Goal: Task Accomplishment & Management: Manage account settings

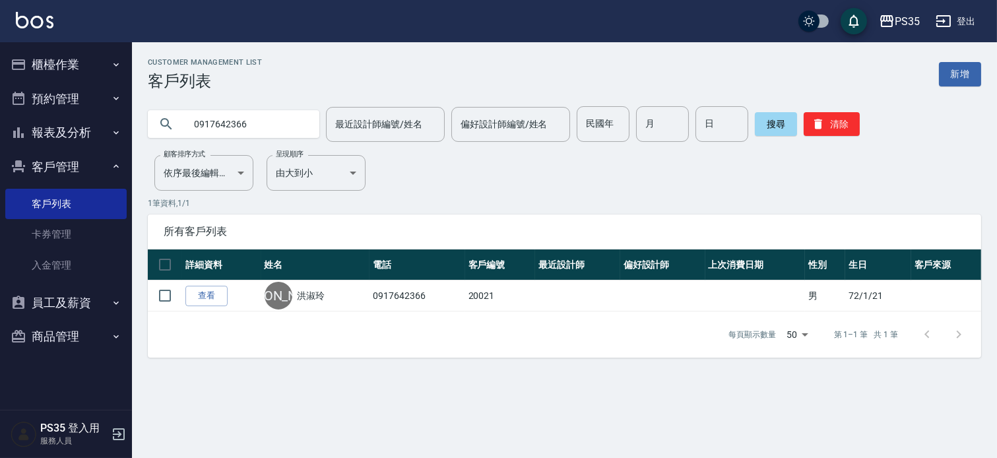
type input "0917642366"
drag, startPoint x: 68, startPoint y: 55, endPoint x: 49, endPoint y: 57, distance: 18.6
click at [51, 57] on button "櫃檯作業" at bounding box center [65, 64] width 121 height 34
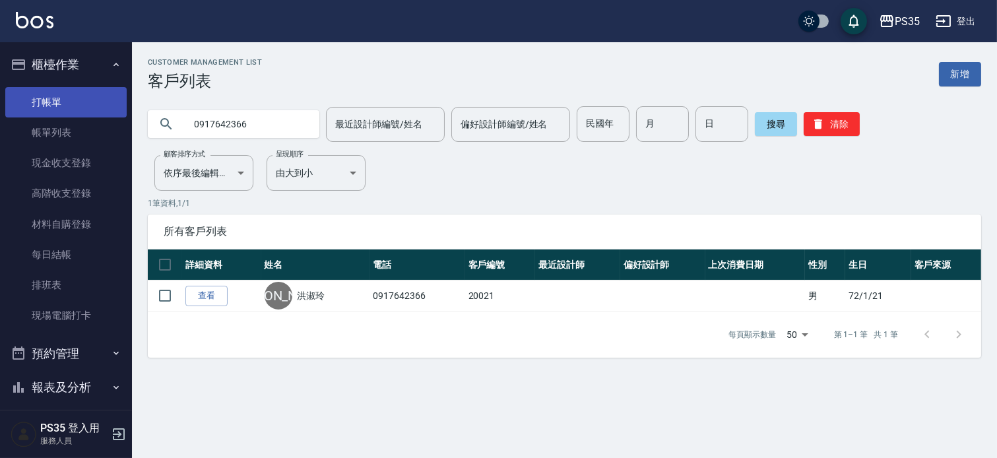
click at [73, 102] on link "打帳單" at bounding box center [65, 102] width 121 height 30
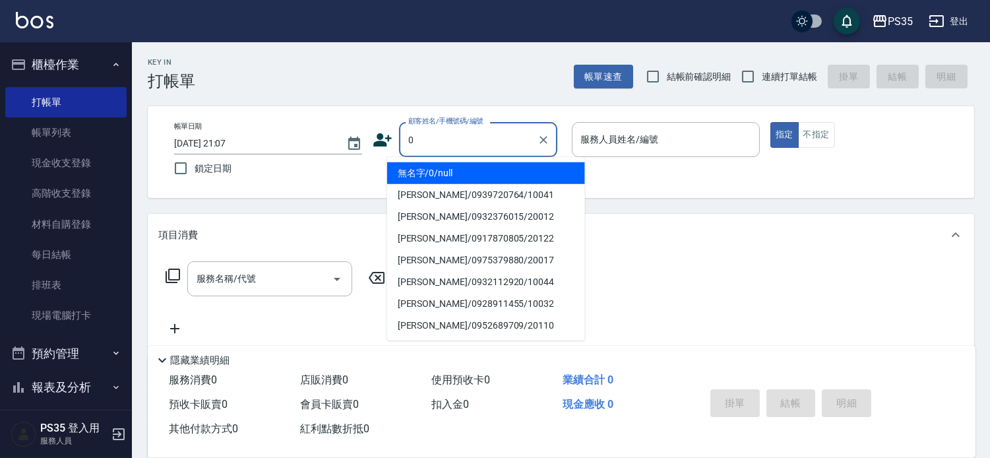
type input "無名字/0/null"
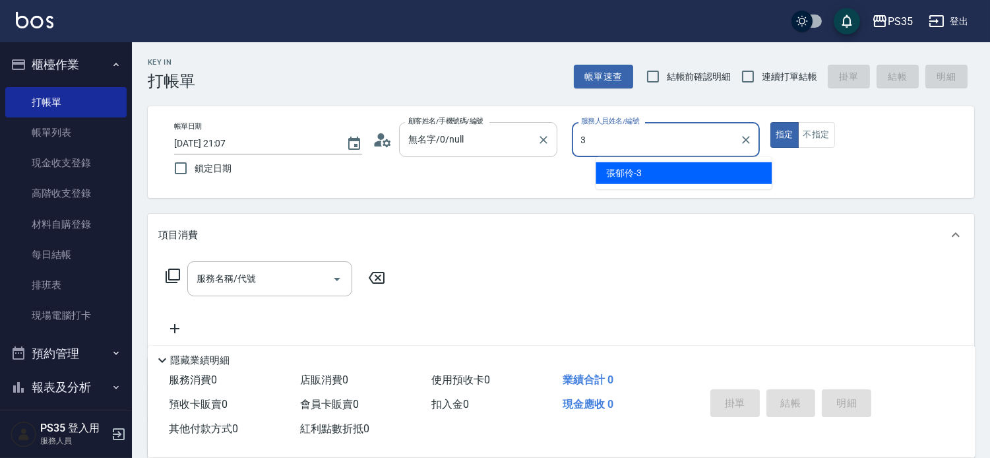
type input "3"
type button "true"
type input "[PERSON_NAME]-3"
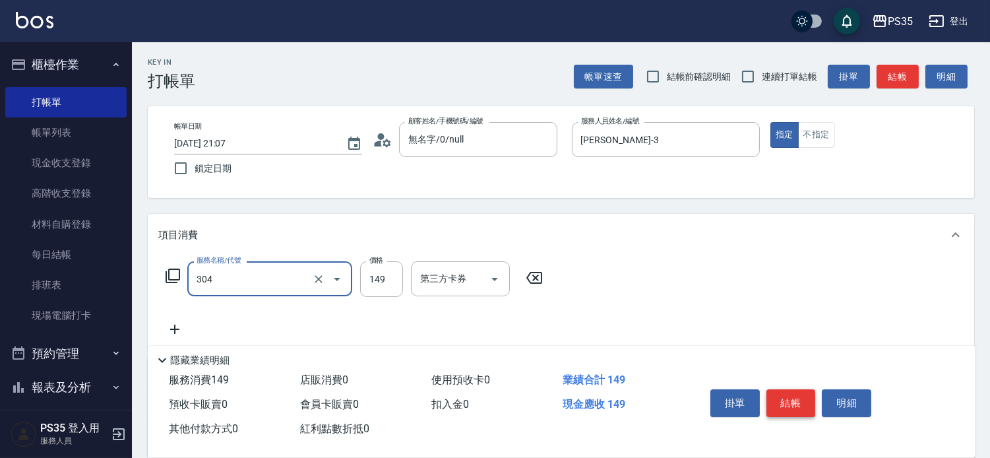
type input "剪髮(304)"
click at [807, 389] on button "結帳" at bounding box center [791, 403] width 49 height 28
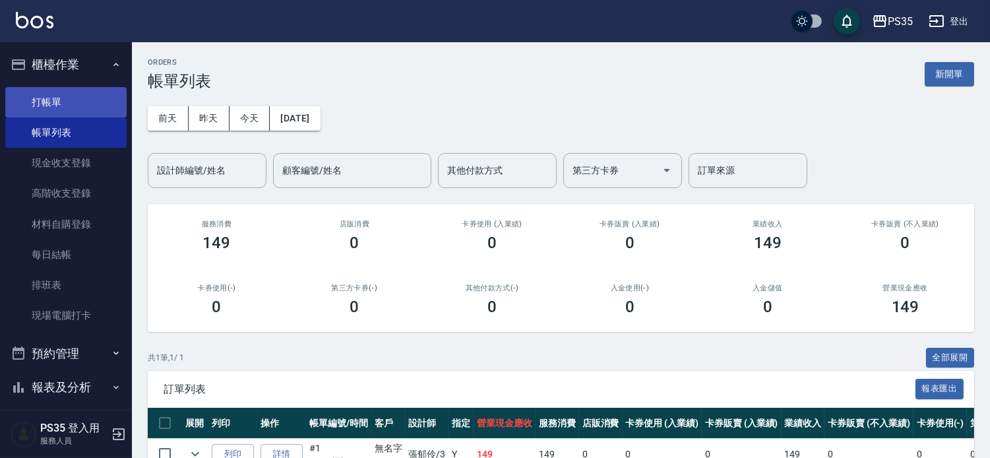
click at [86, 92] on link "打帳單" at bounding box center [65, 102] width 121 height 30
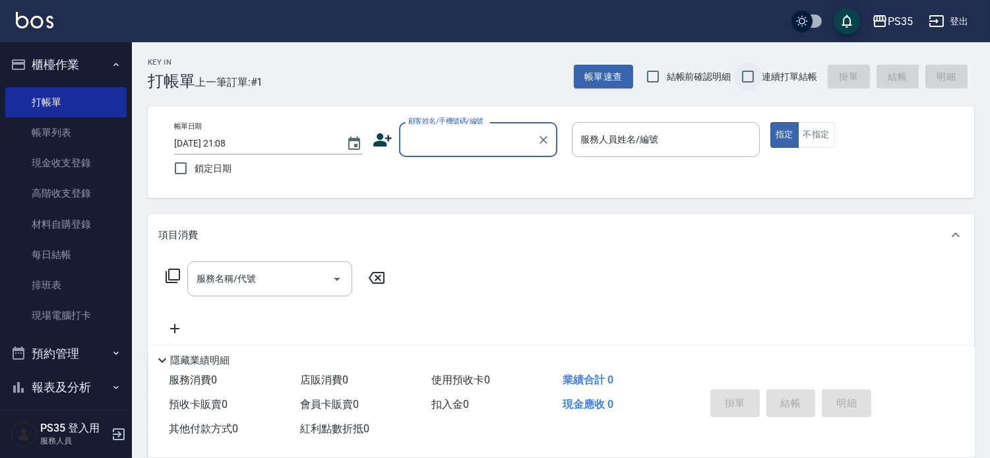
click at [741, 71] on input "連續打單結帳" at bounding box center [748, 77] width 28 height 28
checkbox input "true"
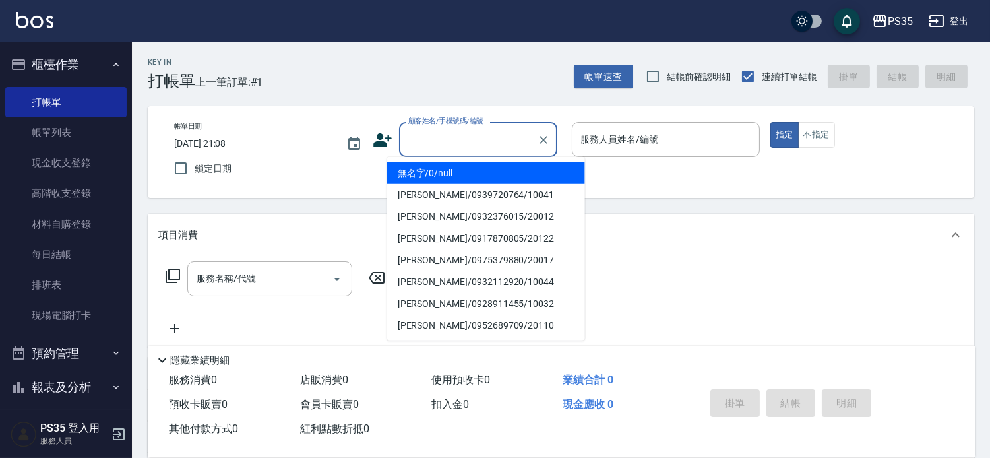
click at [421, 140] on input "顧客姓名/手機號碼/編號" at bounding box center [468, 139] width 127 height 23
type input "無名字/0/null"
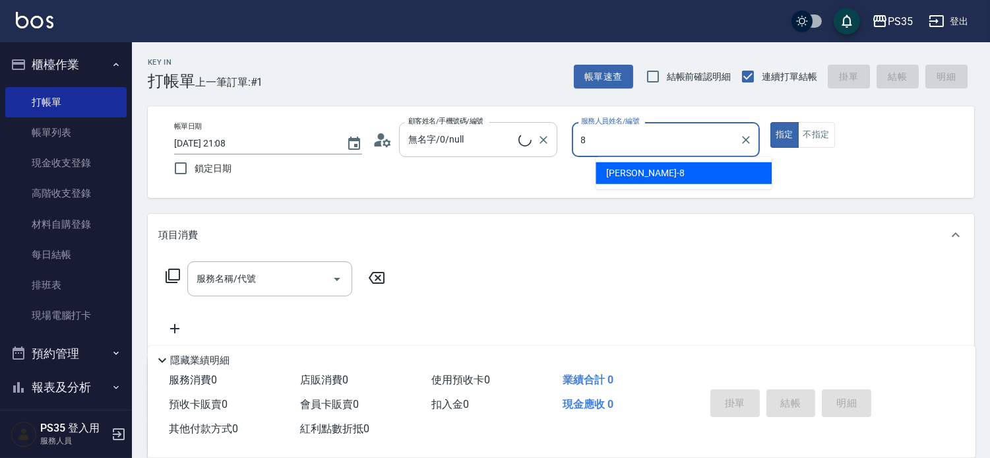
type input "8"
type button "true"
type input "[PERSON_NAME]-8"
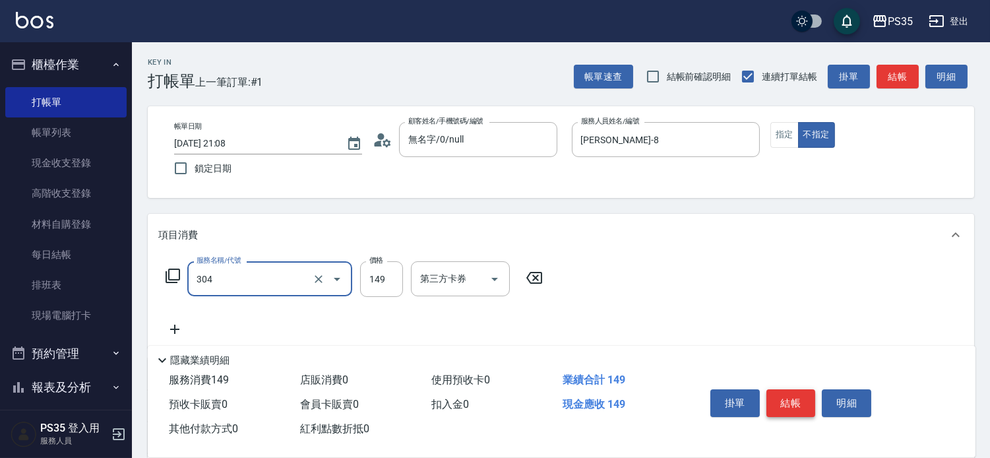
type input "剪髮(304)"
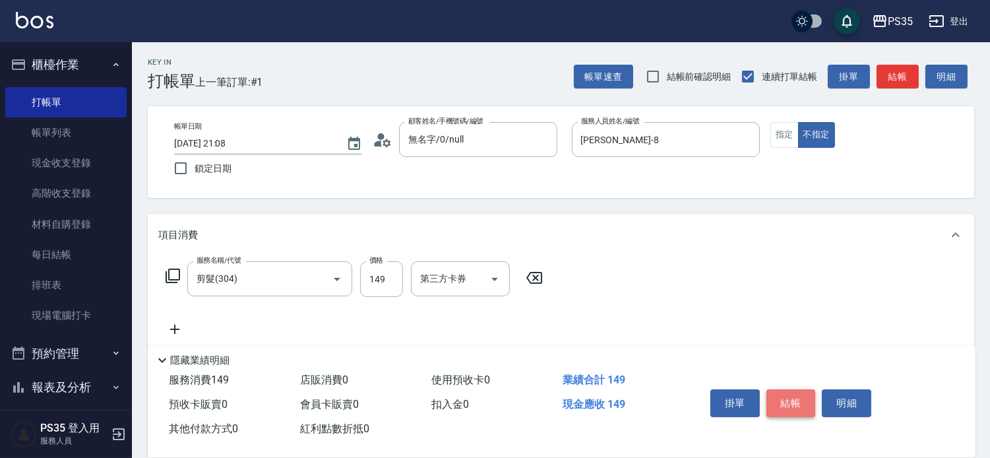
click at [811, 392] on button "結帳" at bounding box center [791, 403] width 49 height 28
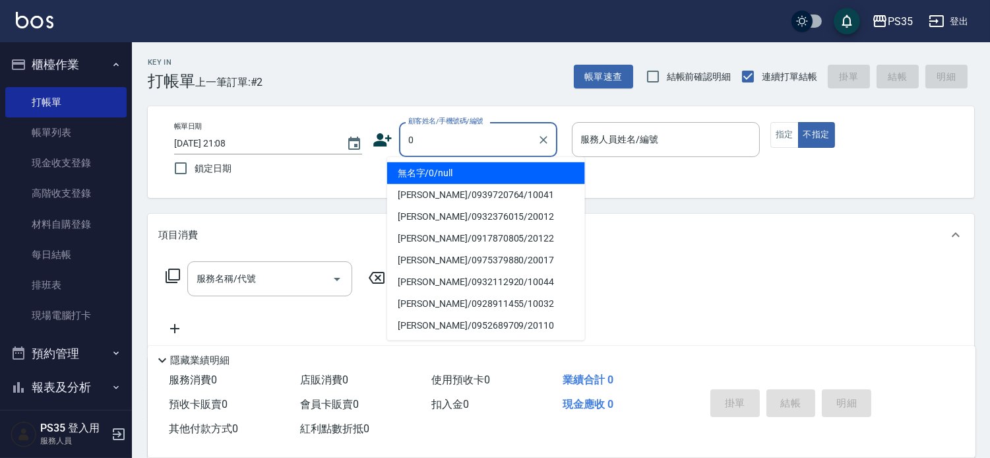
type input "0"
type input "1"
type input "無名字/0/null"
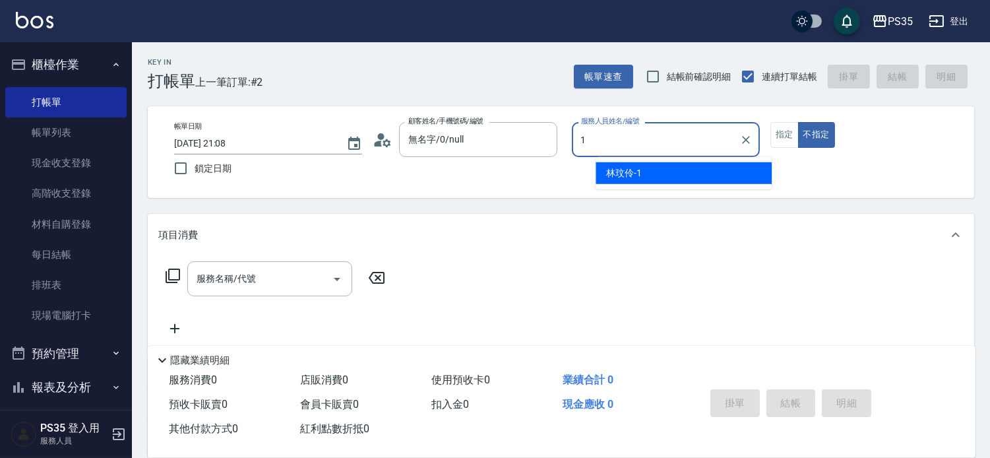
type input "1"
type button "false"
type input "林玟伶-1"
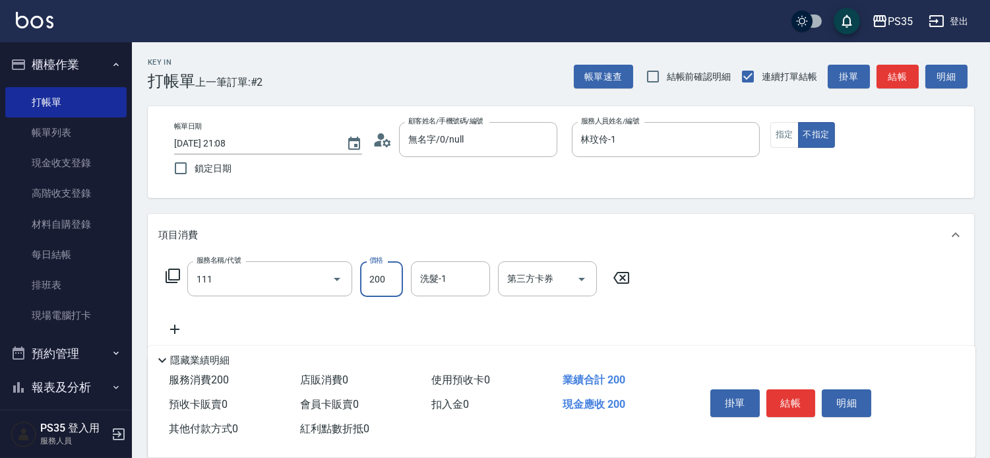
type input "200(111)"
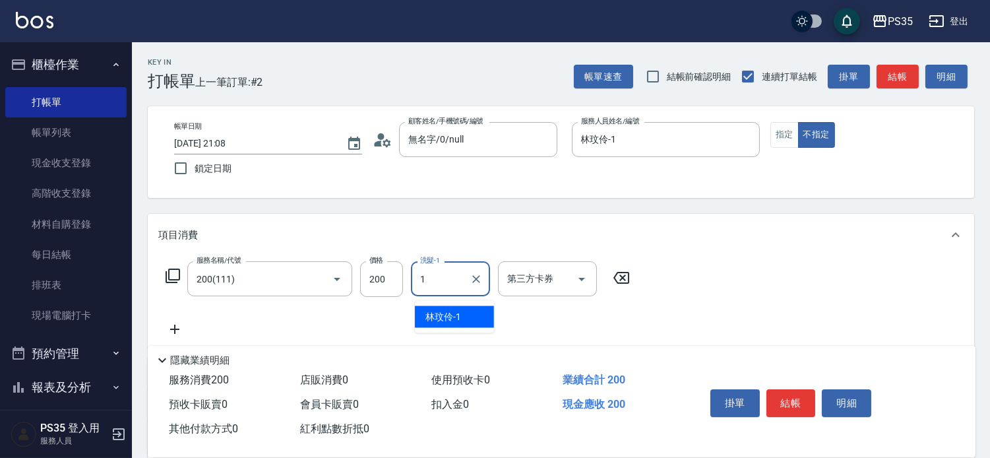
type input "林玟伶-1"
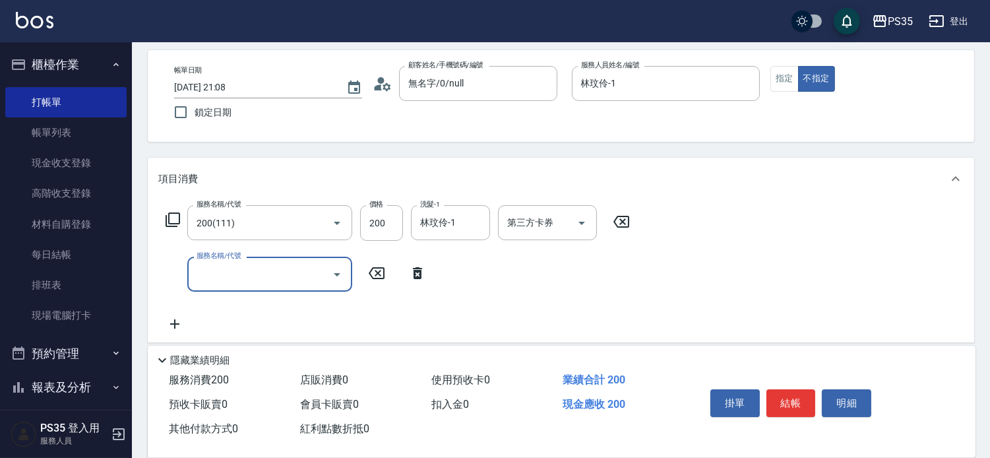
scroll to position [73, 0]
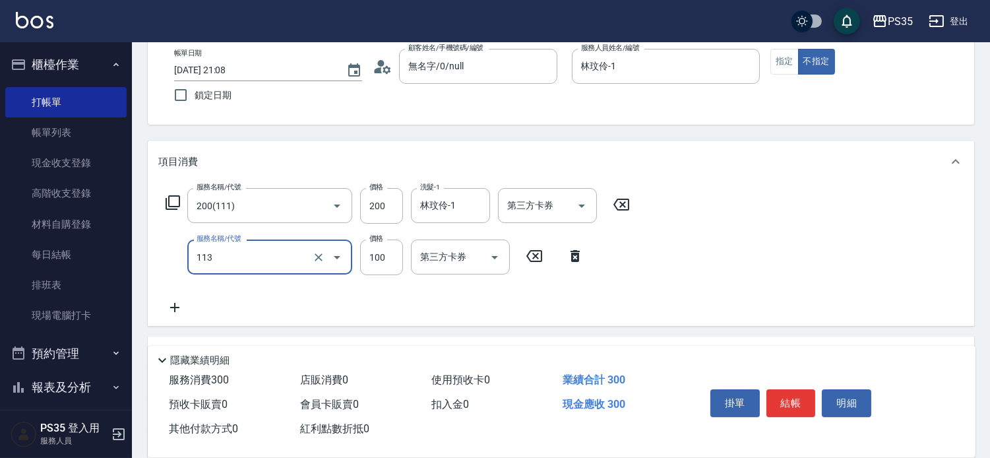
type input "瞬護100(113)"
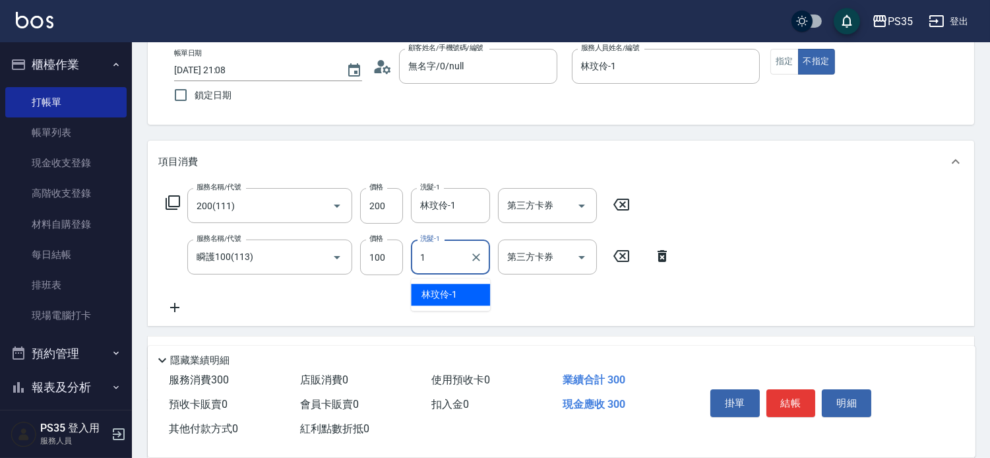
type input "林玟伶-1"
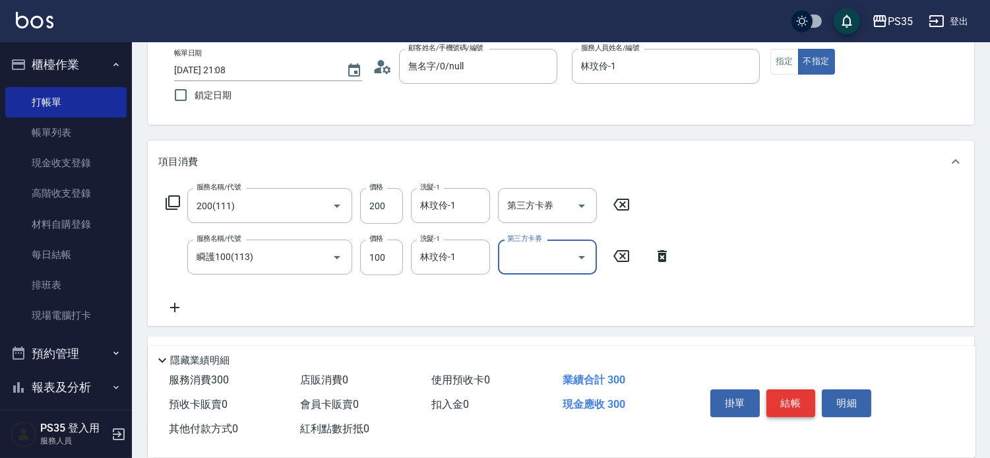
click at [809, 389] on button "結帳" at bounding box center [791, 403] width 49 height 28
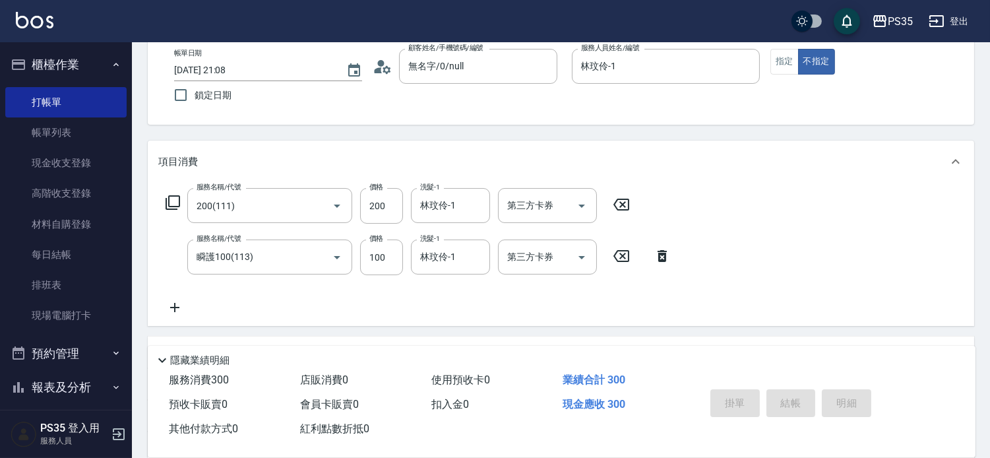
type input "[DATE] 21:09"
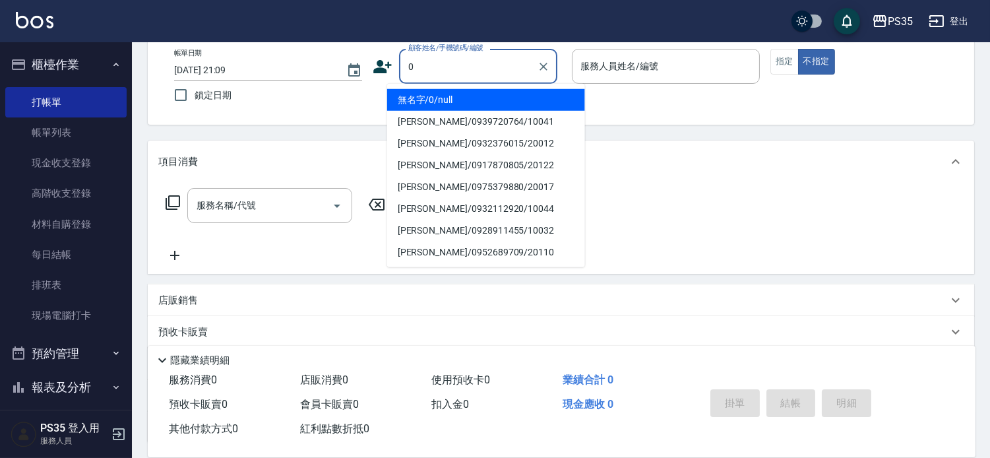
type input "無名字/0/null"
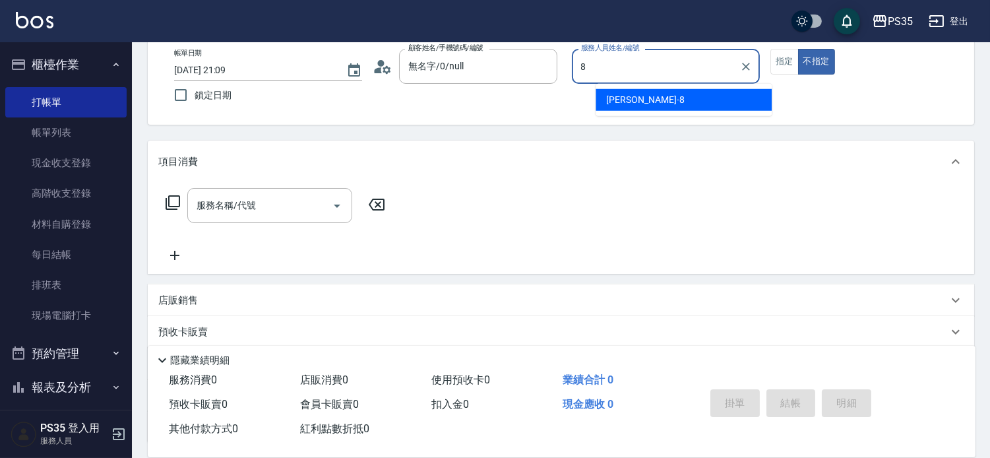
type input "[PERSON_NAME]-8"
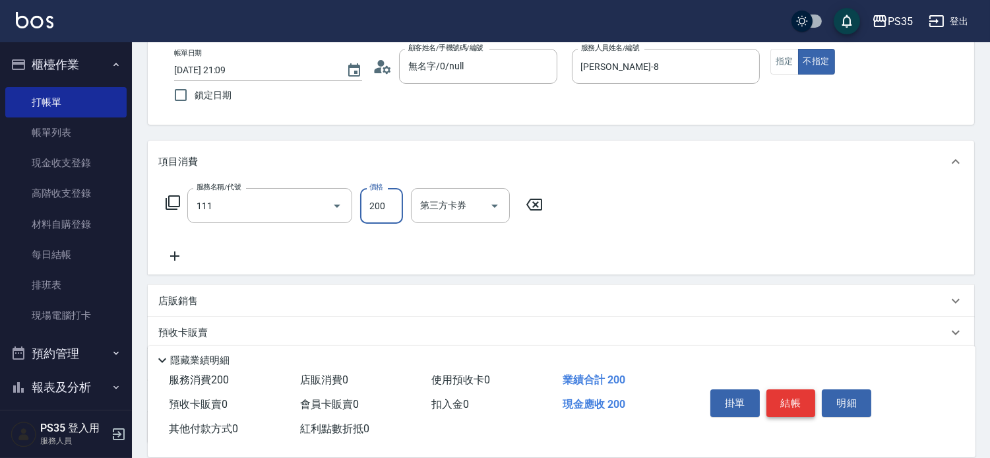
type input "200(111)"
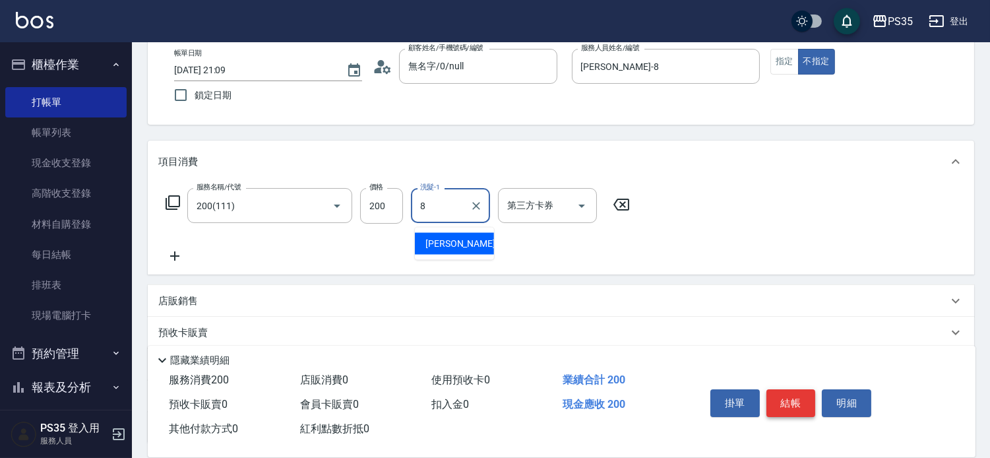
type input "[PERSON_NAME]-8"
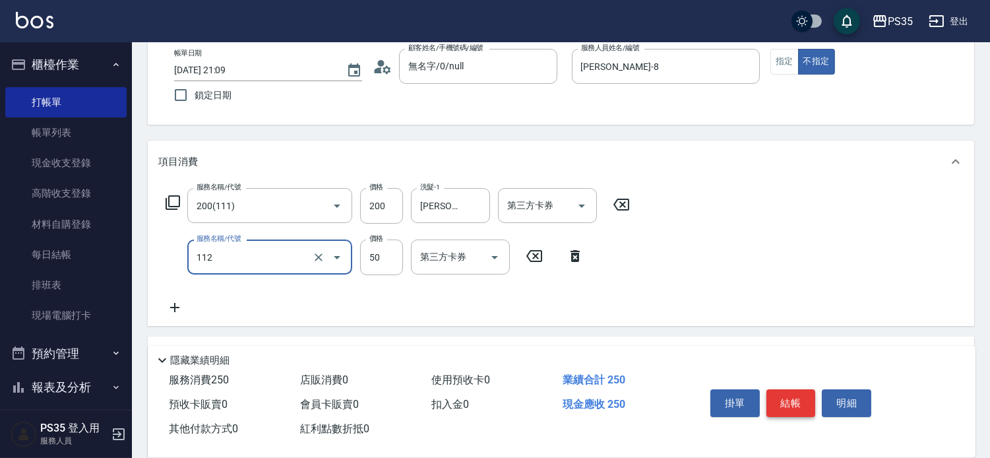
type input "精油50(112)"
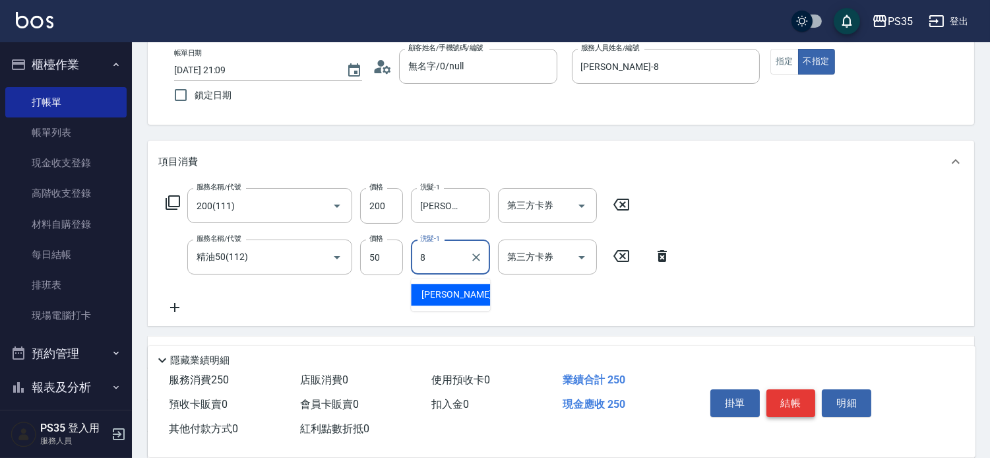
type input "[PERSON_NAME]-8"
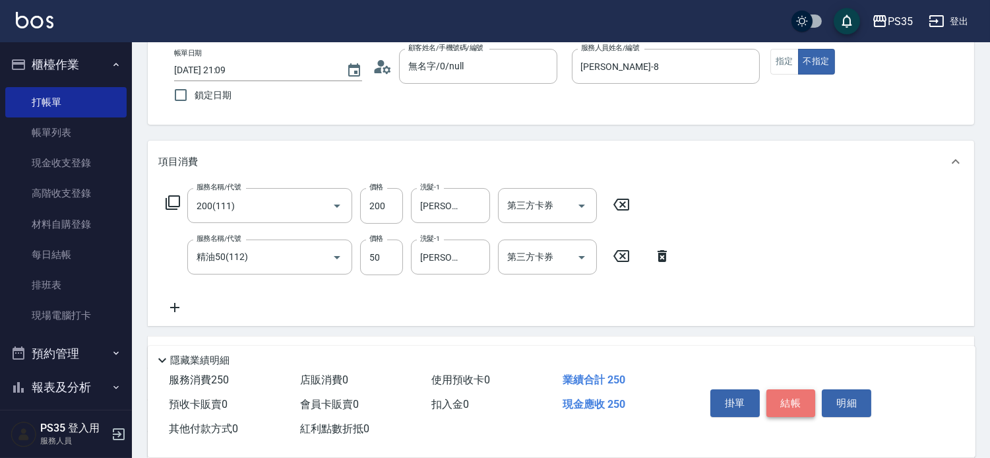
click at [809, 389] on button "結帳" at bounding box center [791, 403] width 49 height 28
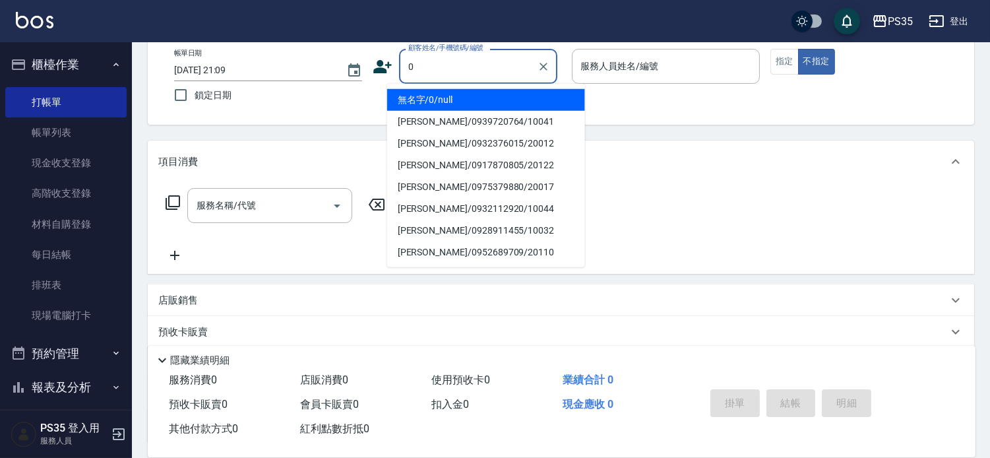
type input "0"
type input "2"
type input "無名字/0/null"
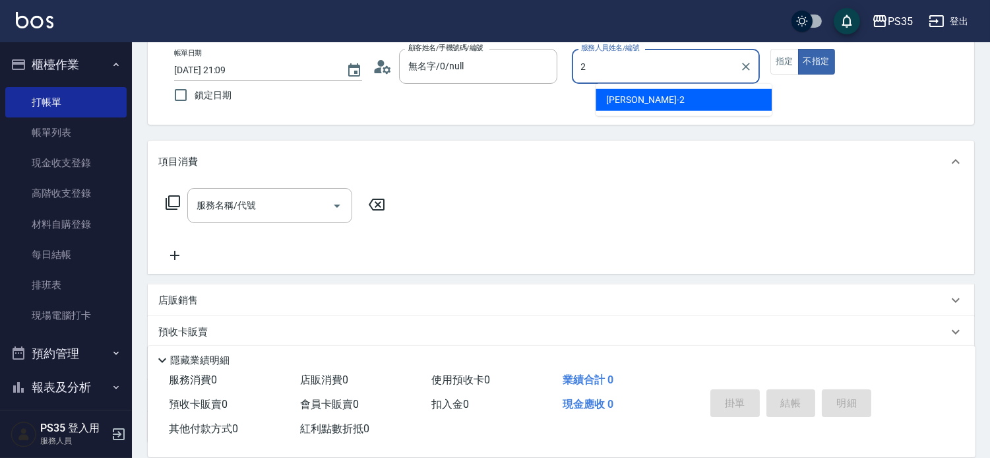
type input "[PERSON_NAME]-2"
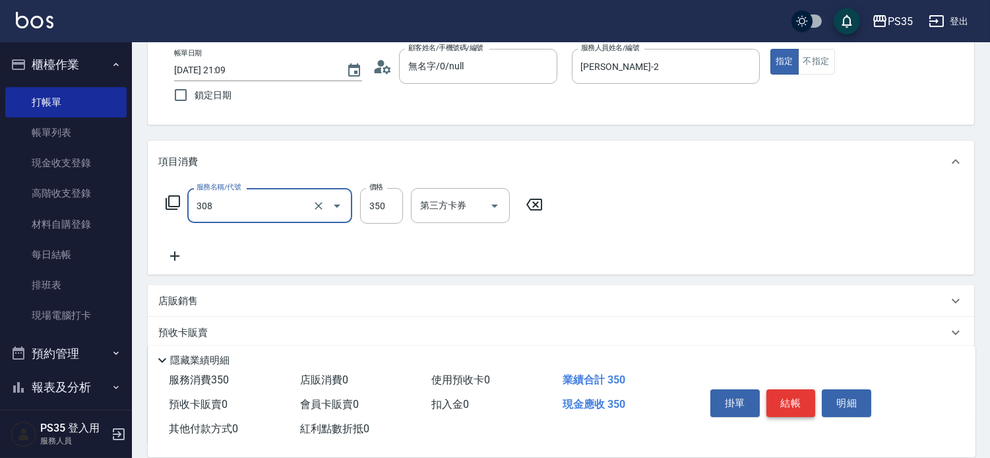
type input "洗+剪(308)"
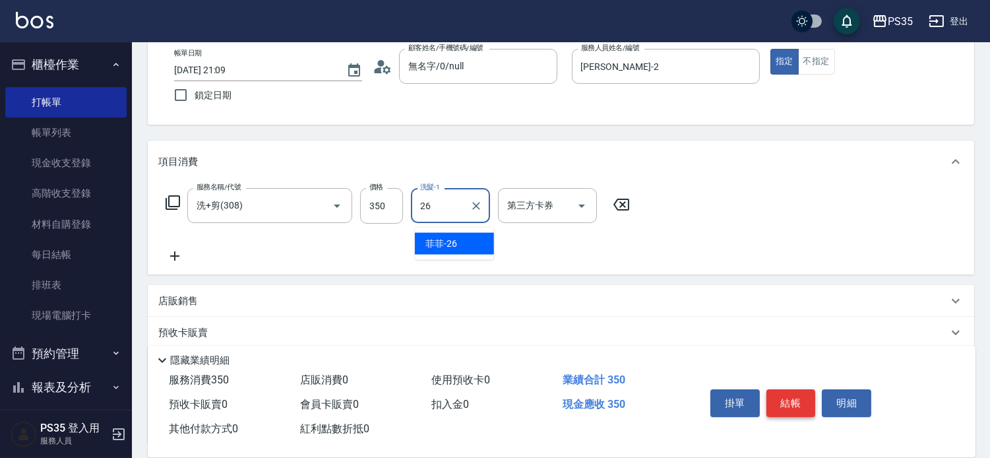
type input "菲菲-26"
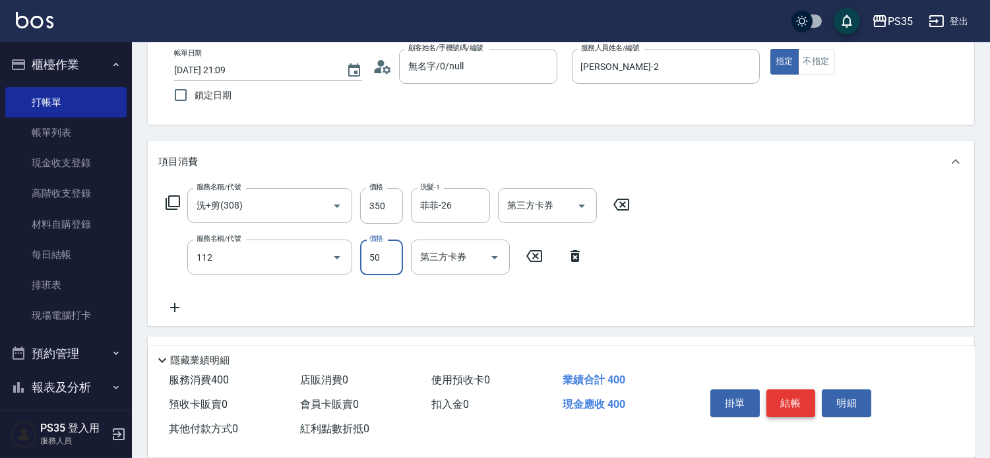
type input "精油50(112)"
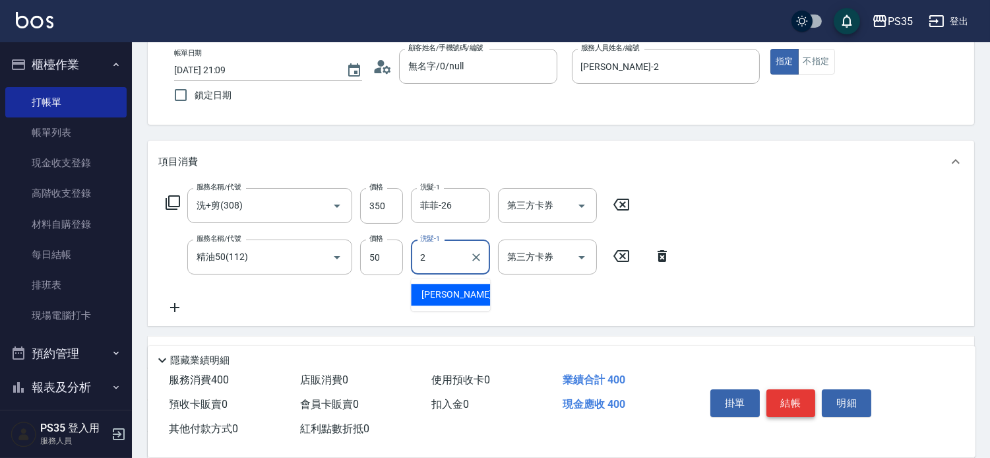
type input "[PERSON_NAME]-2"
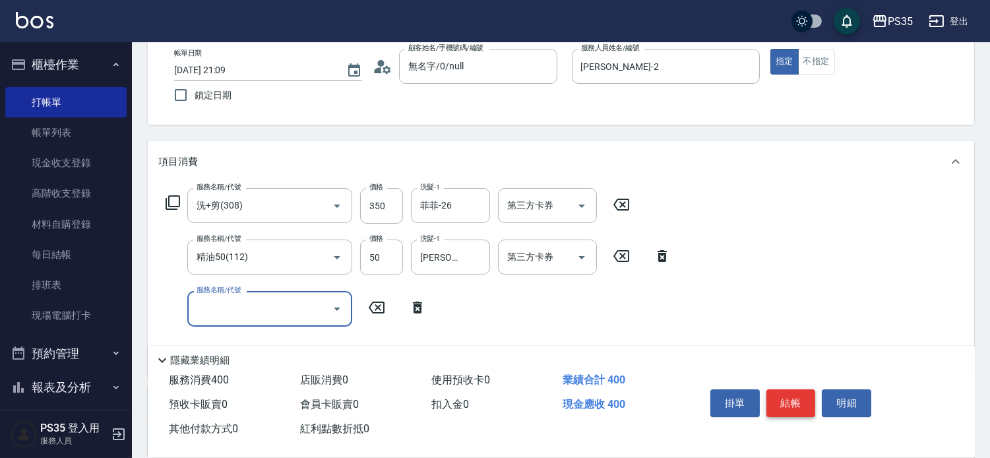
click at [809, 389] on button "結帳" at bounding box center [791, 403] width 49 height 28
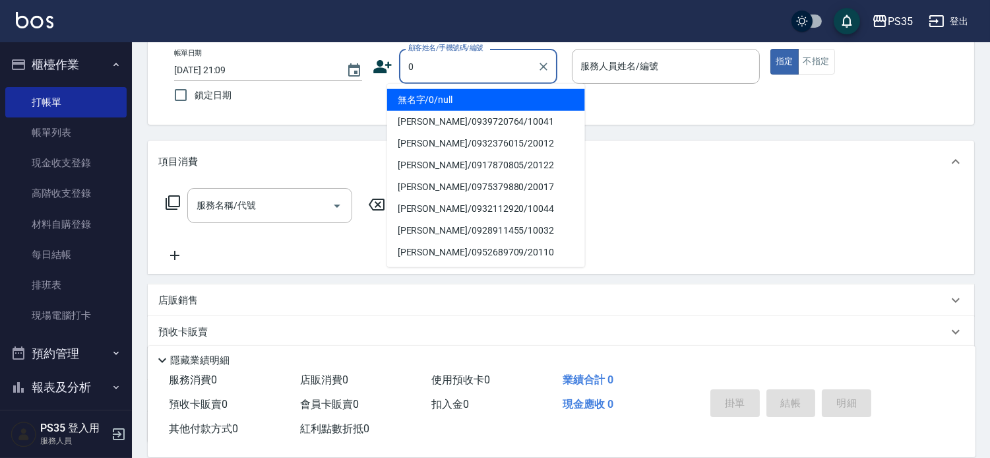
type input "0"
type input "1"
type input "無名字/0/null"
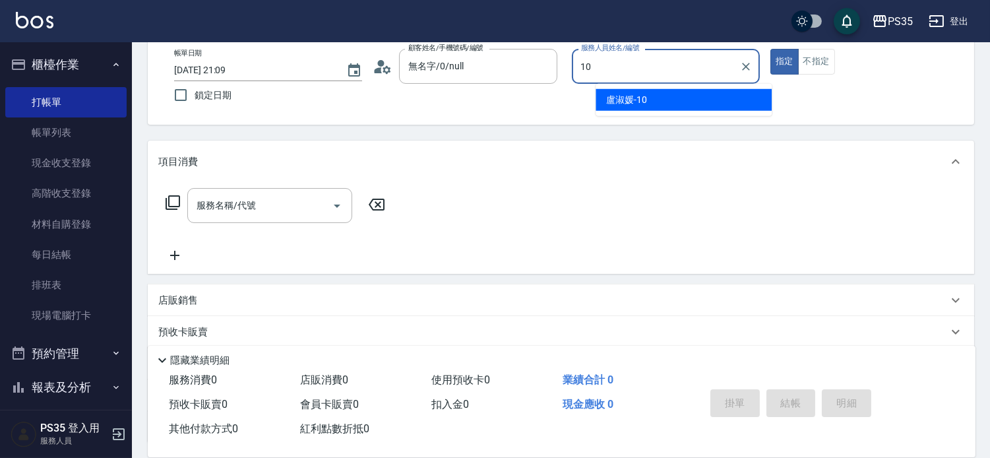
type input "[PERSON_NAME]-10"
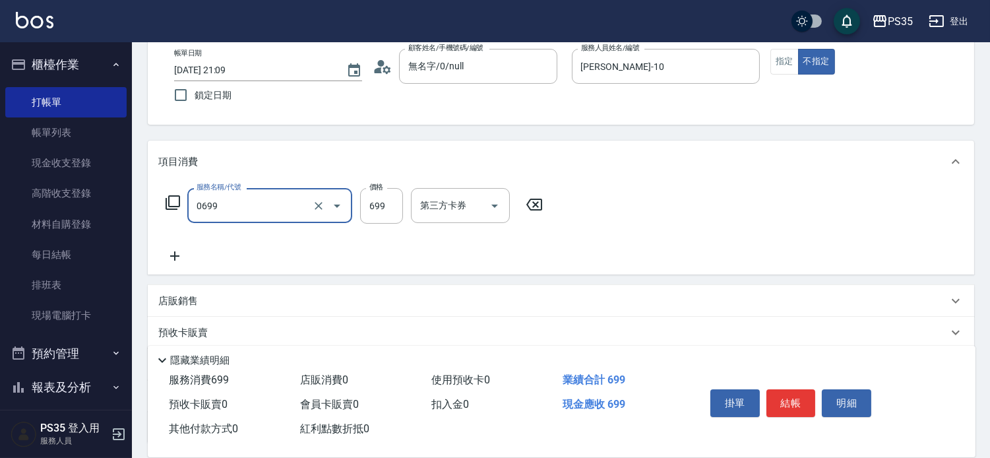
type input "精油SPA(0699)"
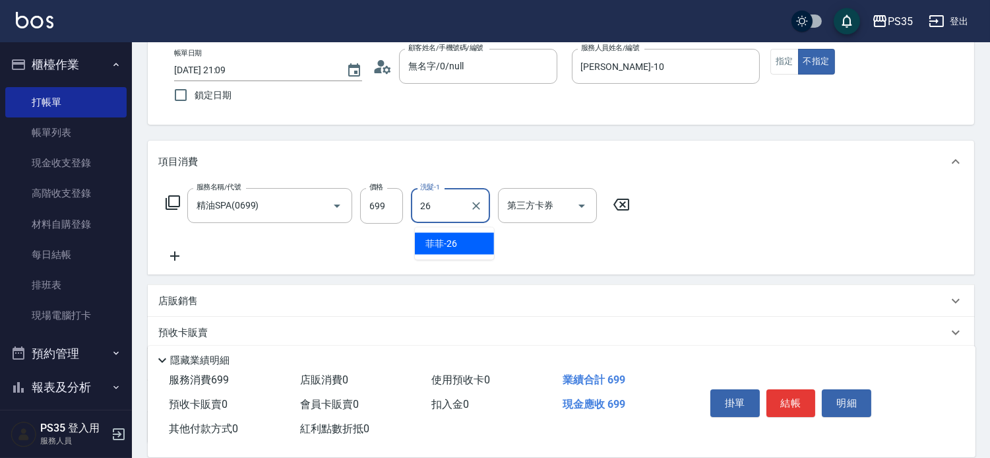
type input "菲菲-26"
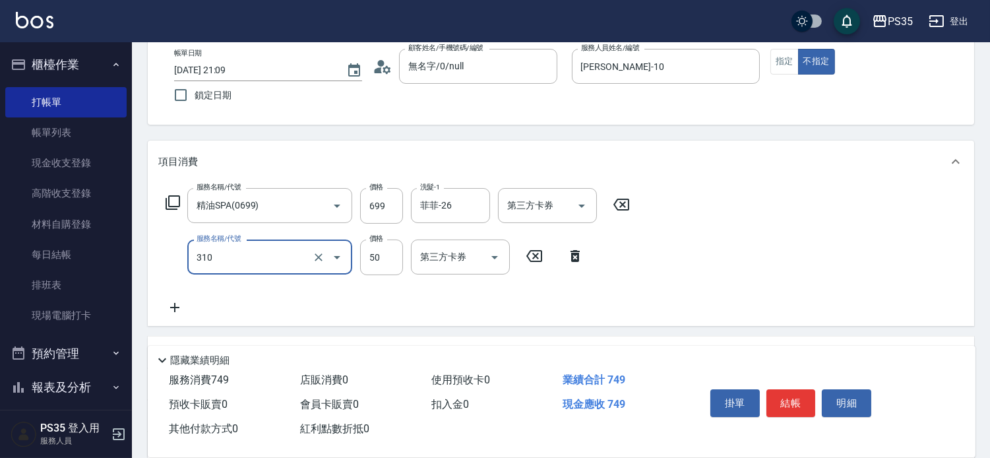
type input "剪瀏海(310)"
click at [809, 389] on button "結帳" at bounding box center [791, 403] width 49 height 28
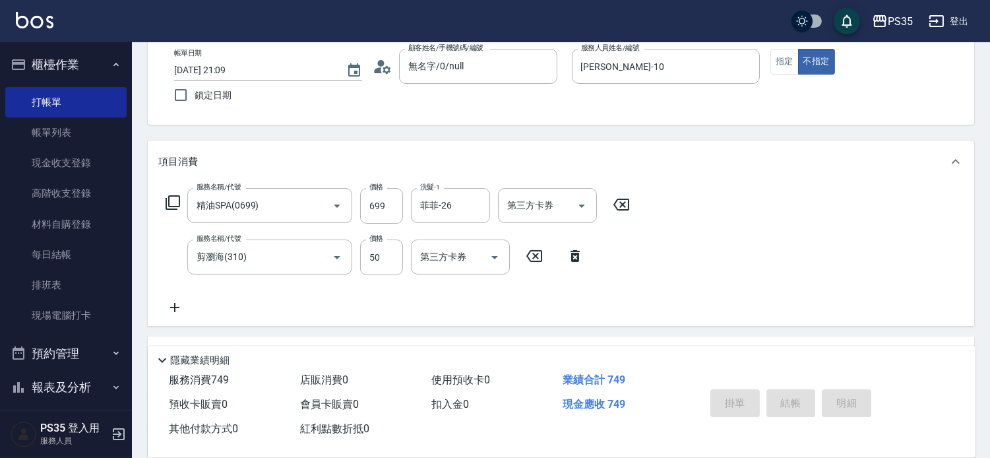
type input "[DATE] 21:10"
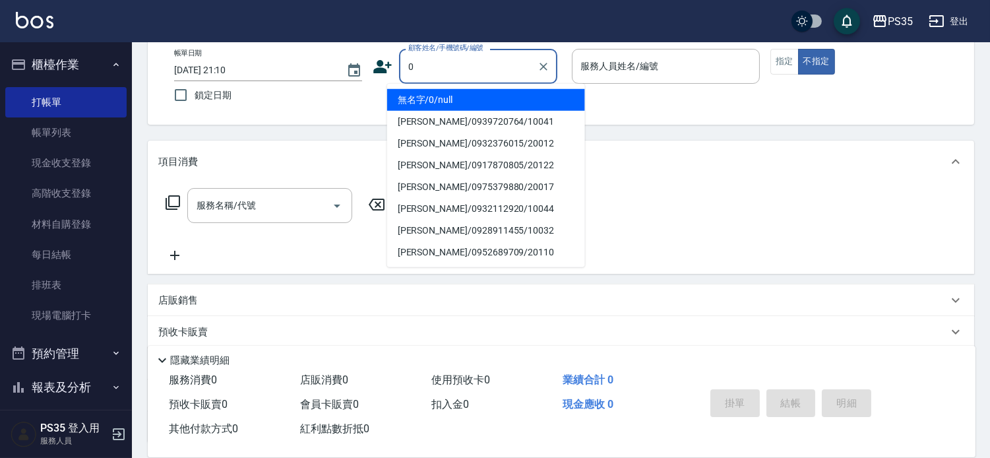
type input "無名字/0/null"
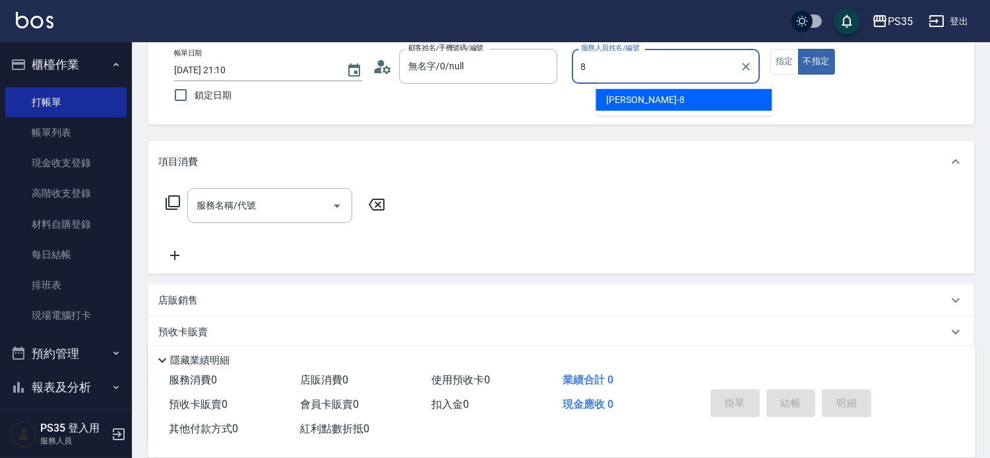
type input "[PERSON_NAME]-8"
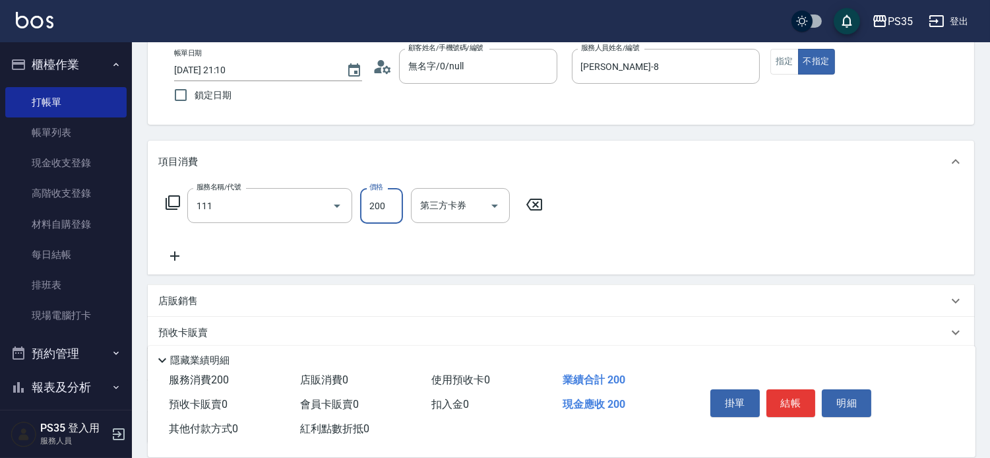
type input "200(111)"
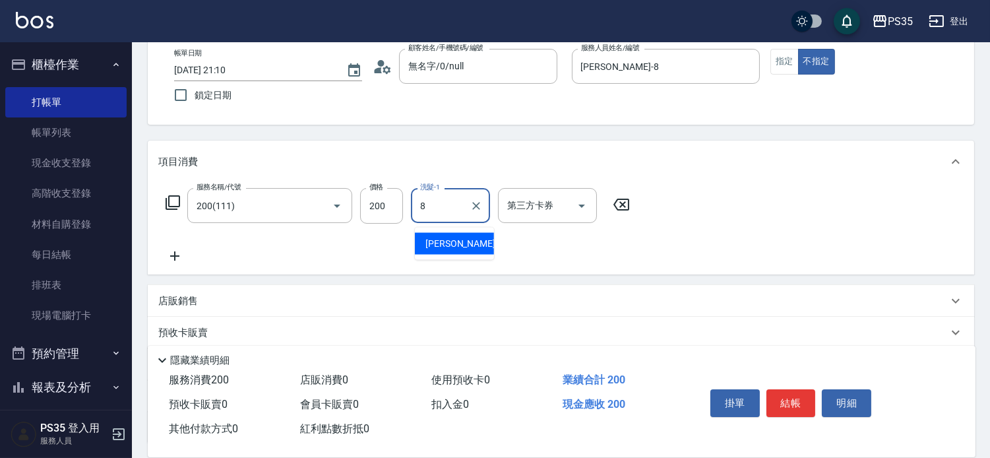
type input "[PERSON_NAME]-8"
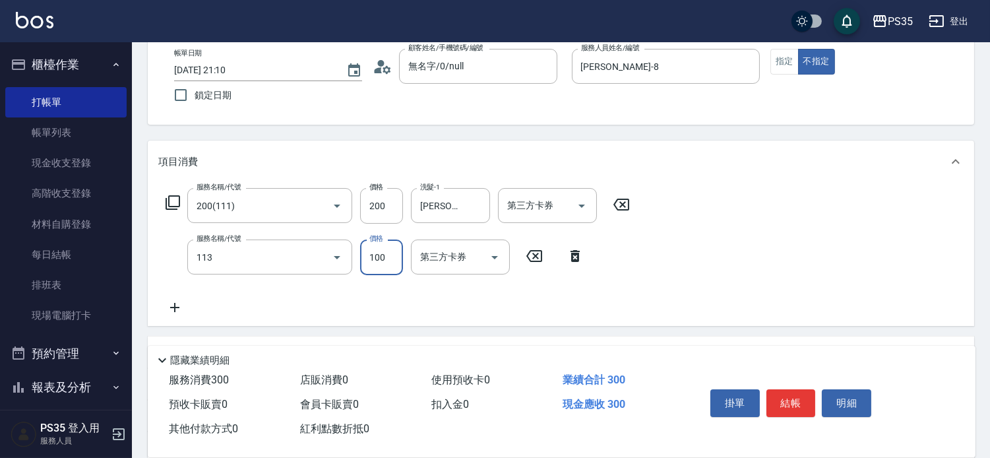
type input "瞬護100(113)"
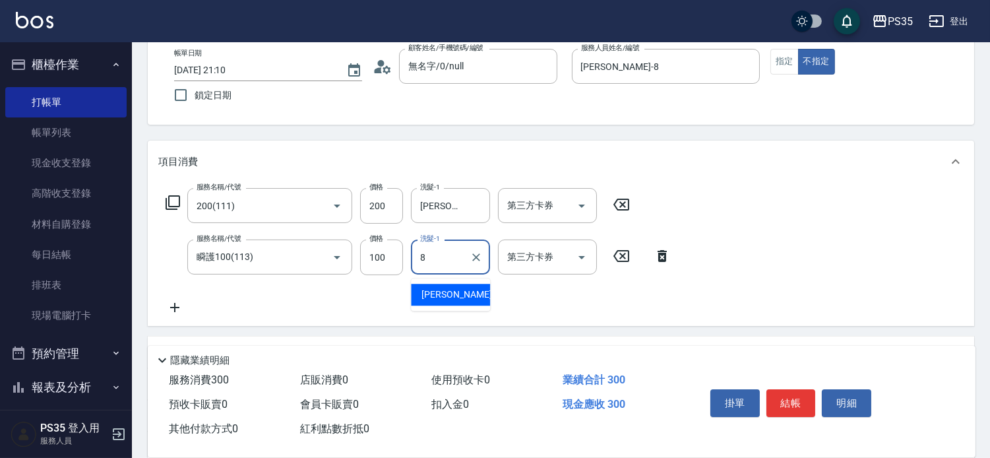
type input "[PERSON_NAME]-8"
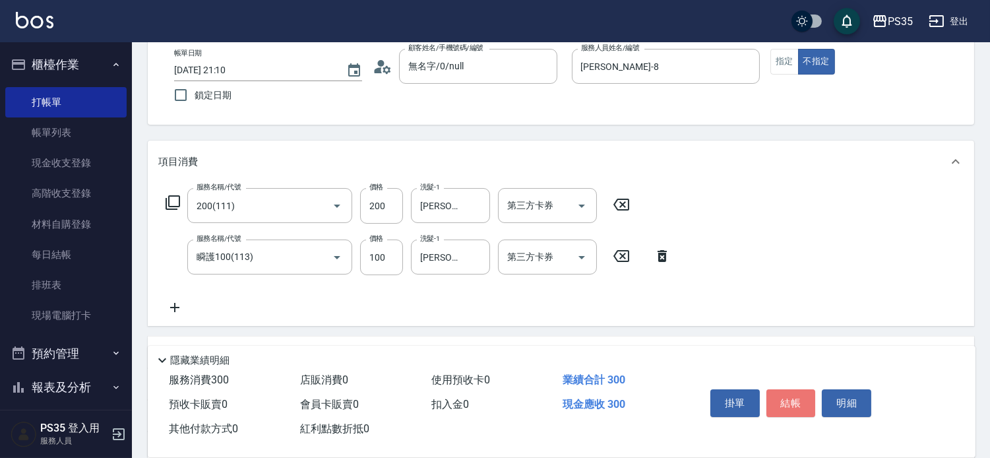
click at [809, 389] on button "結帳" at bounding box center [791, 403] width 49 height 28
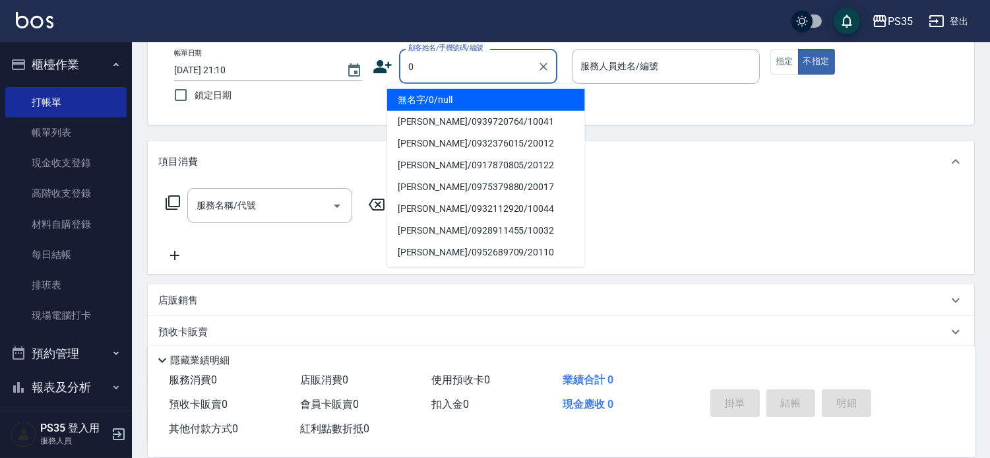
type input "0"
type input "1"
type input "無名字/0/null"
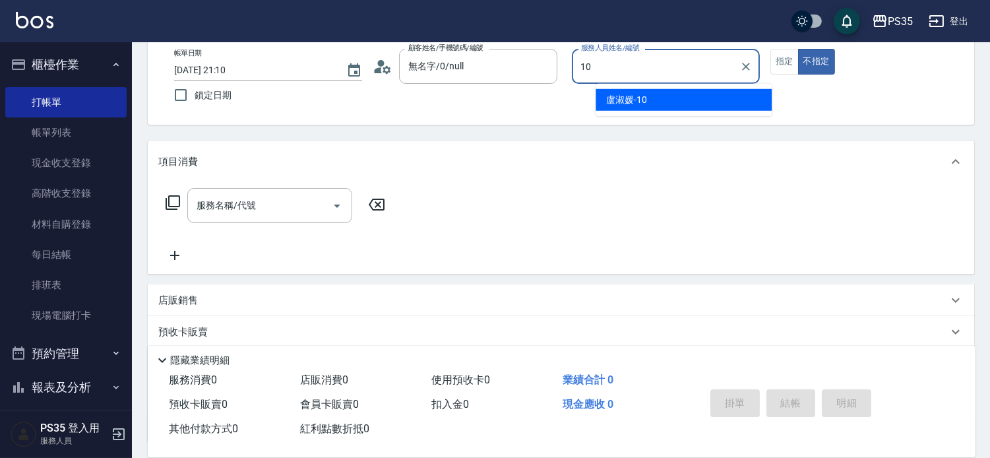
type input "[PERSON_NAME]-10"
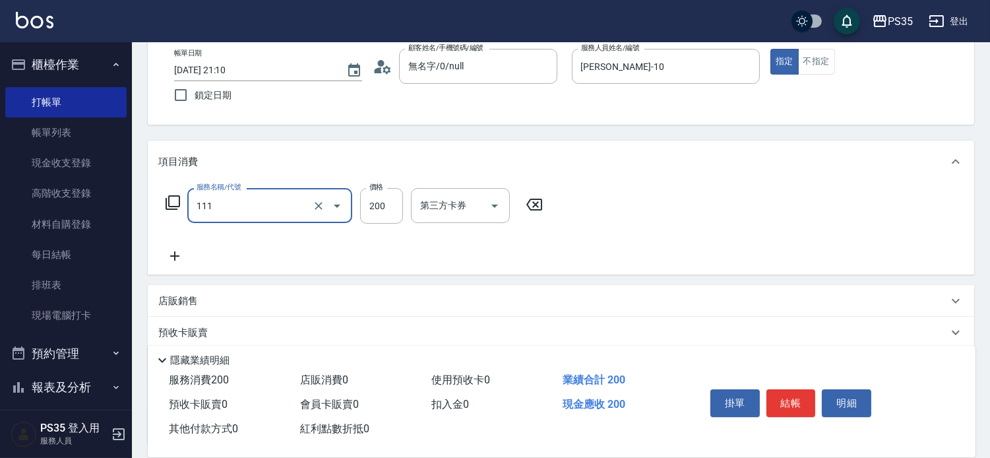
type input "200(111)"
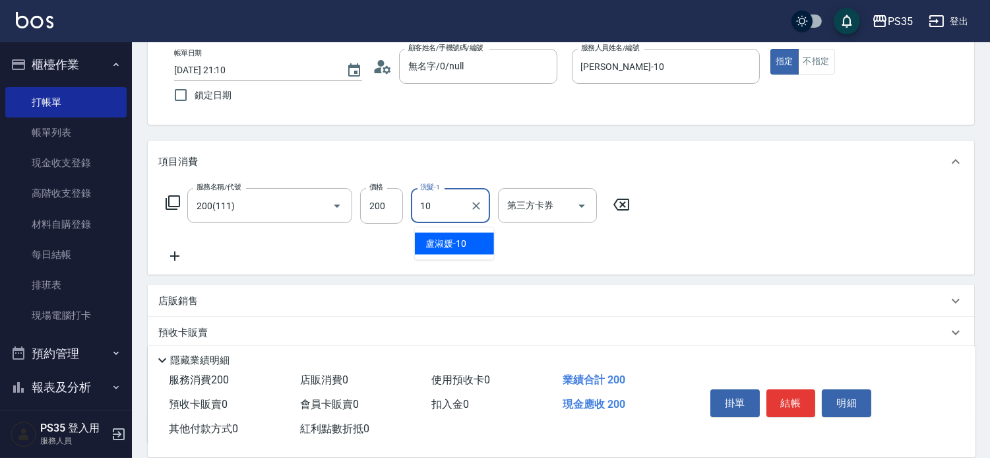
type input "[PERSON_NAME]-10"
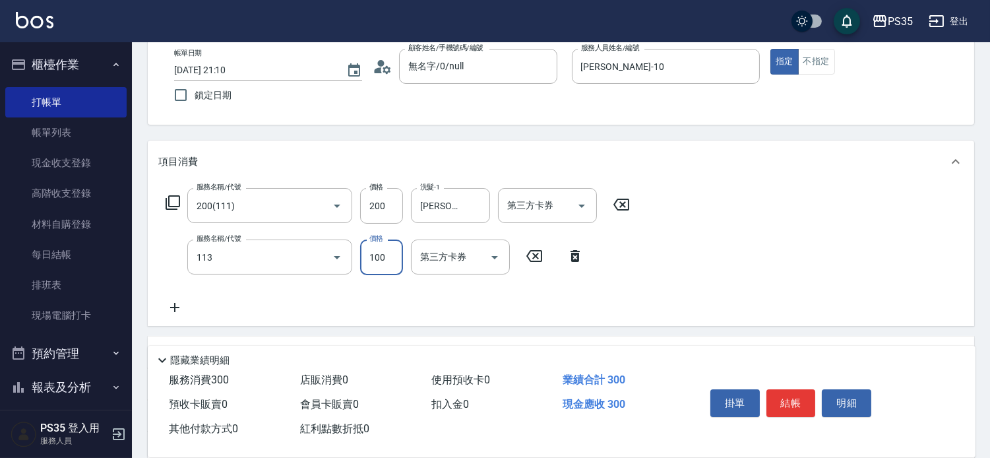
type input "瞬護100(113)"
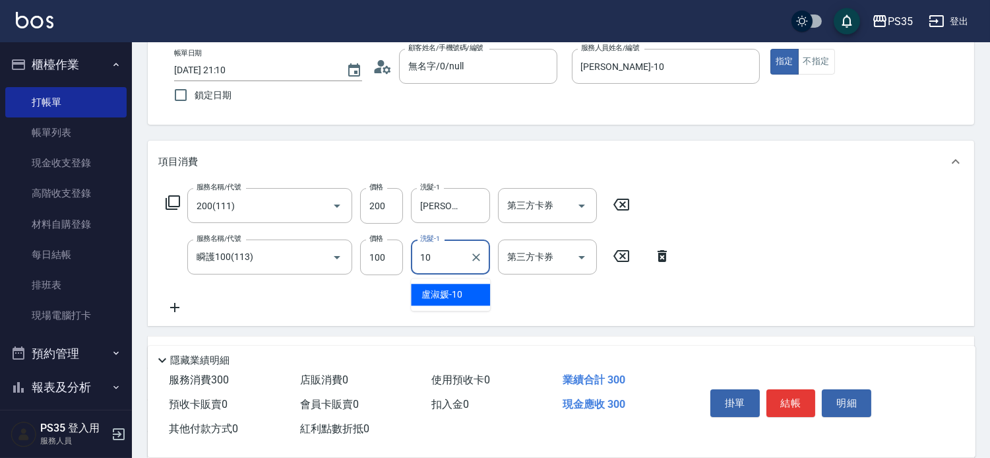
type input "[PERSON_NAME]-10"
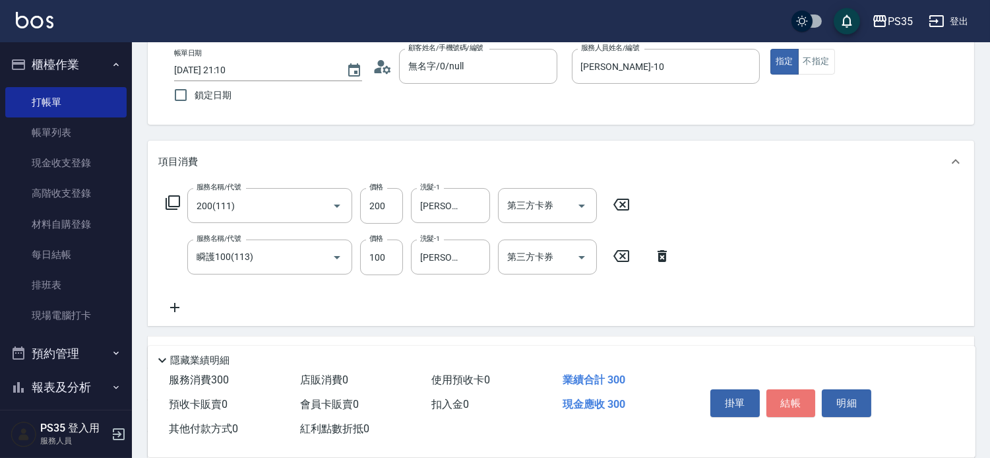
click at [809, 389] on button "結帳" at bounding box center [791, 403] width 49 height 28
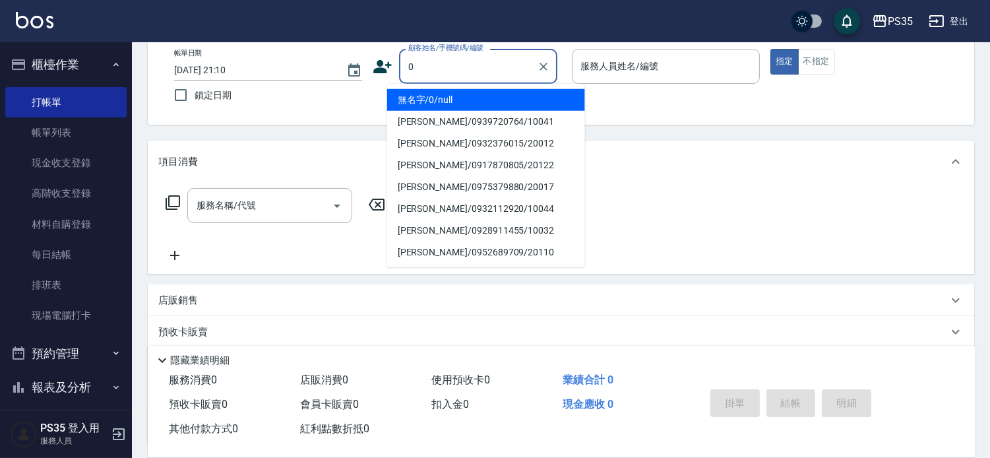
type input "無名字/0/null"
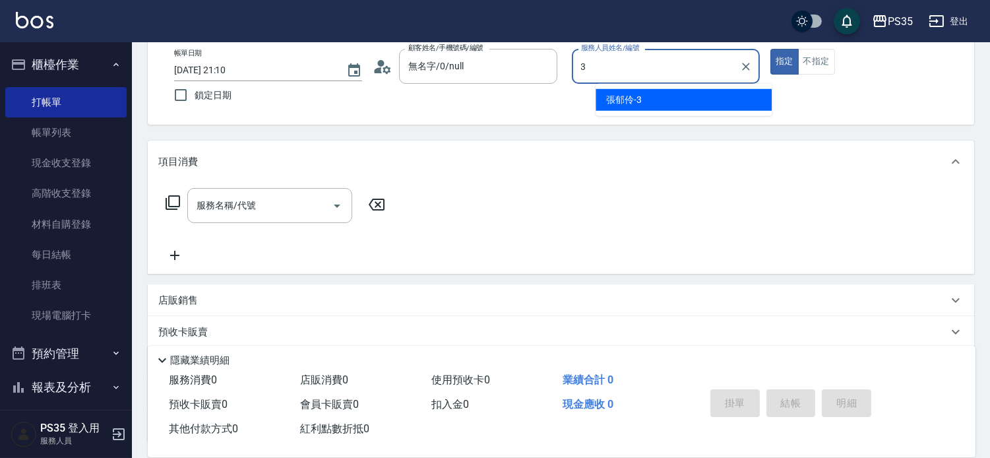
type input "[PERSON_NAME]-3"
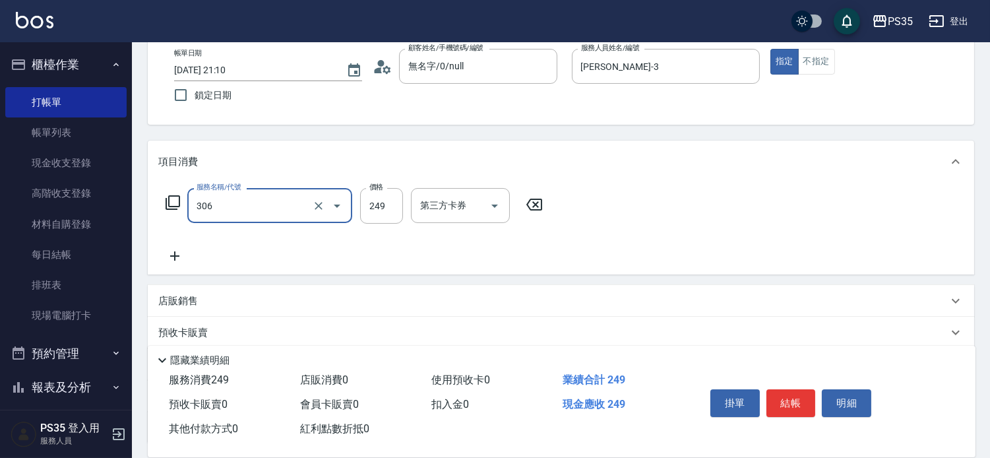
type input "剪髮(306)"
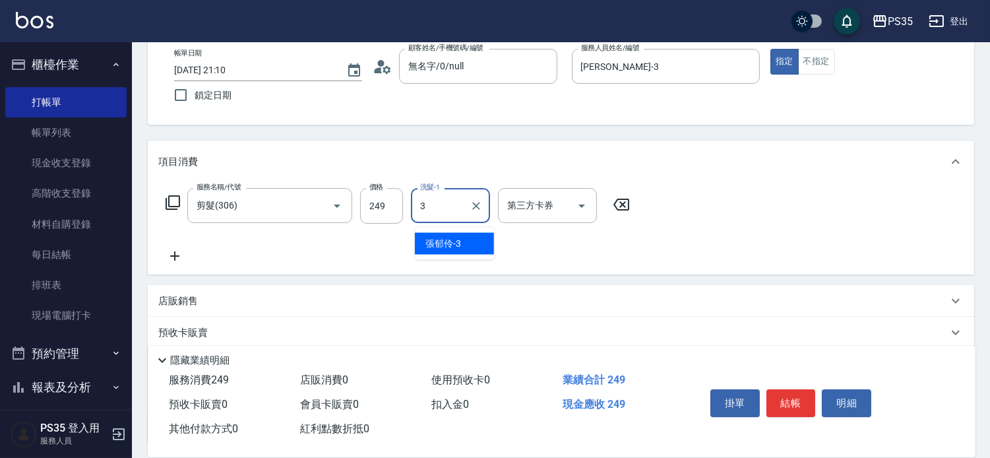
type input "[PERSON_NAME]-3"
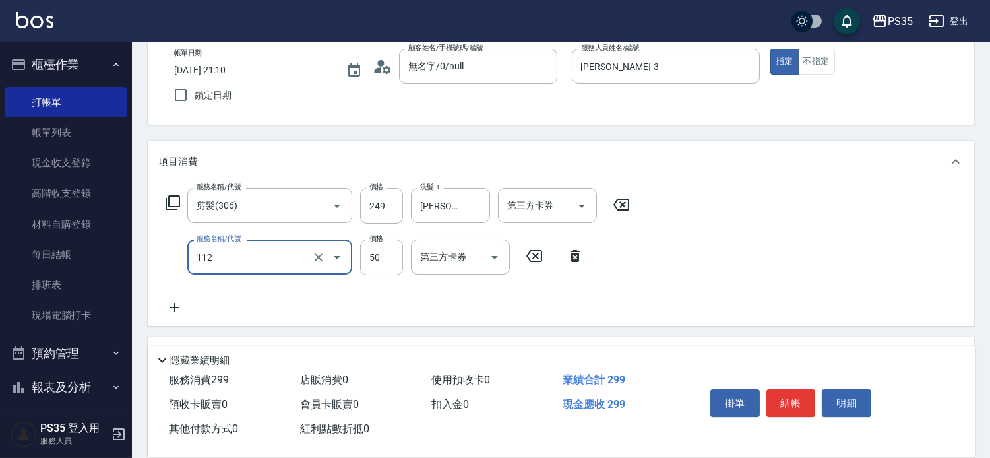
type input "精油50(112)"
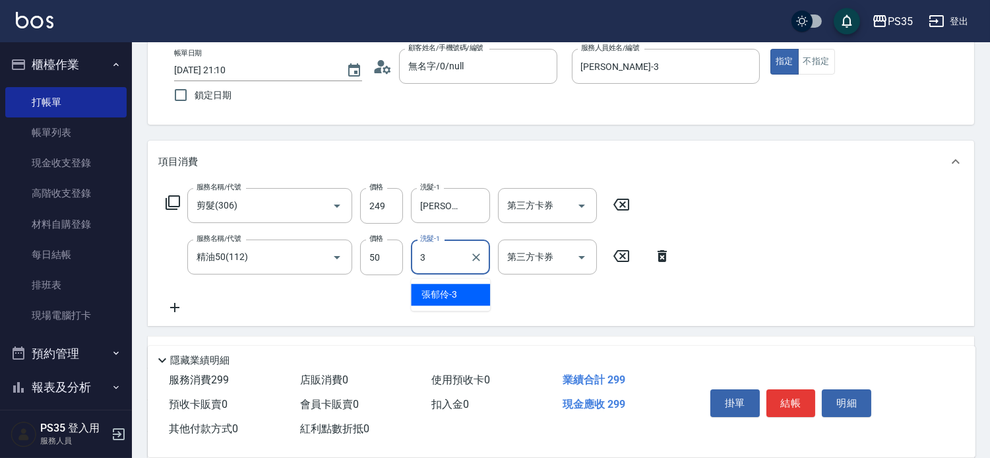
type input "[PERSON_NAME]-3"
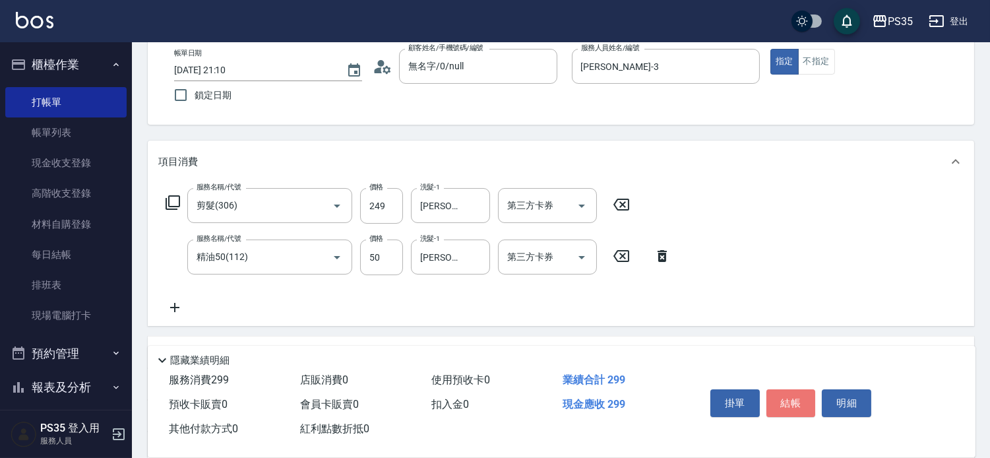
click at [809, 389] on button "結帳" at bounding box center [791, 403] width 49 height 28
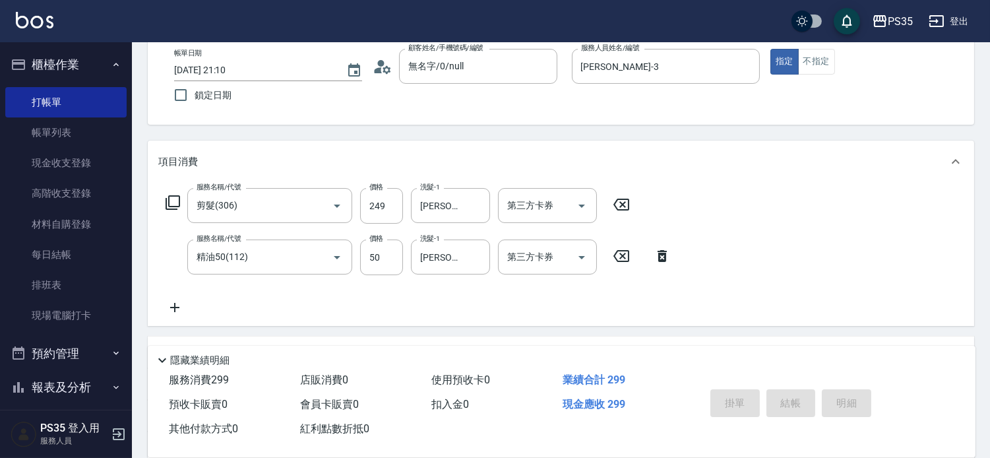
type input "[DATE] 21:11"
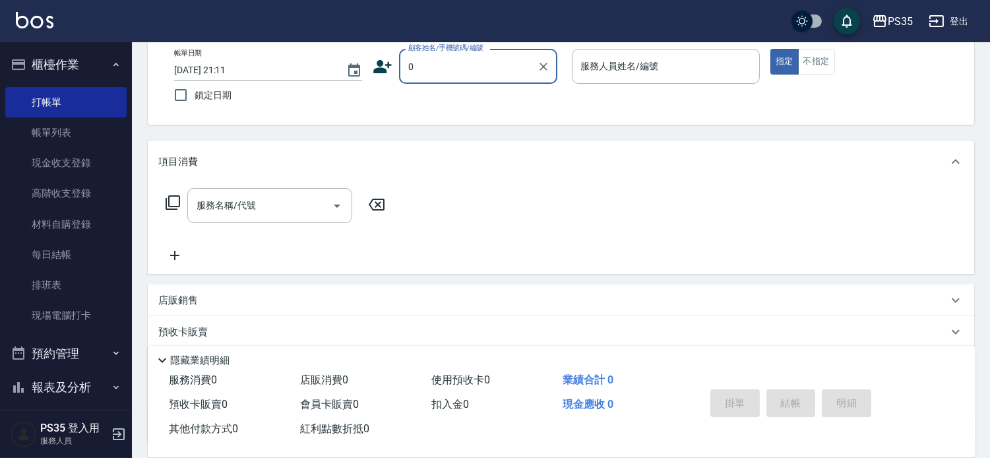
type input "無名字/0/null"
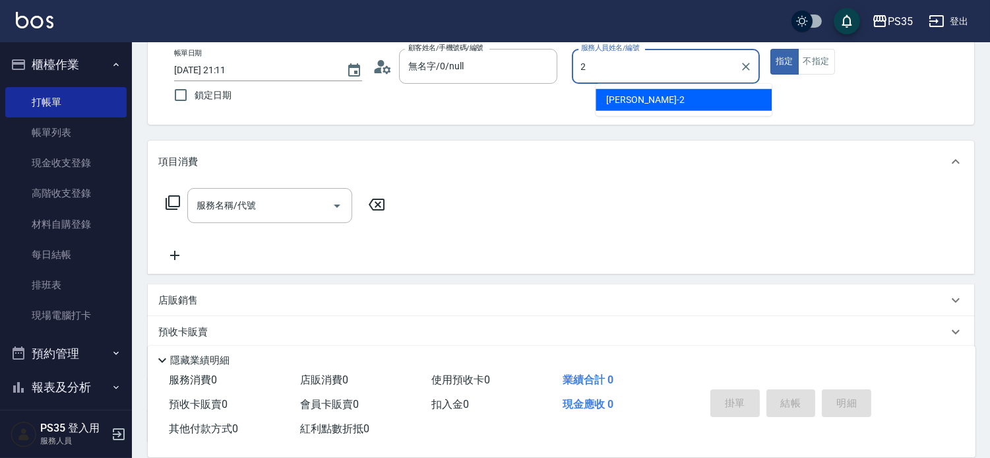
type input "[PERSON_NAME]-2"
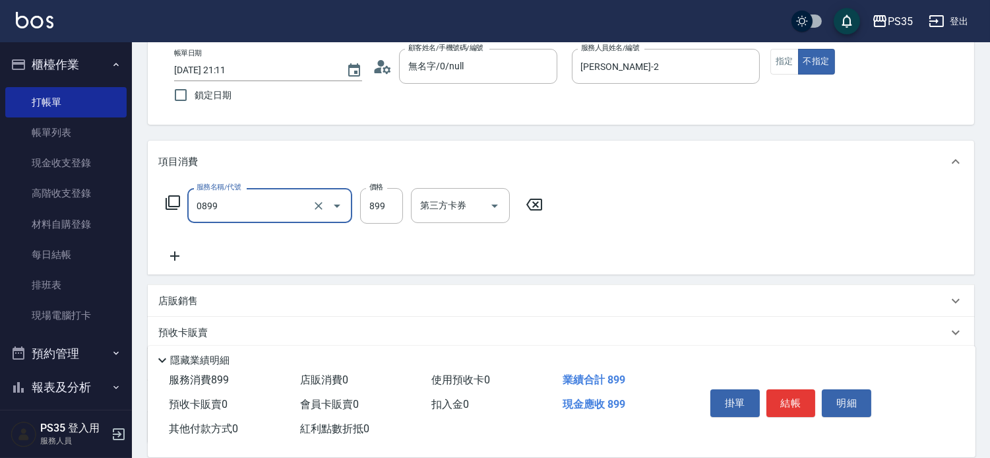
type input "排毒SPA(0899)"
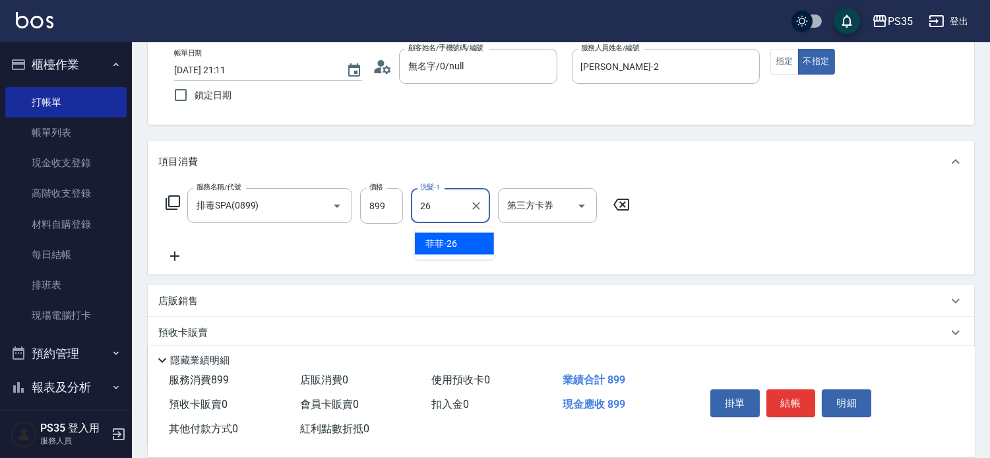
type input "菲菲-26"
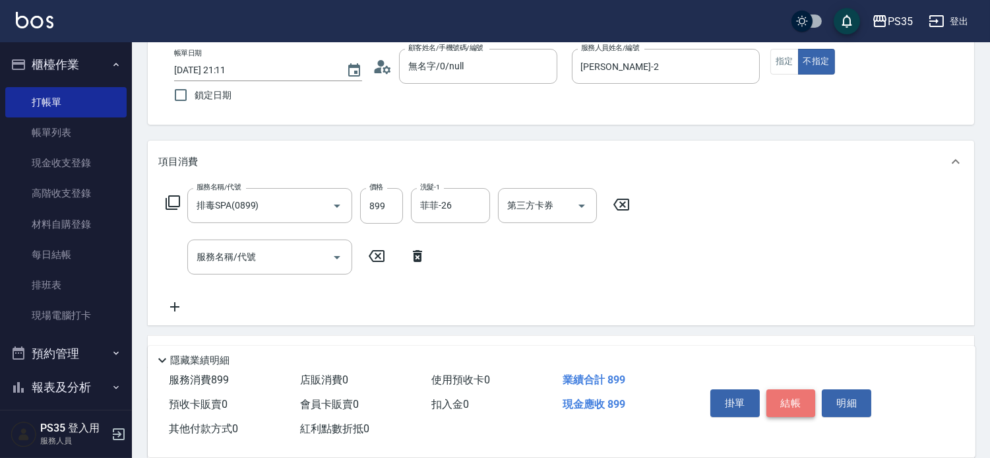
click at [802, 389] on button "結帳" at bounding box center [791, 403] width 49 height 28
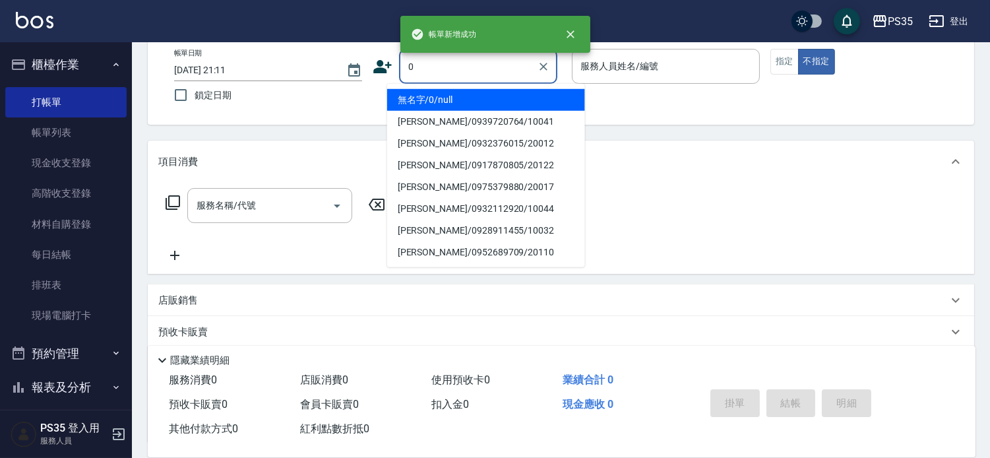
type input "無名字/0/null"
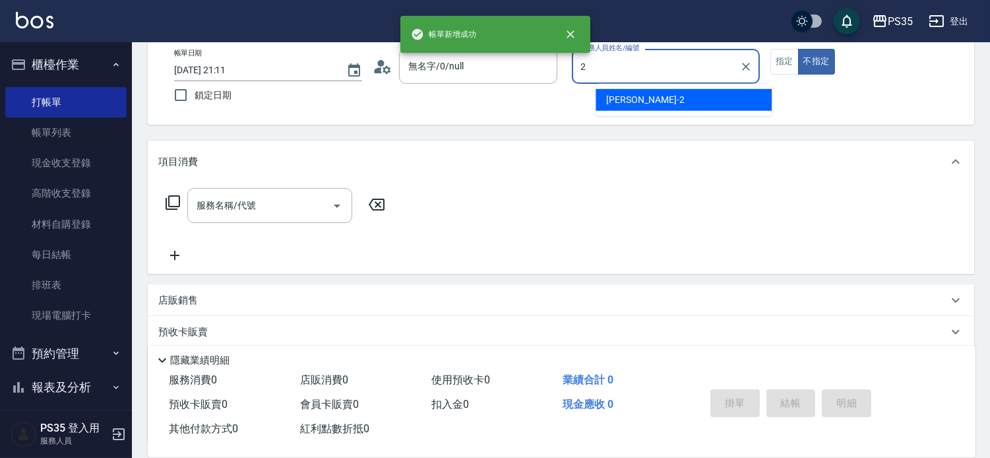
type input "[PERSON_NAME]-2"
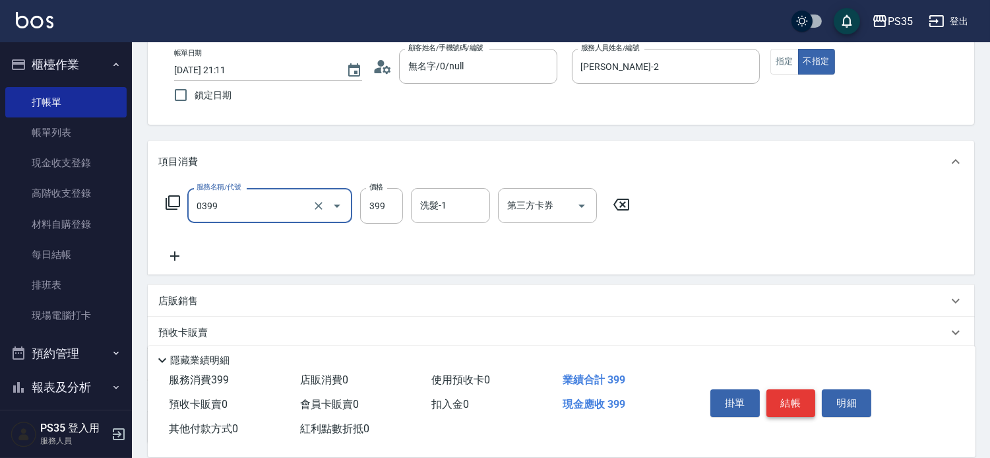
type input "海鹽399(0399)"
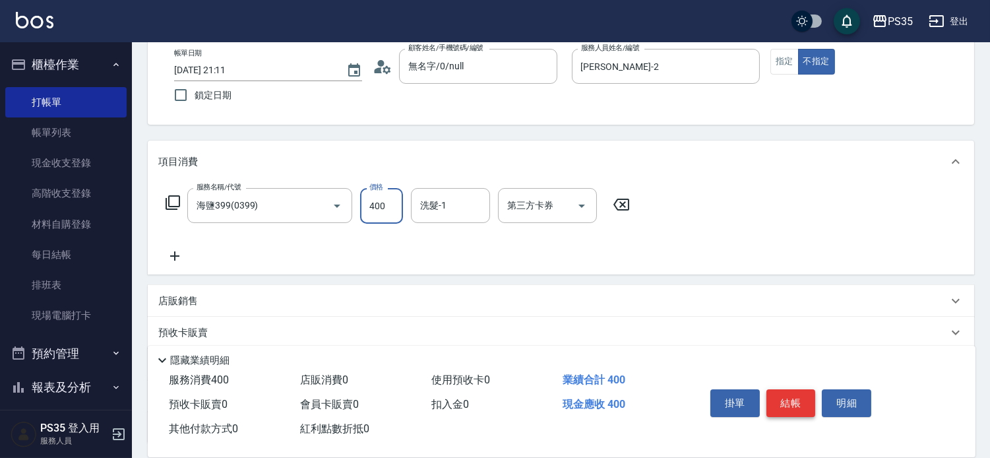
type input "400"
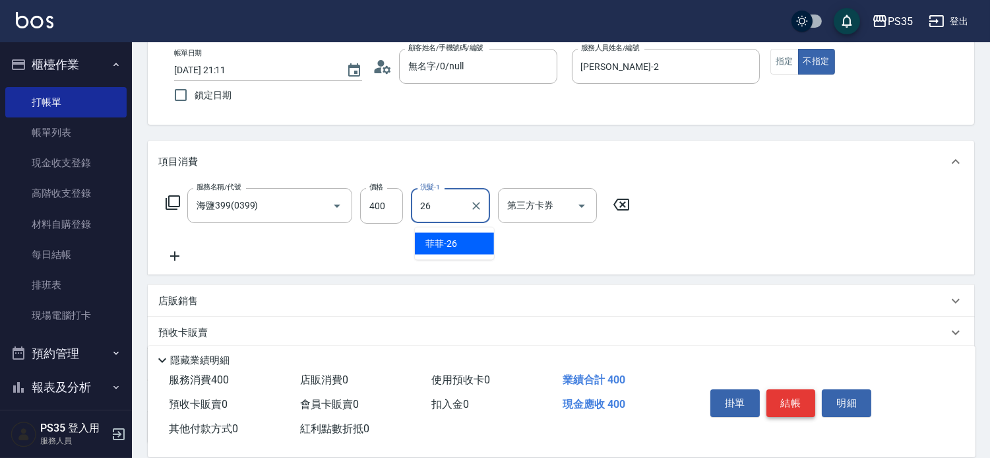
type input "菲菲-26"
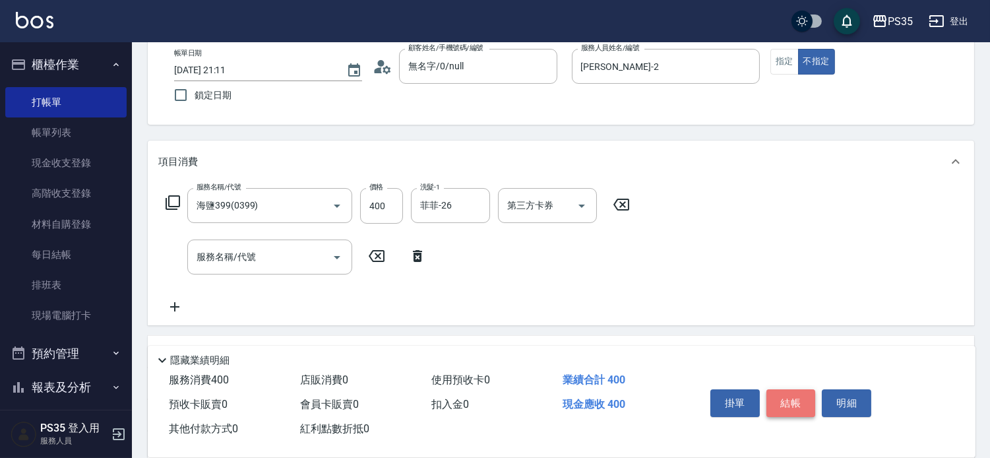
click at [779, 394] on button "結帳" at bounding box center [791, 403] width 49 height 28
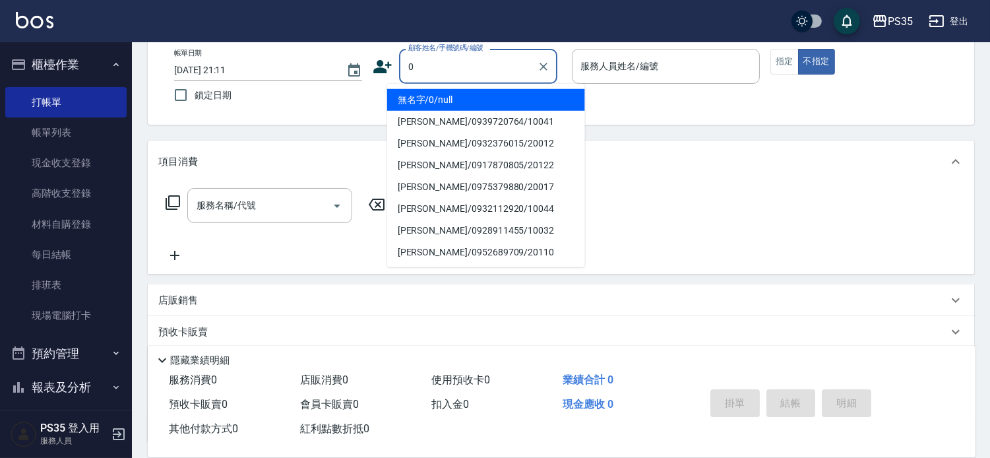
type input "0"
type input "2"
type input "無名字/0/null"
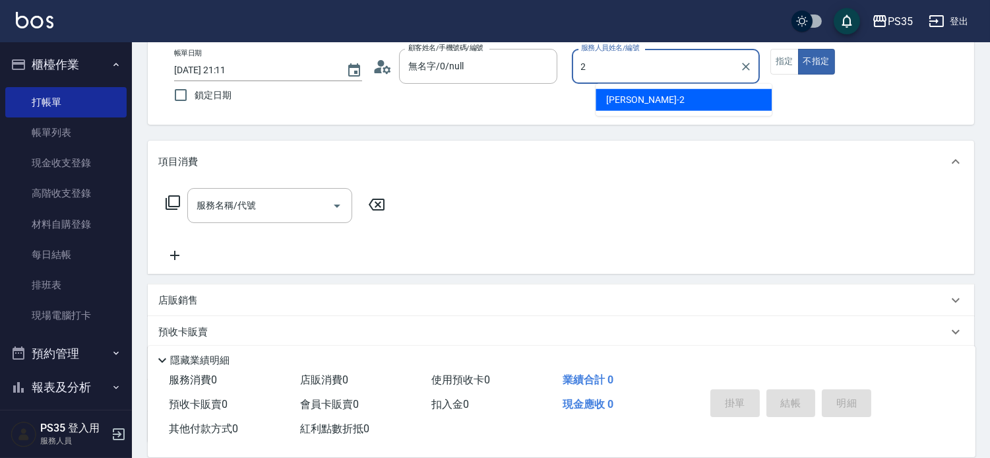
type input "[PERSON_NAME]-2"
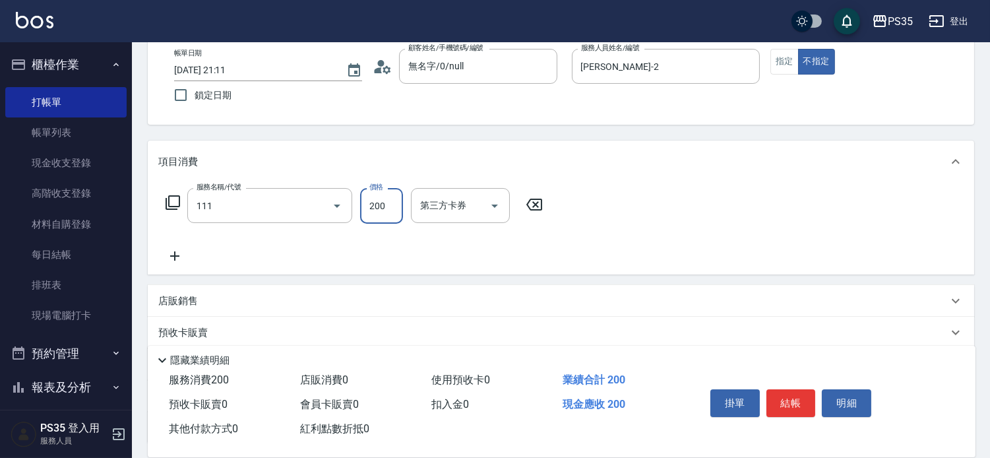
type input "200(111)"
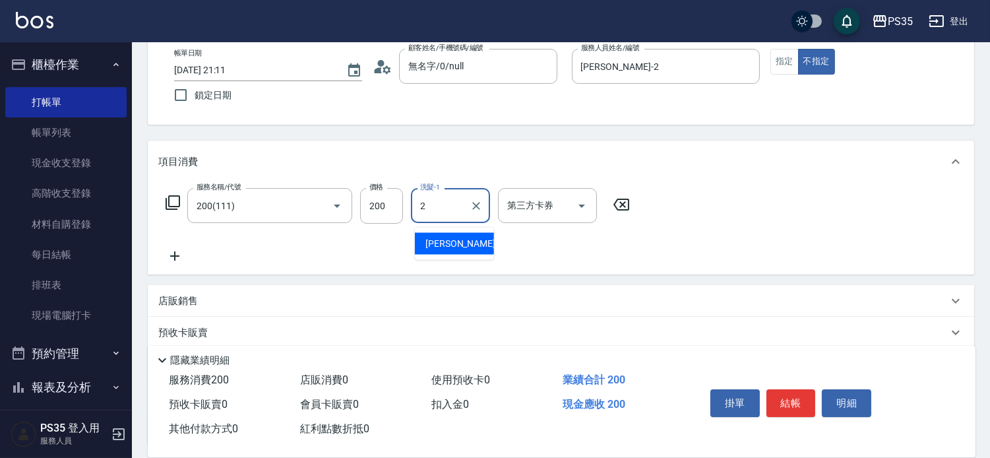
type input "[PERSON_NAME]-2"
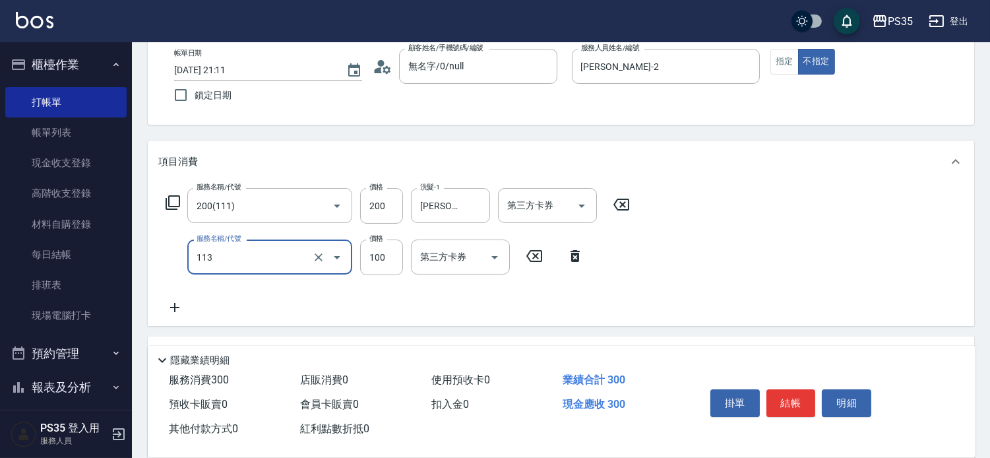
type input "瞬護100(113)"
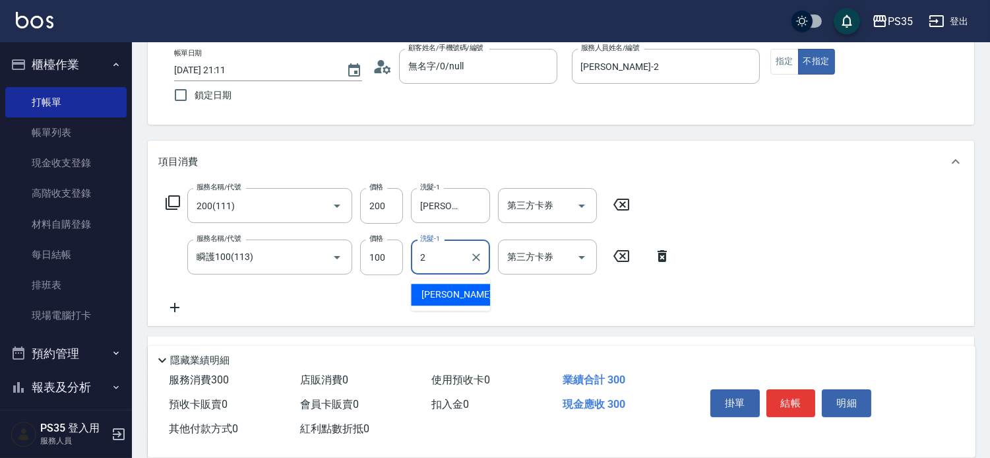
type input "[PERSON_NAME]-2"
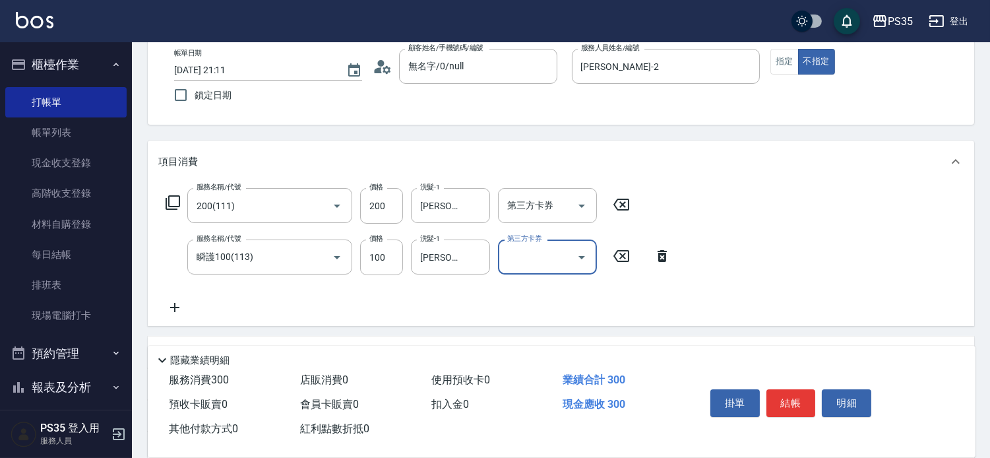
click at [777, 396] on button "結帳" at bounding box center [791, 403] width 49 height 28
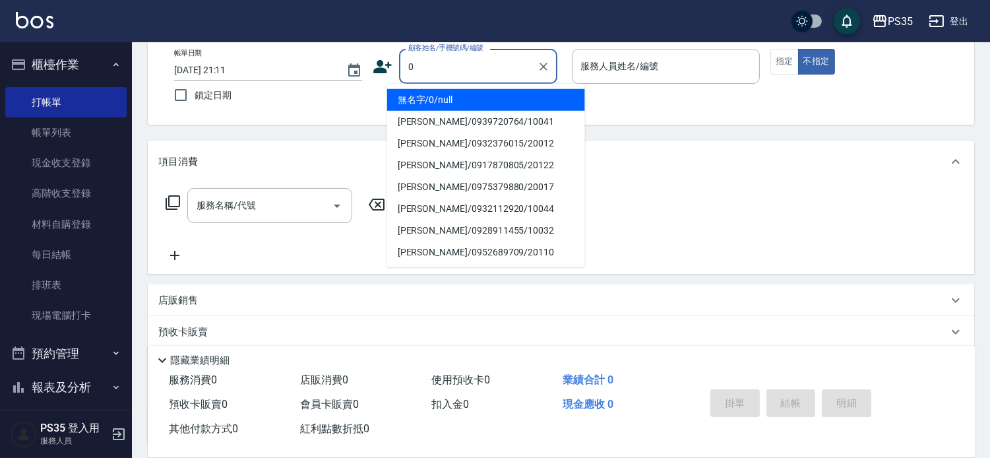
type input "0"
type input "1"
type input "無名字/0/null"
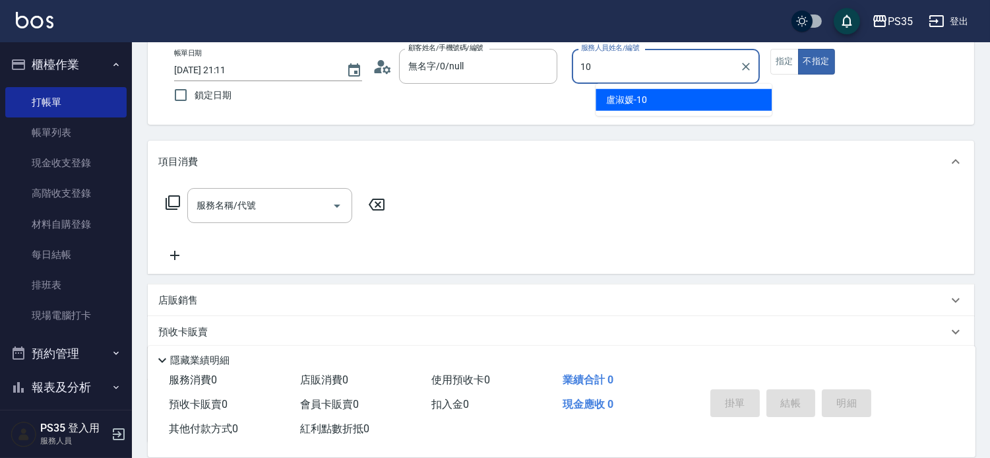
type input "[PERSON_NAME]-10"
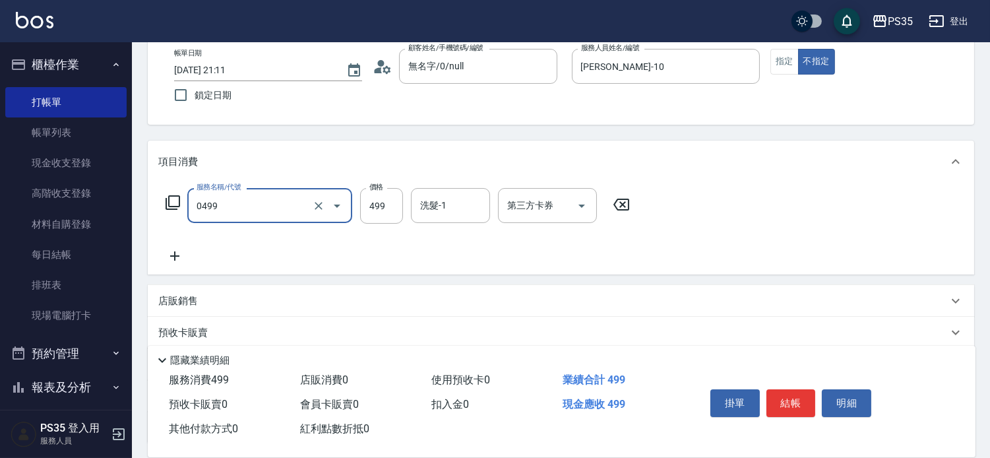
type input "[PERSON_NAME]499(0499)"
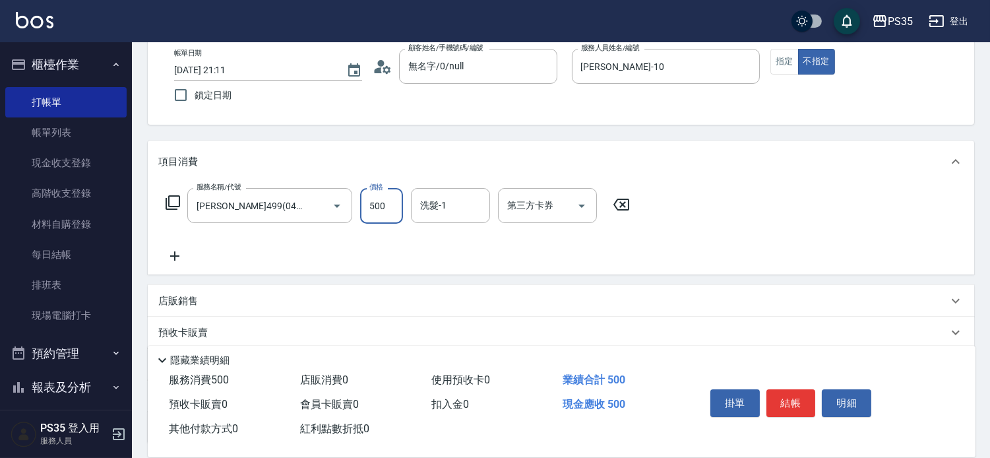
type input "500"
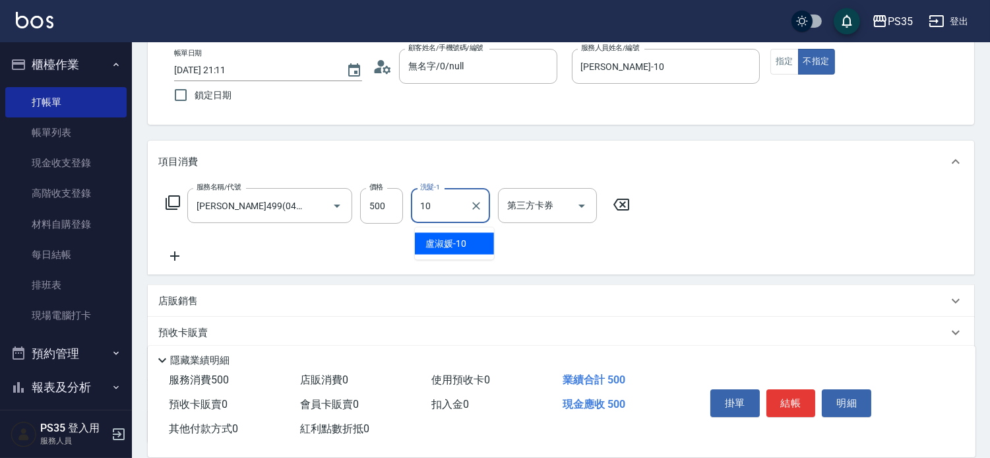
type input "[PERSON_NAME]-10"
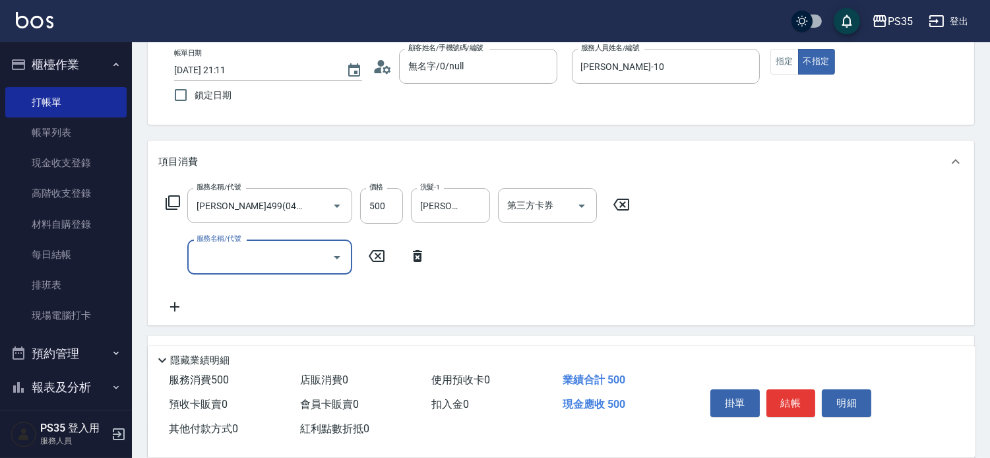
click at [777, 396] on button "結帳" at bounding box center [791, 403] width 49 height 28
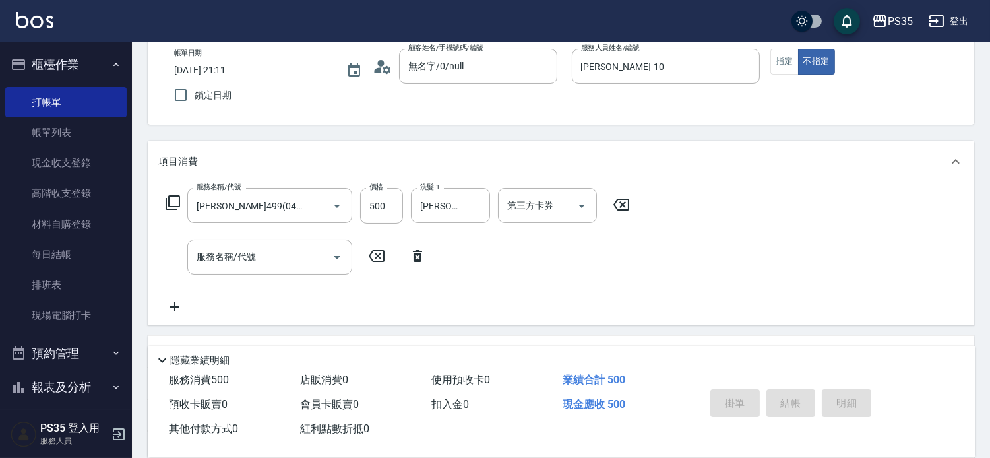
type input "[DATE] 21:12"
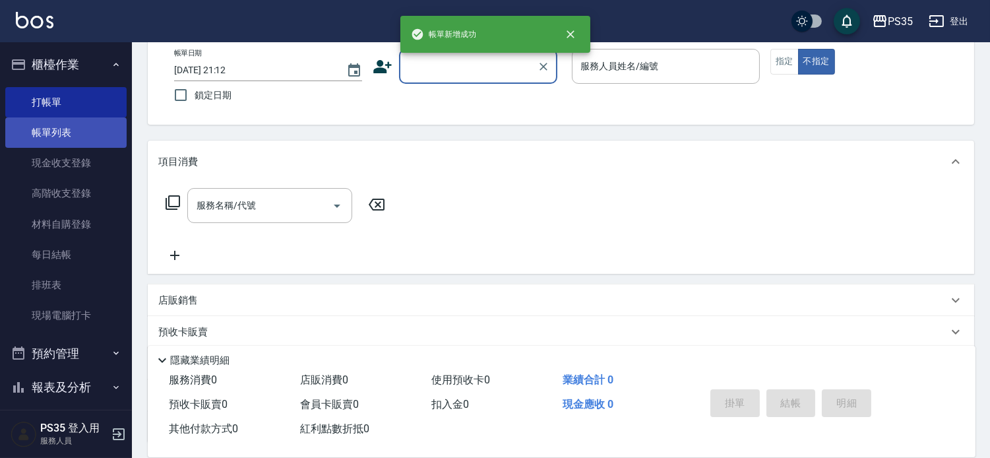
click at [63, 130] on link "帳單列表" at bounding box center [65, 132] width 121 height 30
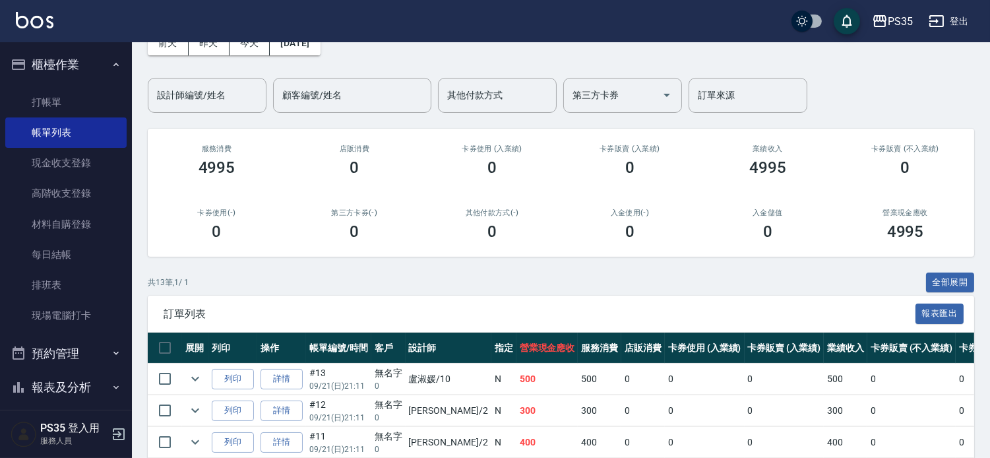
scroll to position [73, 0]
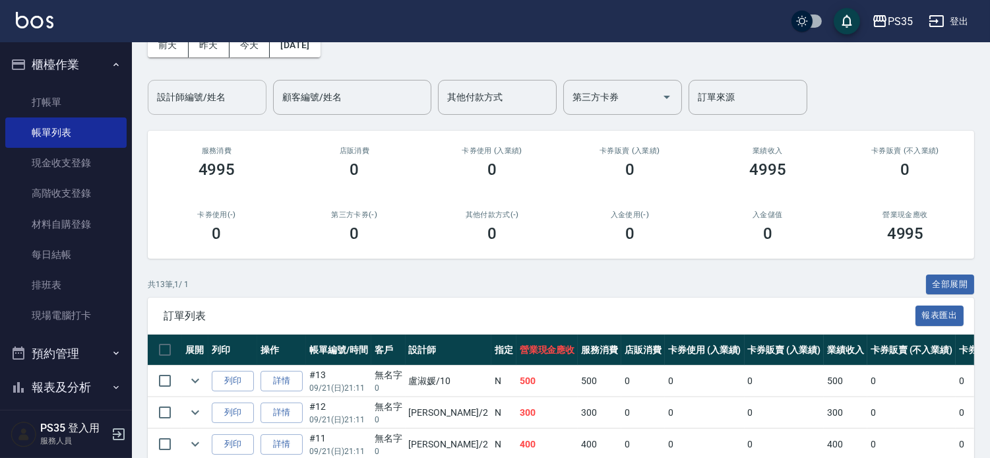
click at [216, 91] on input "設計師編號/姓名" at bounding box center [207, 97] width 107 height 23
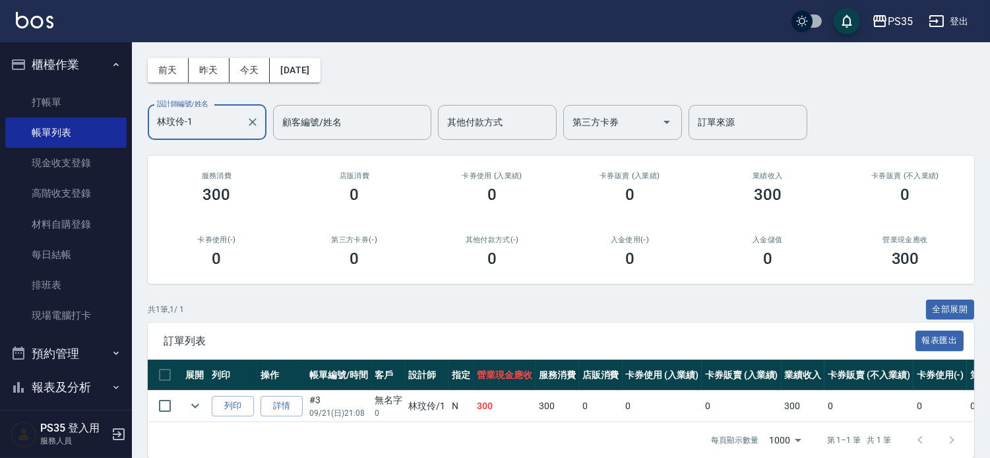
scroll to position [22, 0]
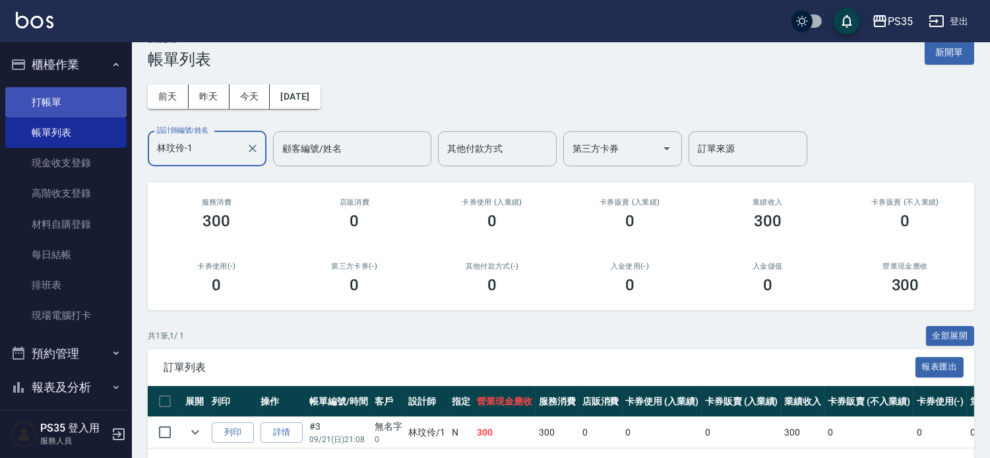
type input "林玟伶-1"
click at [38, 95] on link "打帳單" at bounding box center [65, 102] width 121 height 30
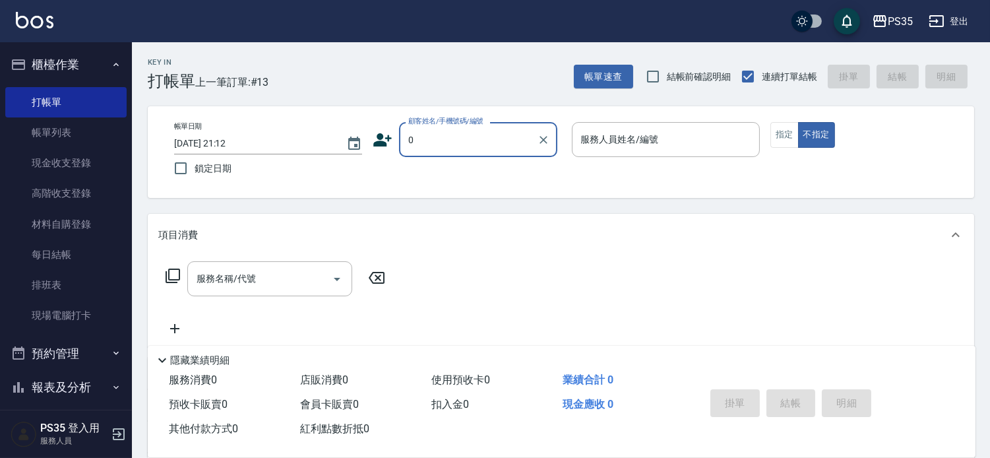
type input "0"
type input "1"
type input "無名字/0/null"
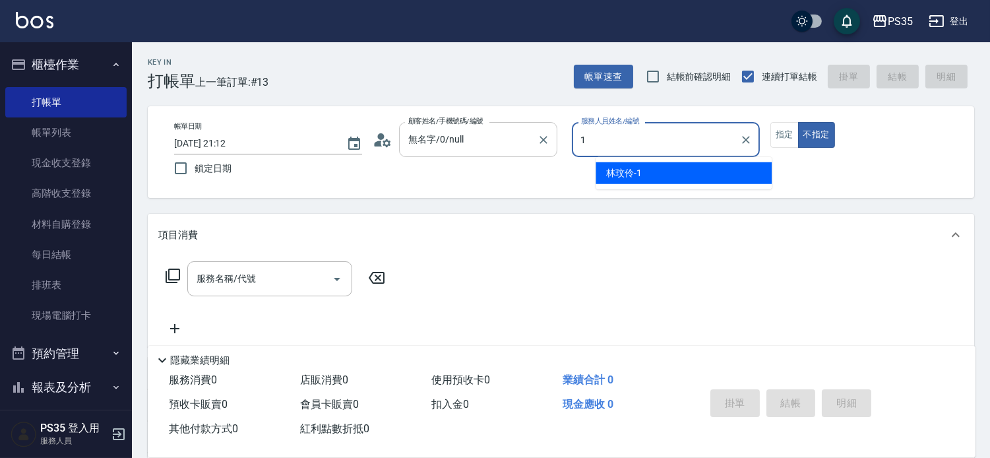
type input "1"
type button "false"
type input "林玟伶-1"
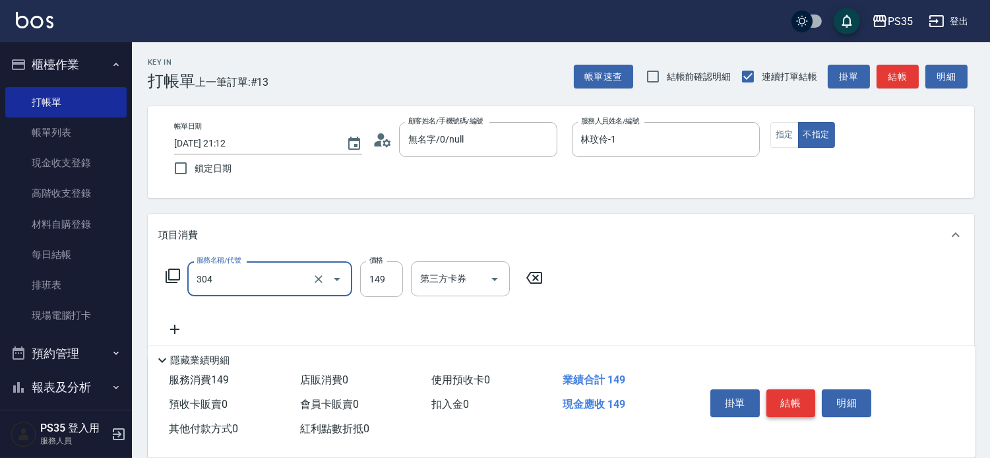
type input "剪髮(304)"
click at [783, 389] on button "結帳" at bounding box center [791, 403] width 49 height 28
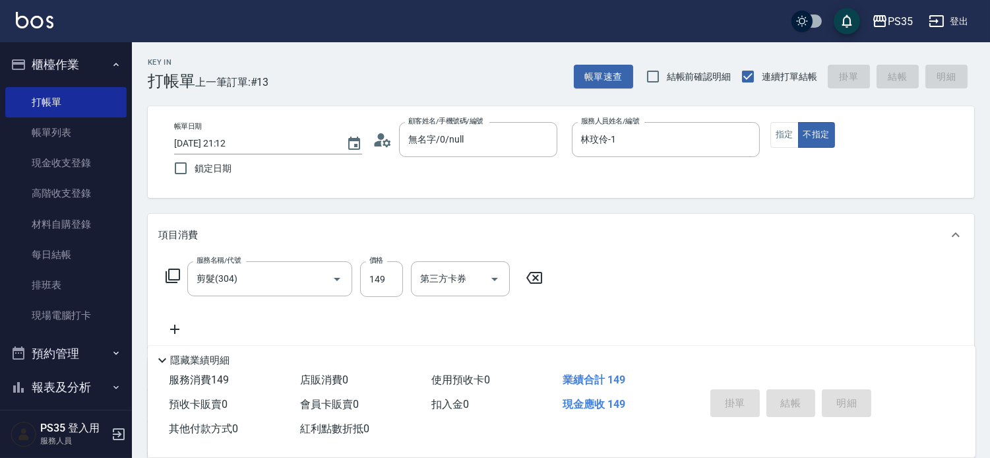
type input "[DATE] 21:13"
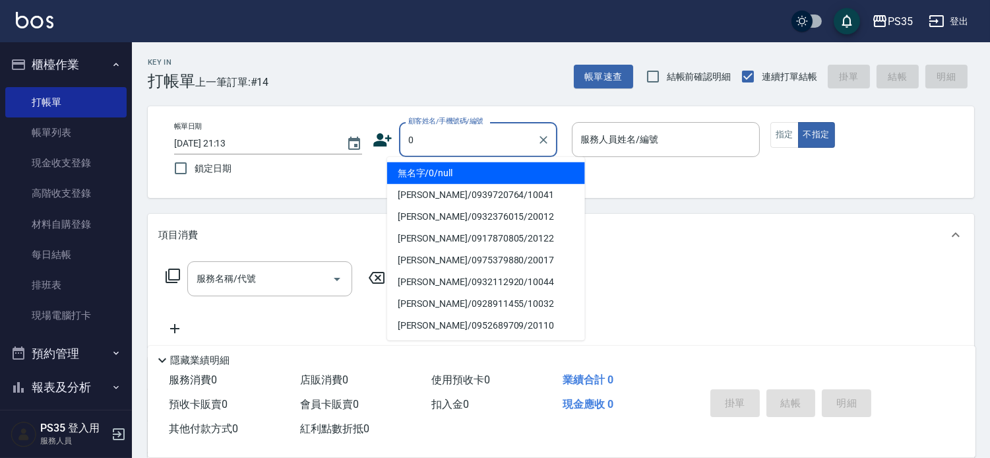
type input "0"
type input "1"
type input "無名字/0/null"
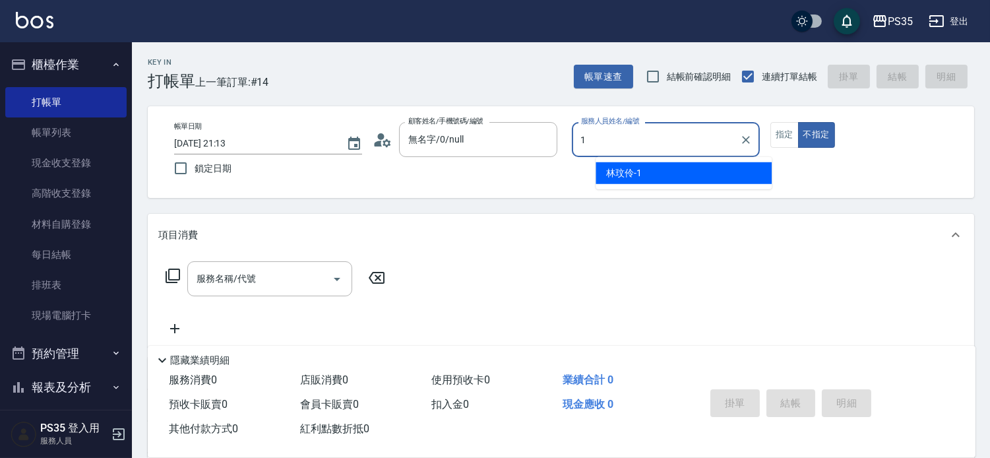
type input "林玟伶-1"
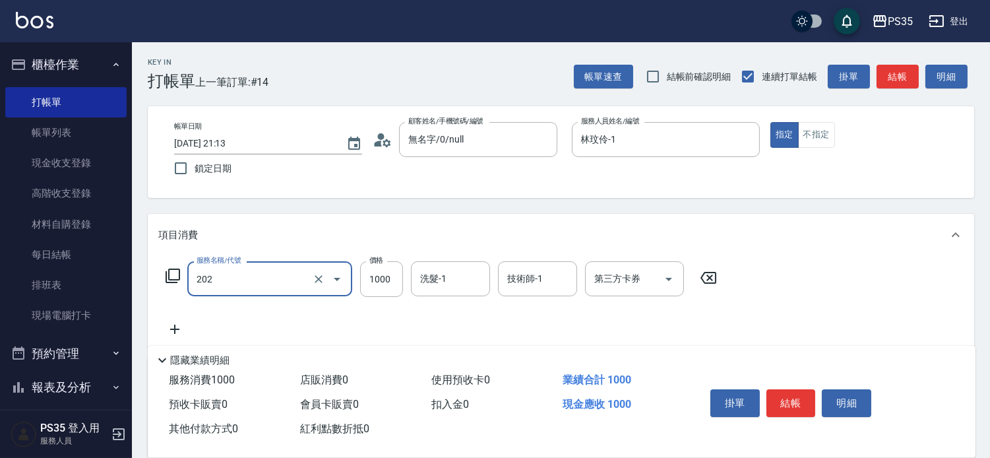
type input "燙髮(202)"
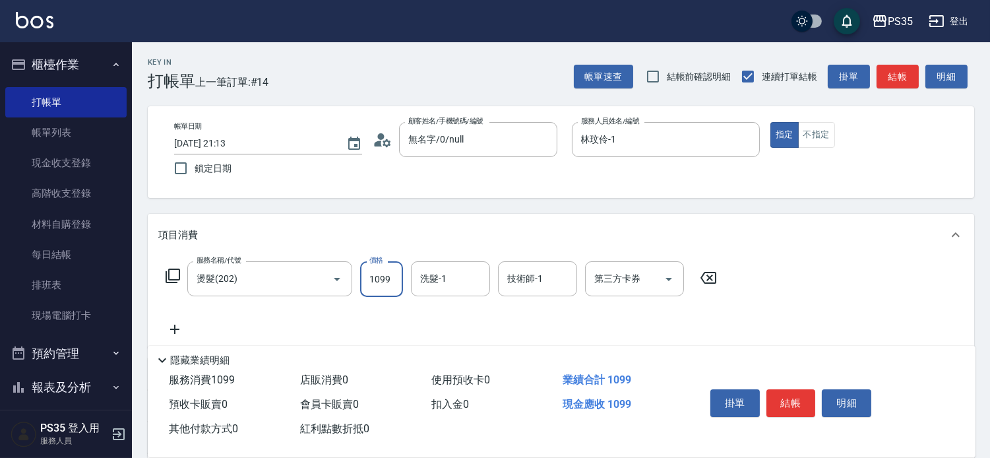
type input "1099"
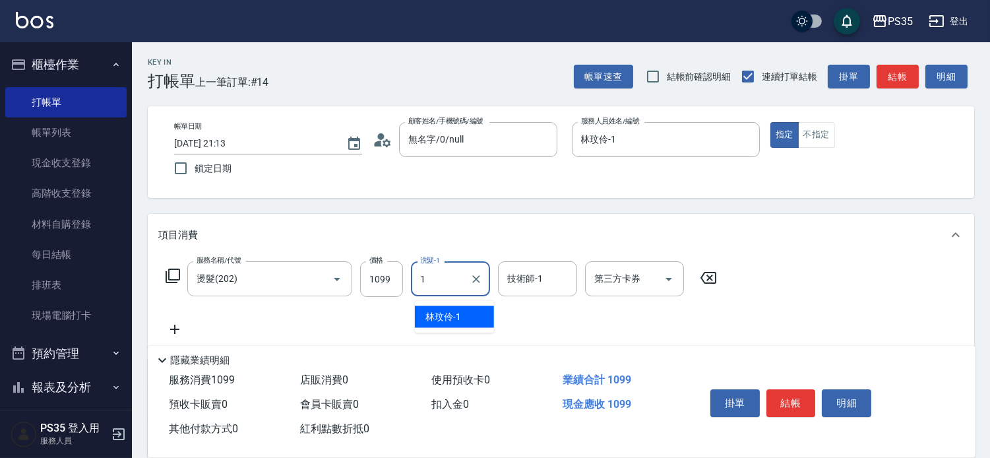
type input "林玟伶-1"
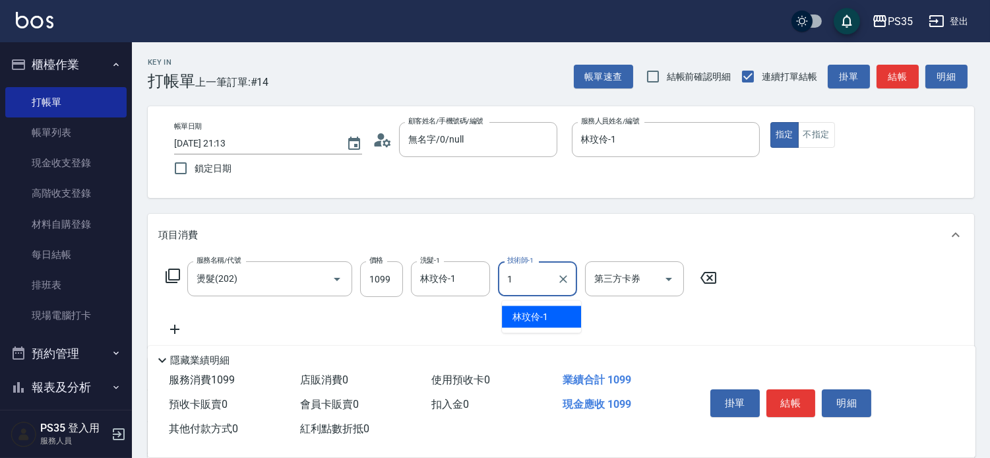
type input "林玟伶-1"
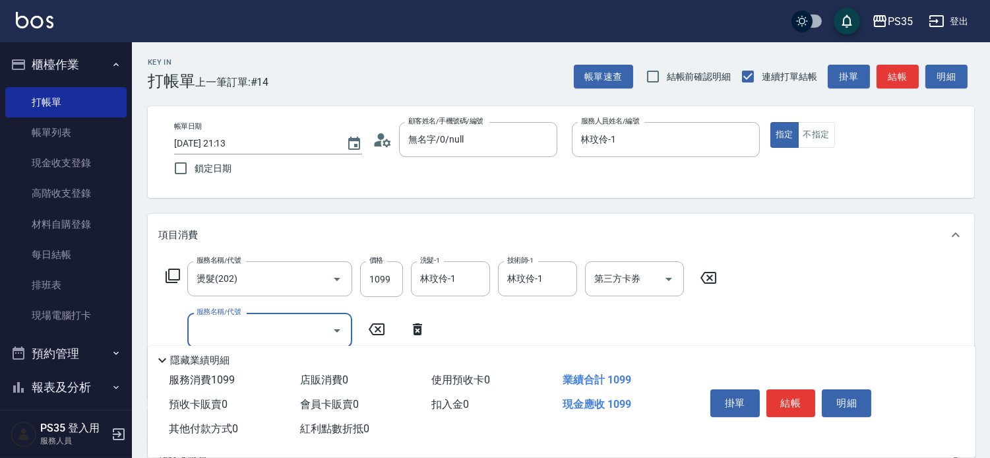
click at [707, 280] on icon at bounding box center [708, 278] width 33 height 16
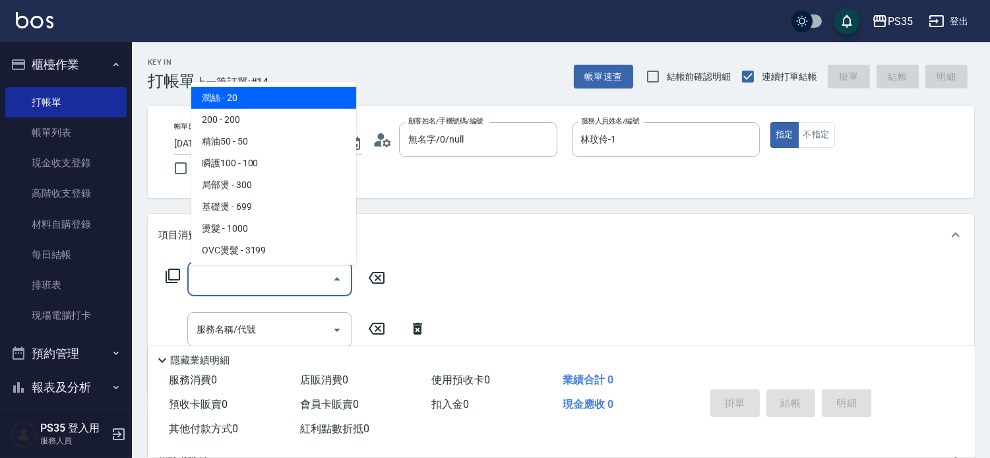
click at [308, 280] on input "服務名稱/代號" at bounding box center [259, 278] width 133 height 23
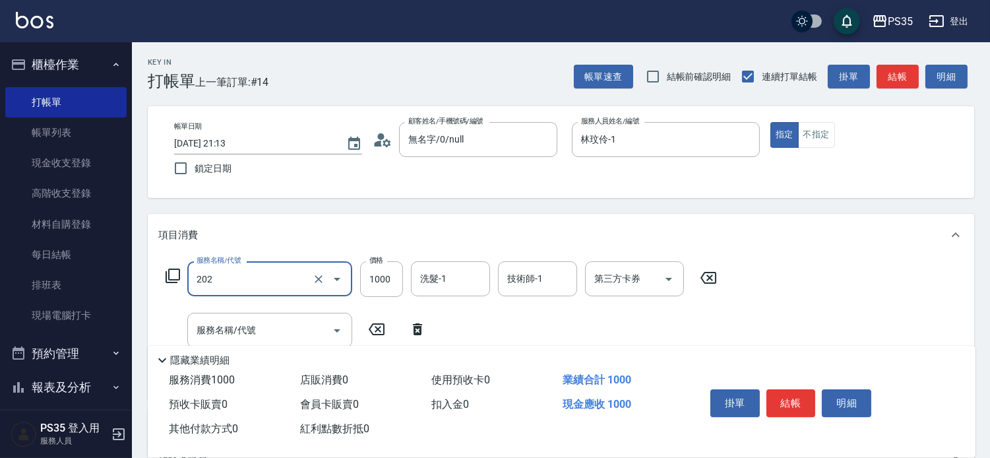
type input "燙髮(202)"
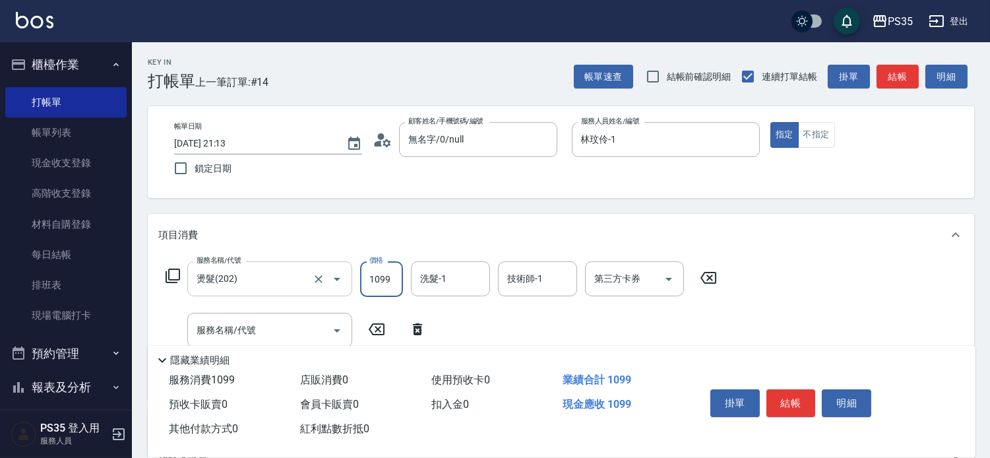
type input "1099"
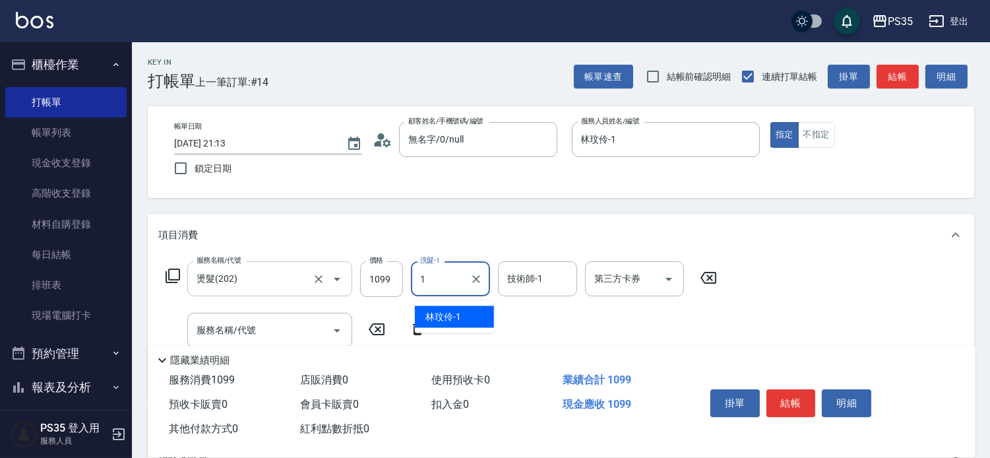
type input "林玟伶-1"
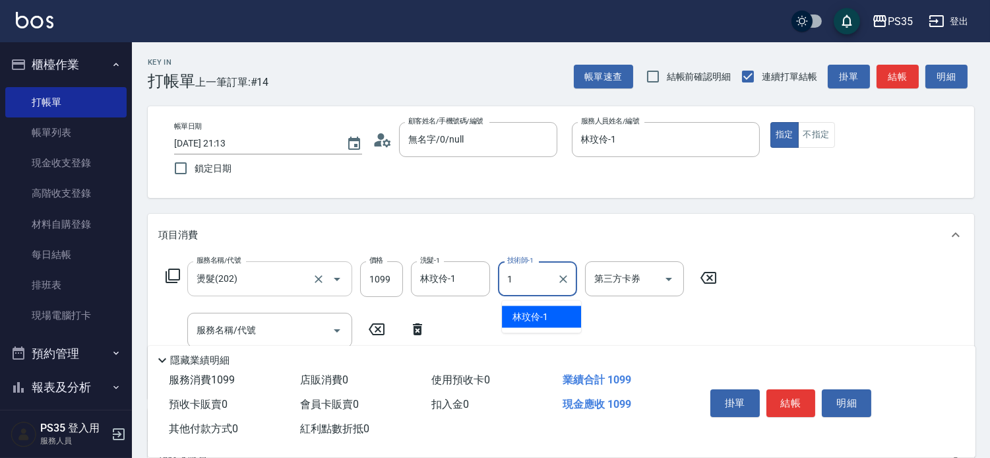
type input "林玟伶-1"
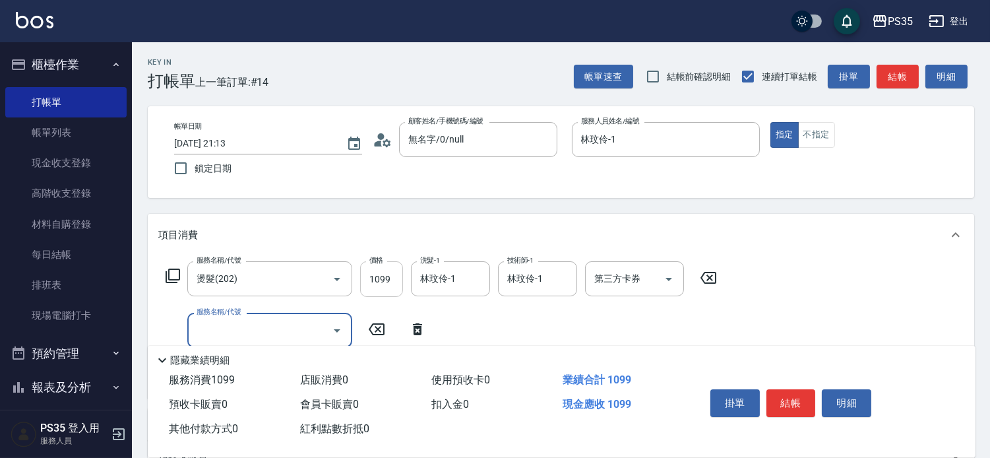
click at [373, 287] on input "1099" at bounding box center [381, 279] width 43 height 36
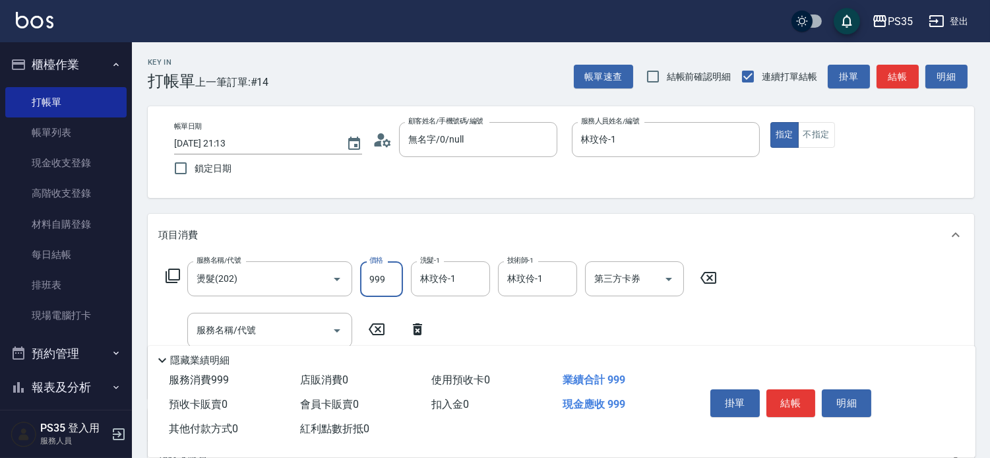
type input "999"
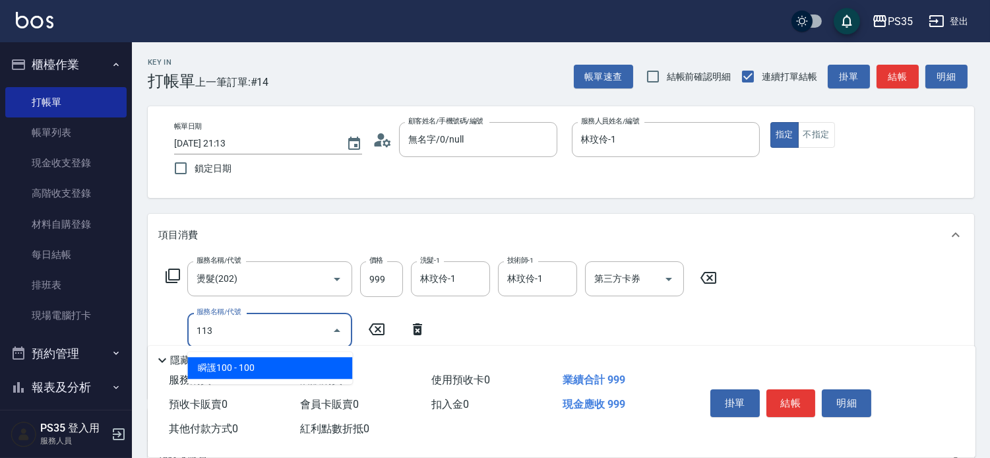
type input "113"
click at [988, 242] on div "Key In 打帳單 上一筆訂單:#14 帳單速查 結帳前確認明細 連續打單結帳 掛單 結帳 明細 帳單日期 [DATE] 21:13 鎖定日期 顧客姓名/手…" at bounding box center [561, 375] width 858 height 666
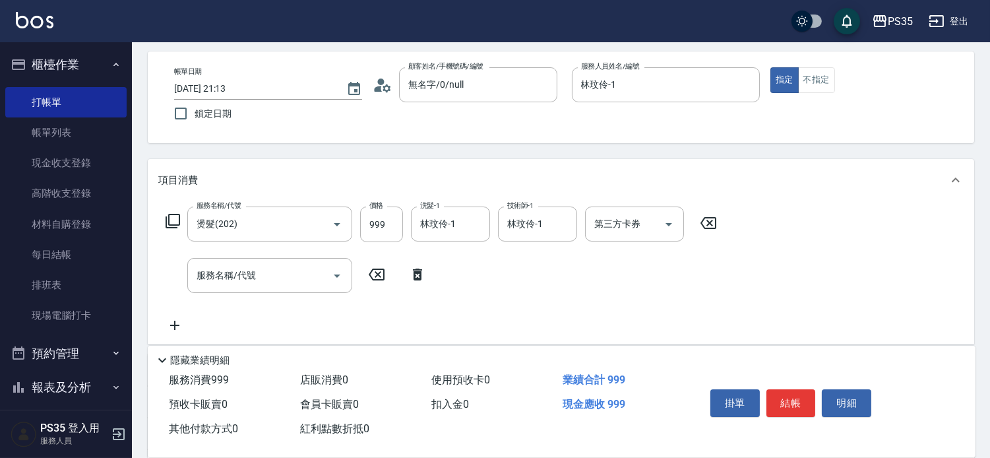
scroll to position [60, 0]
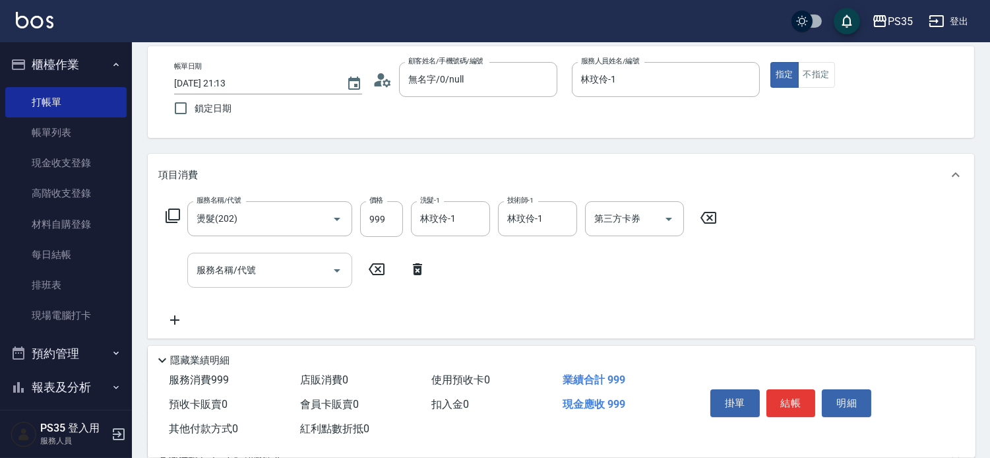
click at [275, 273] on input "服務名稱/代號" at bounding box center [259, 270] width 133 height 23
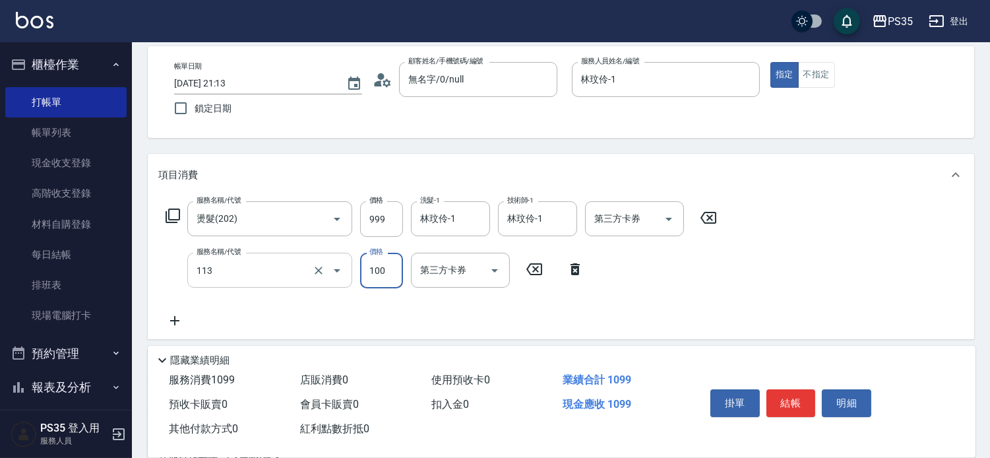
type input "瞬護100(113)"
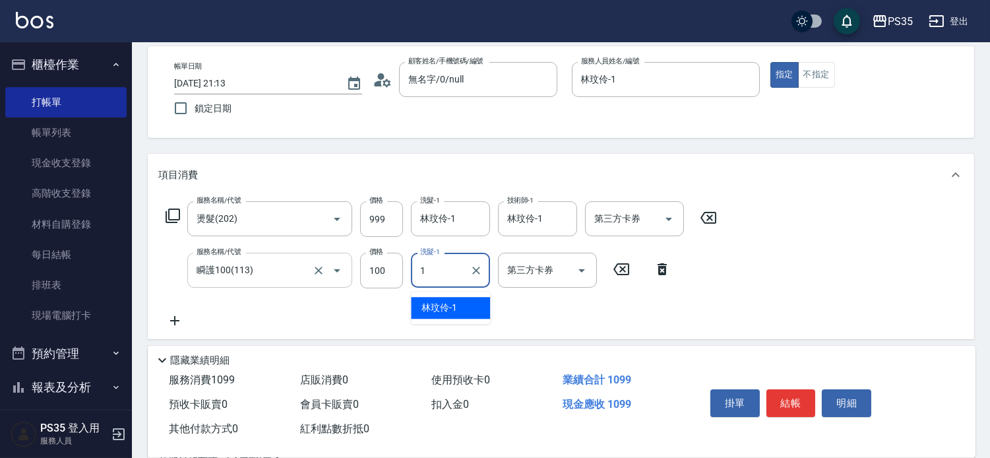
type input "林玟伶-1"
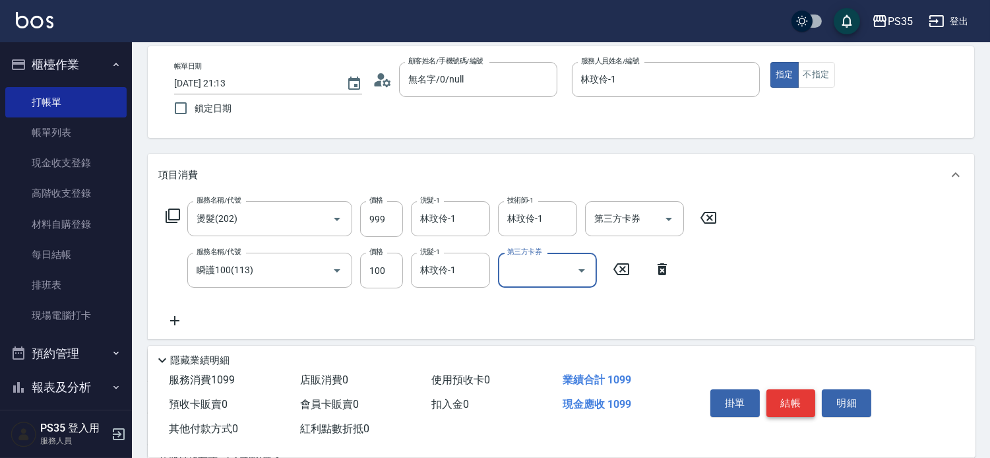
click at [792, 389] on button "結帳" at bounding box center [791, 403] width 49 height 28
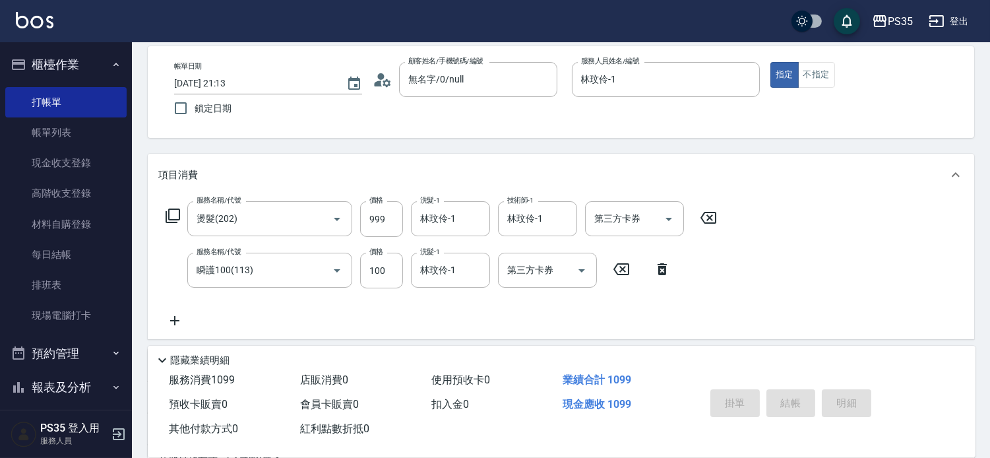
type input "[DATE] 21:14"
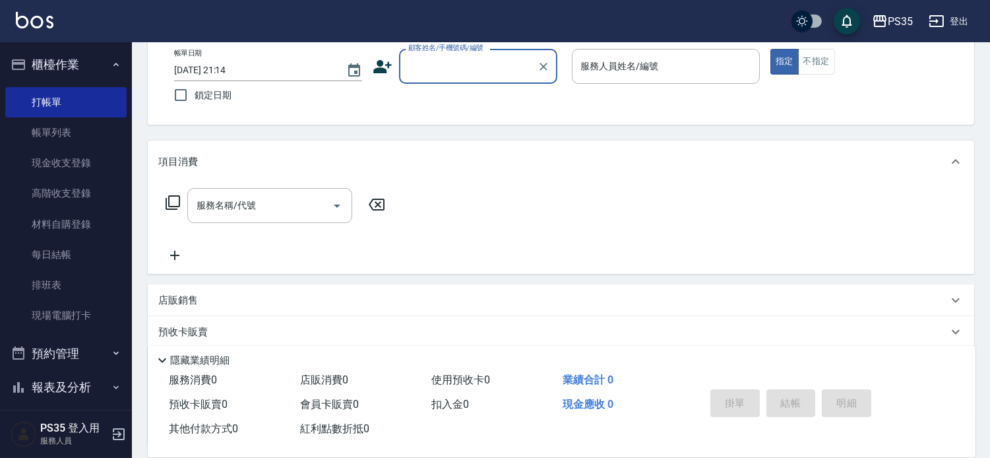
scroll to position [0, 0]
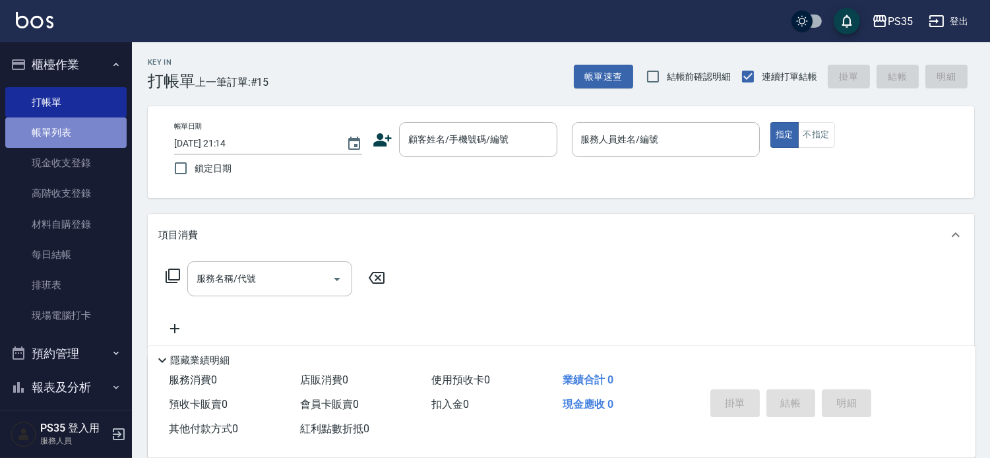
click at [96, 136] on link "帳單列表" at bounding box center [65, 132] width 121 height 30
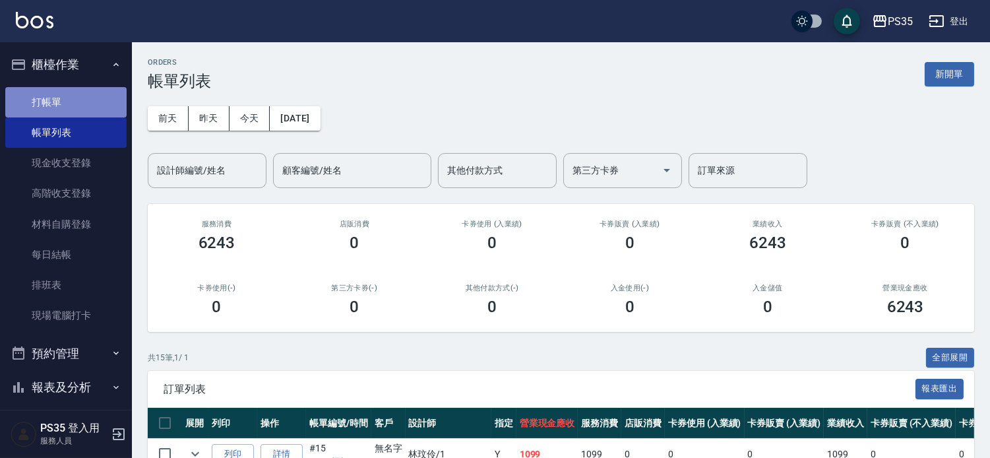
click at [76, 95] on link "打帳單" at bounding box center [65, 102] width 121 height 30
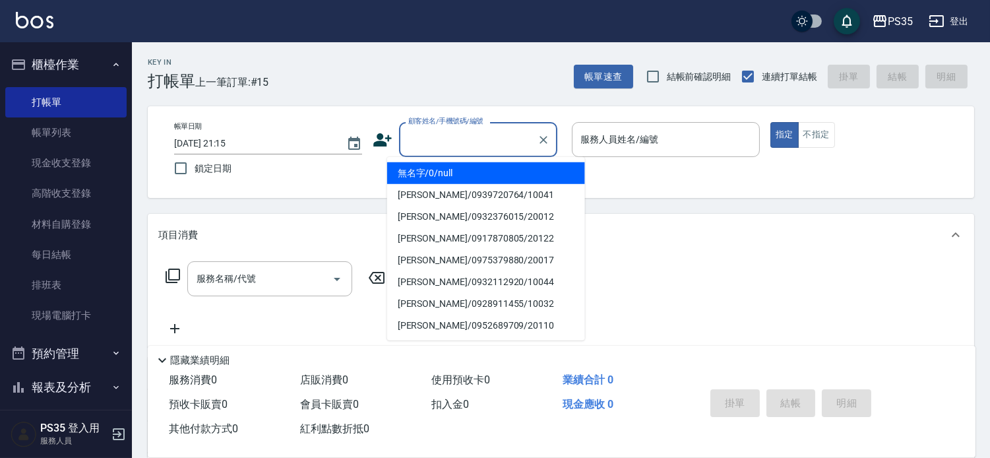
click at [413, 139] on input "顧客姓名/手機號碼/編號" at bounding box center [468, 139] width 127 height 23
type input "無名字/0/null"
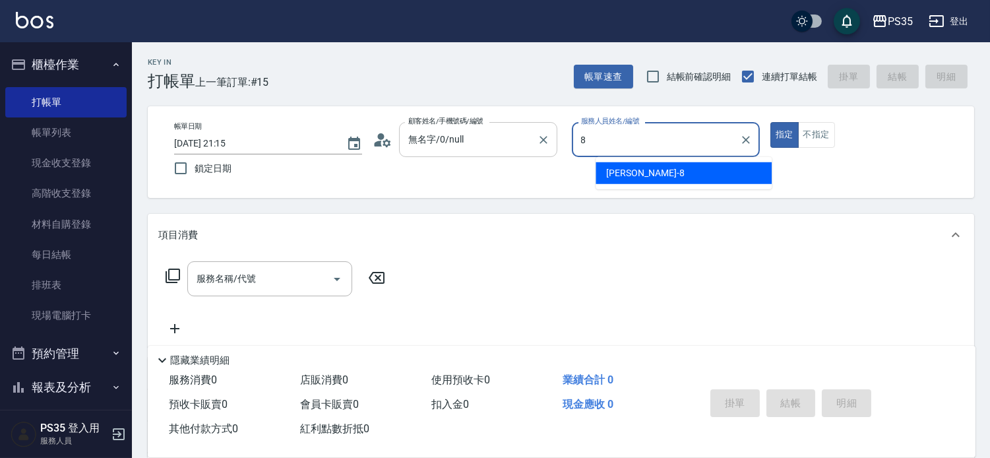
type input "8"
type button "true"
type input "[PERSON_NAME]-8"
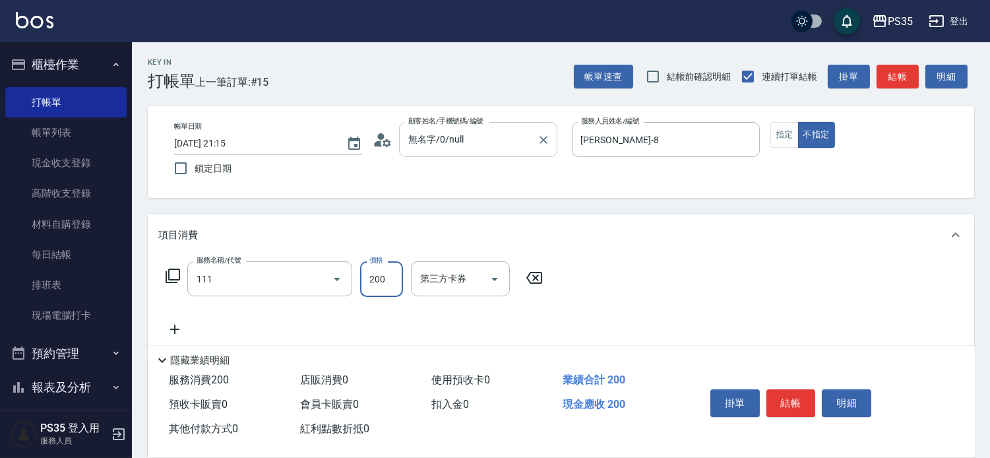
type input "200(111)"
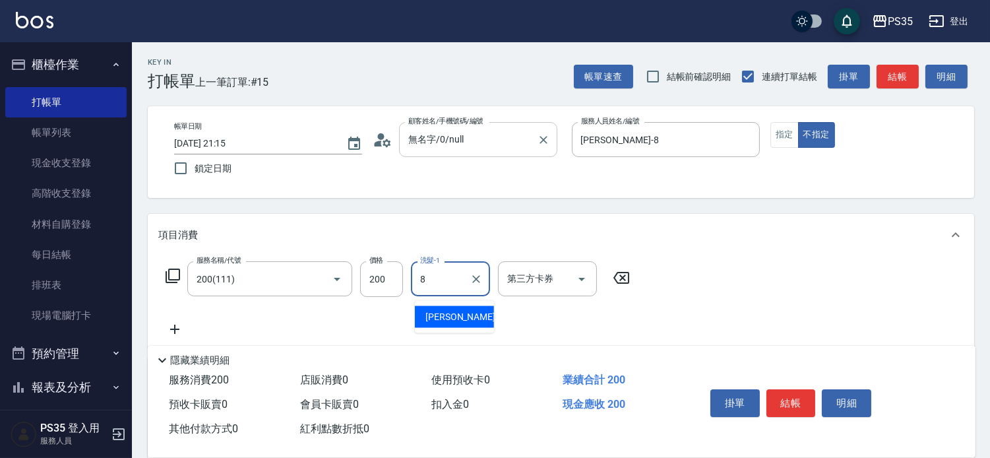
type input "[PERSON_NAME]-8"
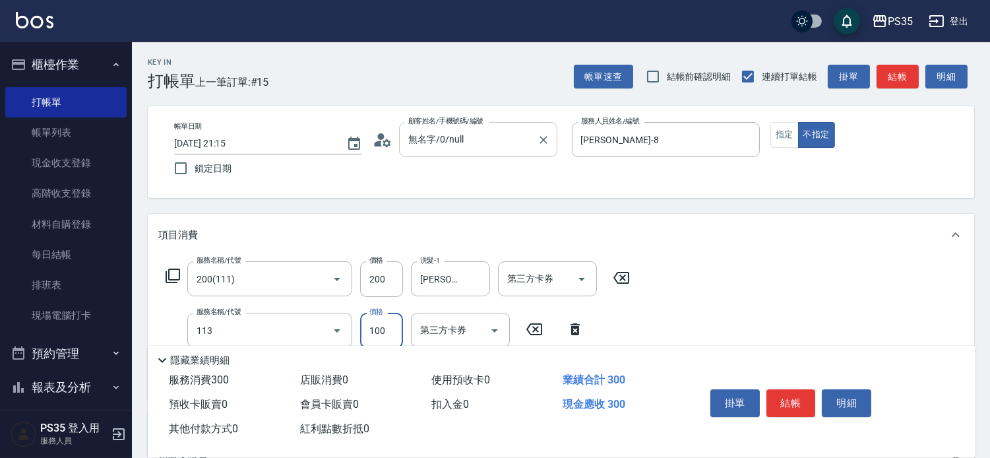
type input "瞬護100(113)"
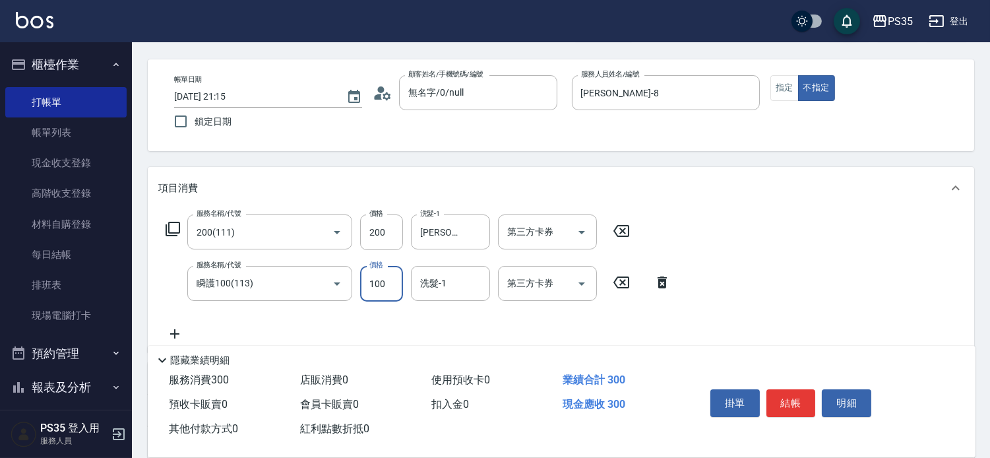
scroll to position [73, 0]
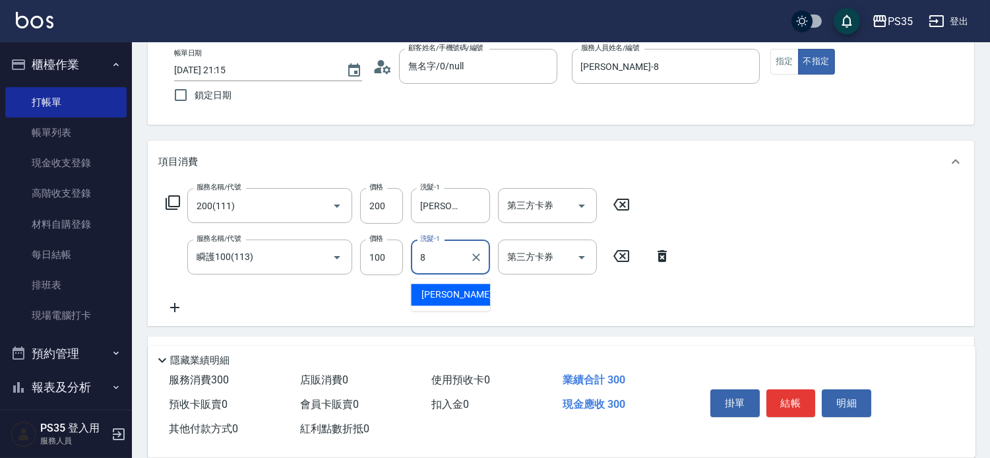
type input "[PERSON_NAME]-8"
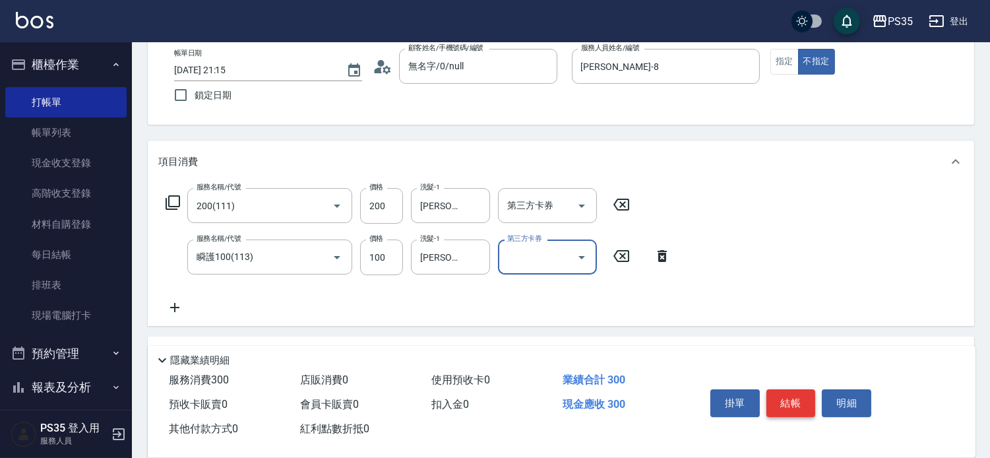
click at [801, 389] on button "結帳" at bounding box center [791, 403] width 49 height 28
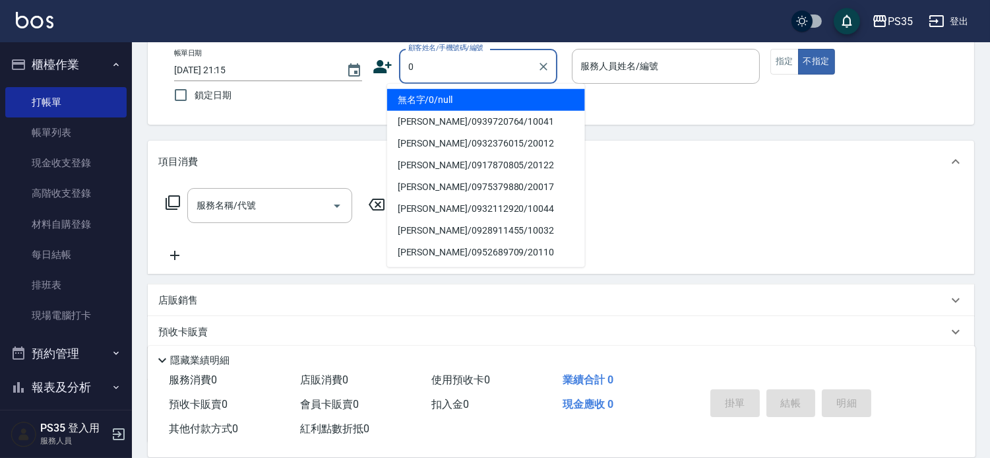
type input "0"
type input "1"
type input "無名字/0/null"
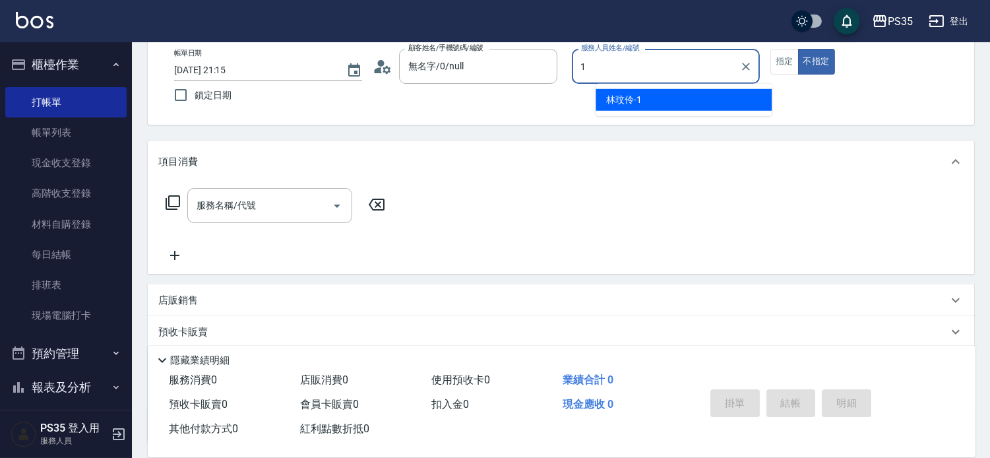
type input "1"
type button "false"
type input "林玟伶-1"
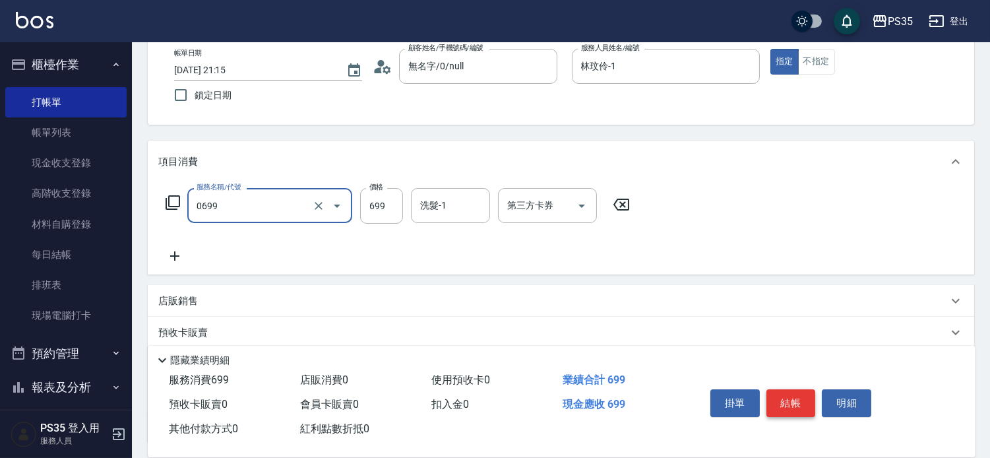
type input "精油SPA(0699)"
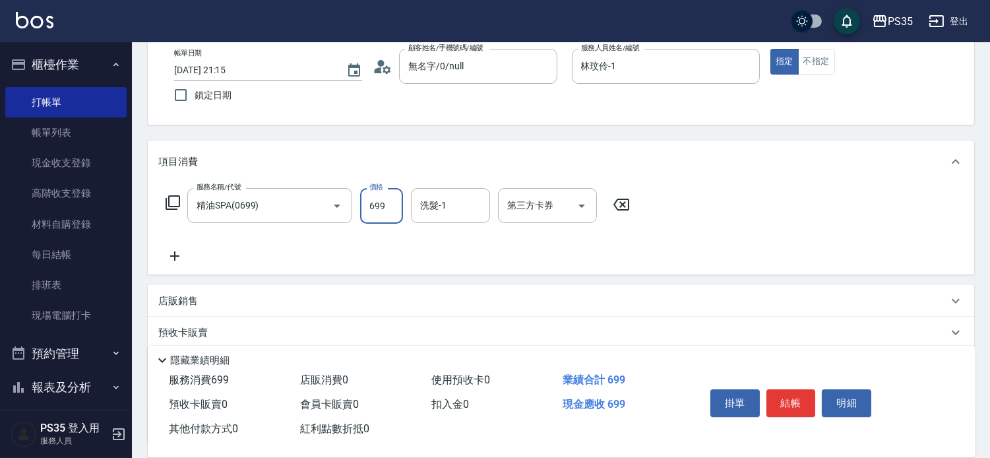
click at [383, 215] on input "699" at bounding box center [381, 206] width 43 height 36
type input "700"
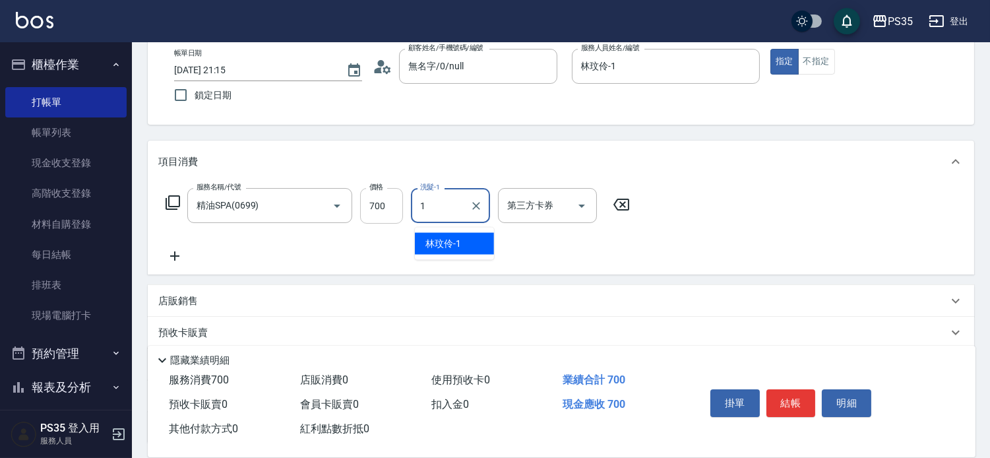
type input "林玟伶-1"
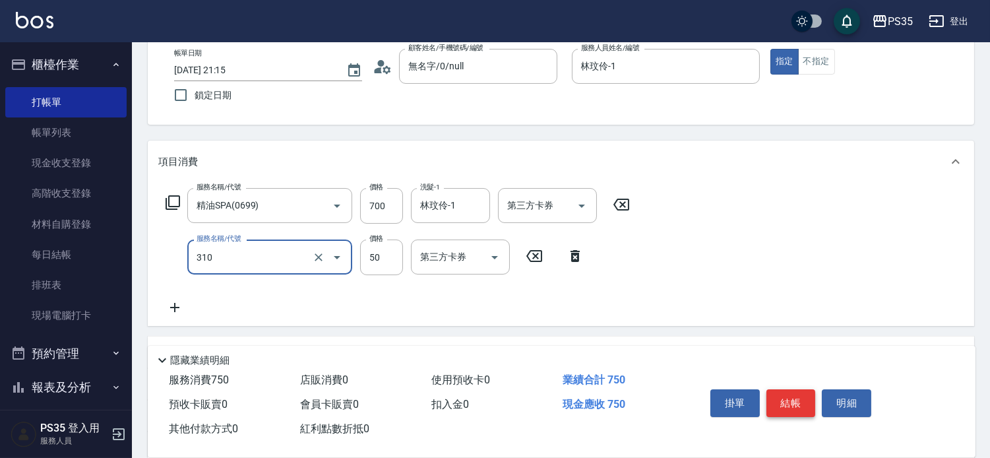
type input "剪瀏海(310)"
click at [800, 389] on button "結帳" at bounding box center [791, 403] width 49 height 28
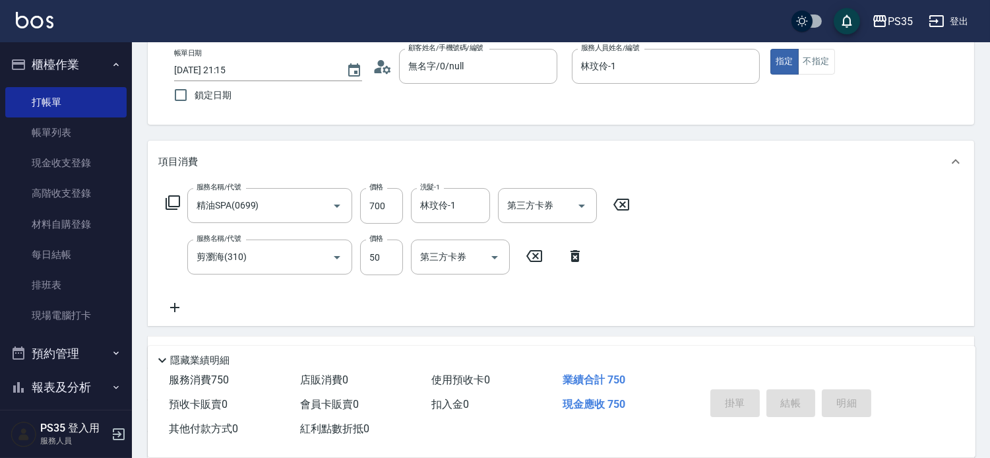
type input "[DATE] 21:17"
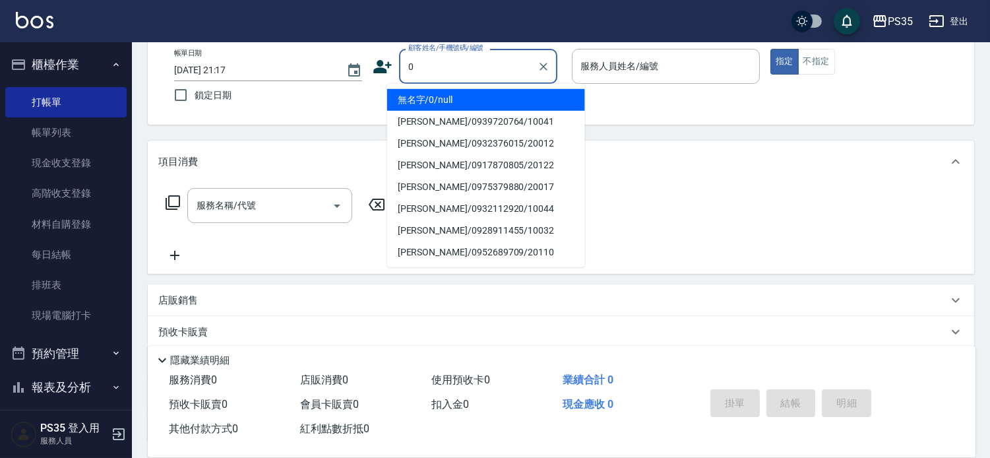
type input "無名字/0/null"
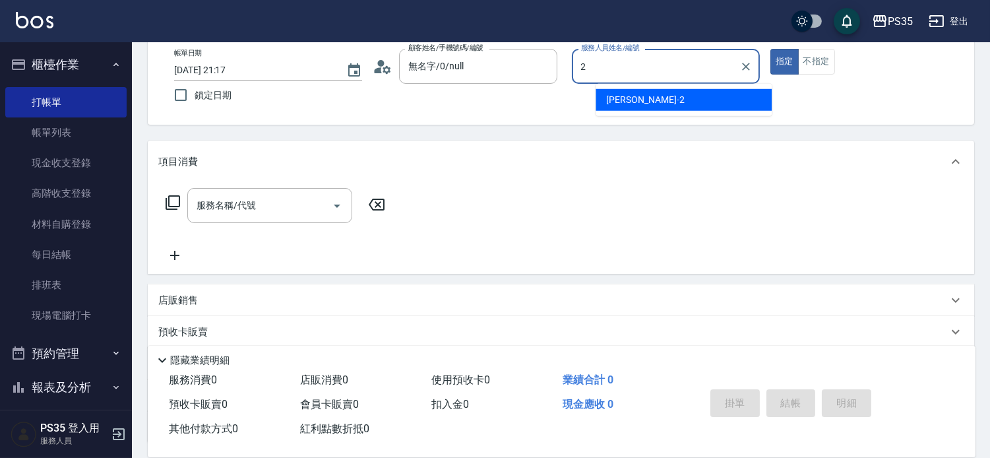
type input "[PERSON_NAME]-2"
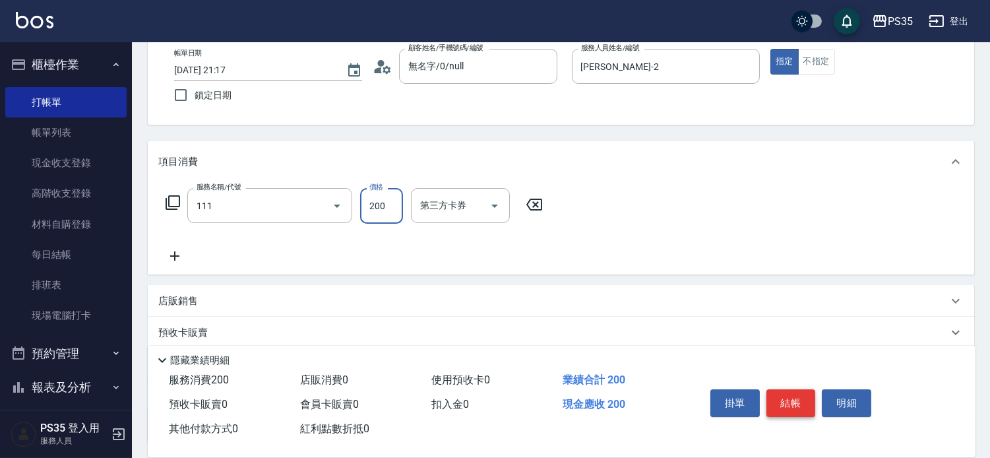
type input "200(111)"
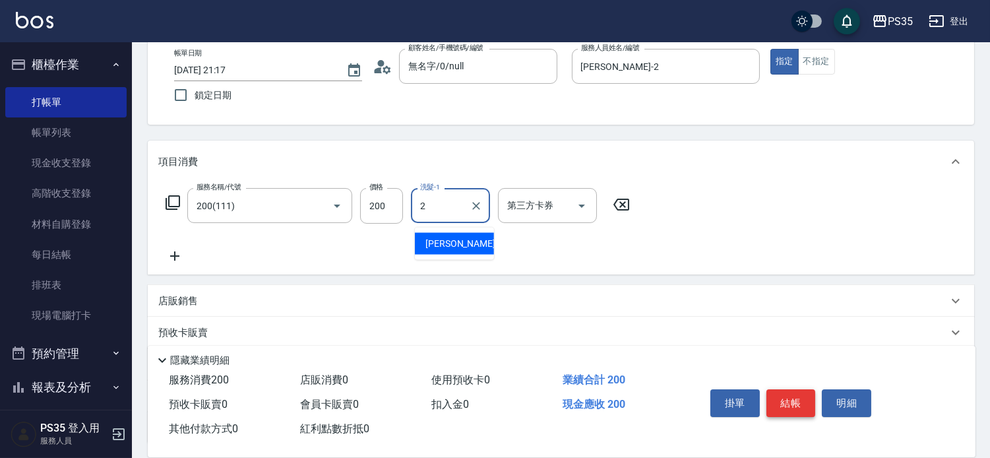
type input "[PERSON_NAME]-2"
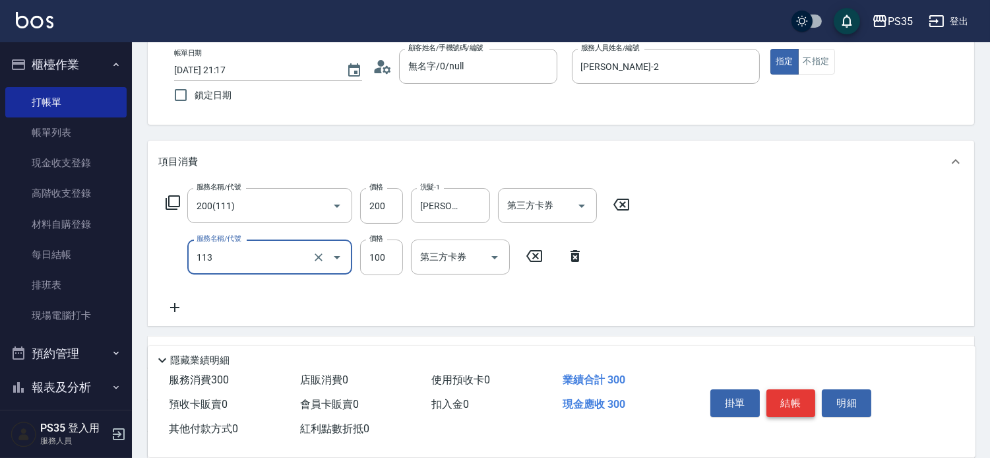
type input "瞬護100(113)"
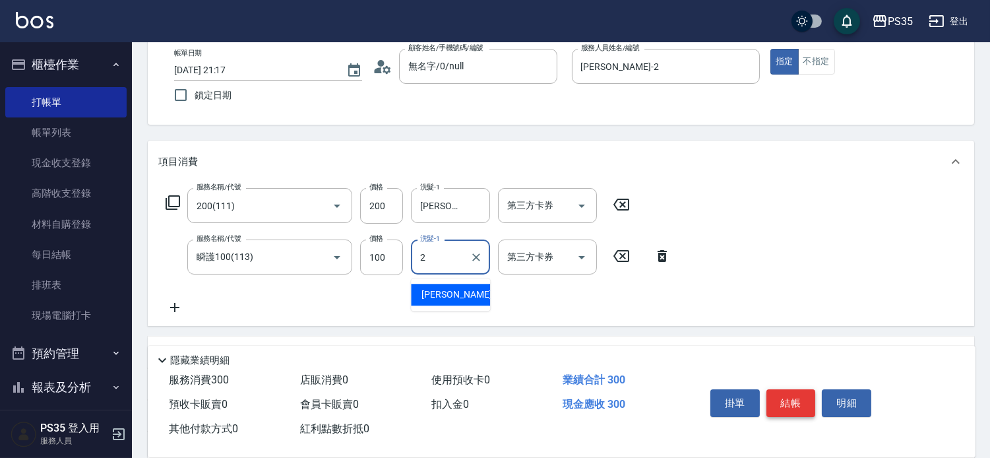
type input "[PERSON_NAME]-2"
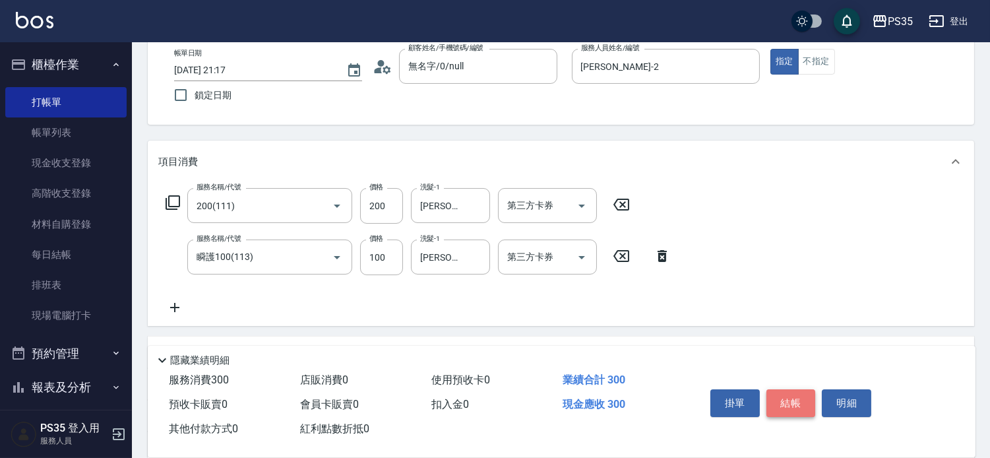
click at [800, 389] on button "結帳" at bounding box center [791, 403] width 49 height 28
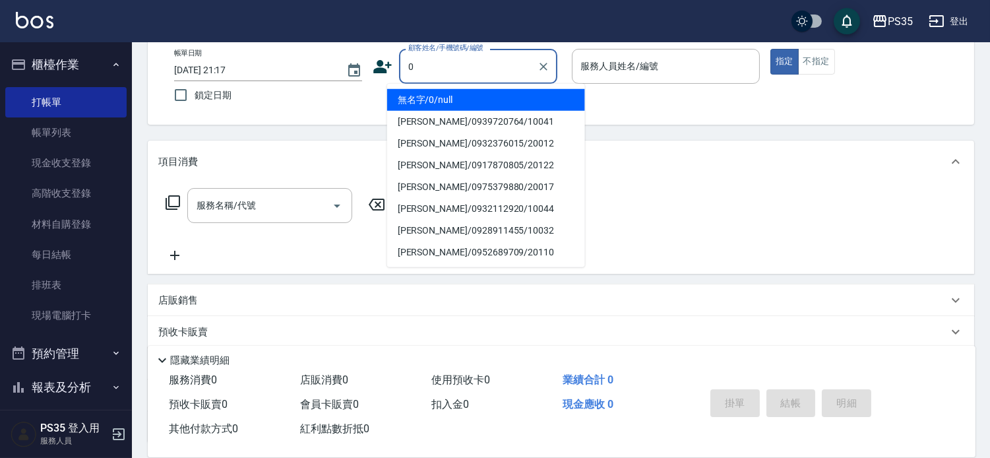
type input "無名字/0/null"
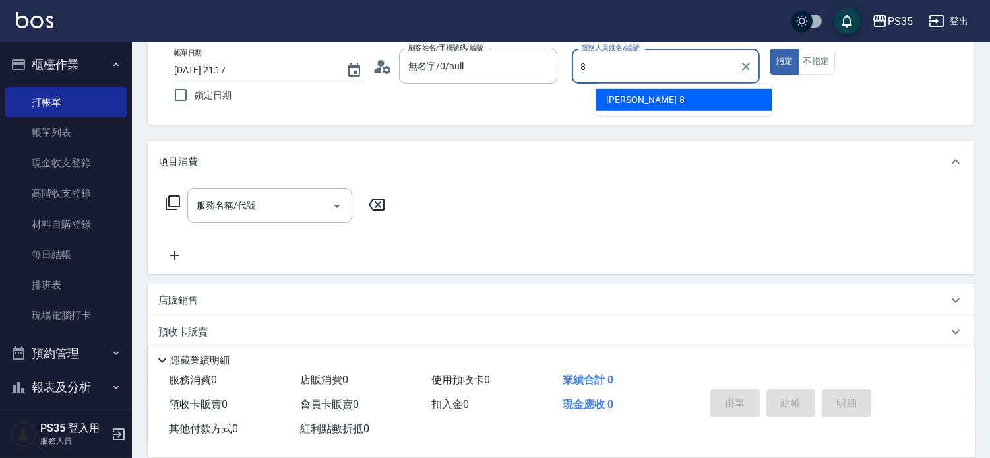
type input "[PERSON_NAME]-8"
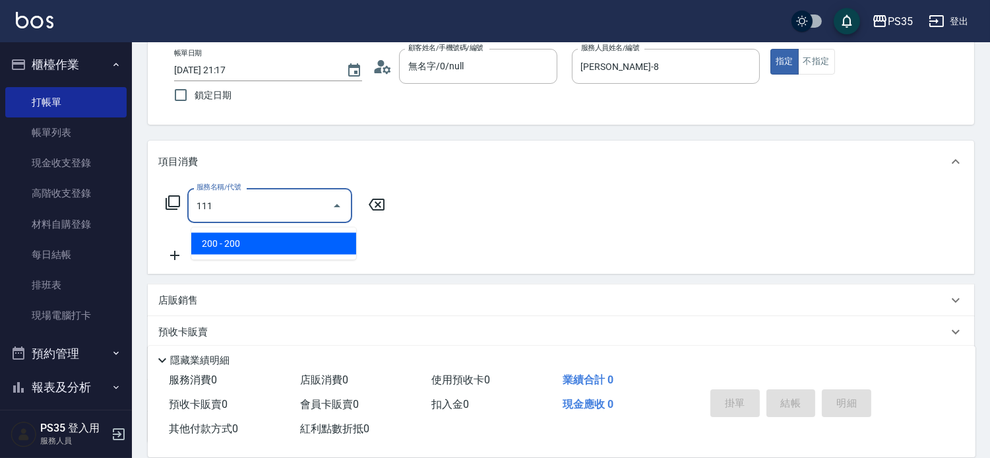
type input "200(111)"
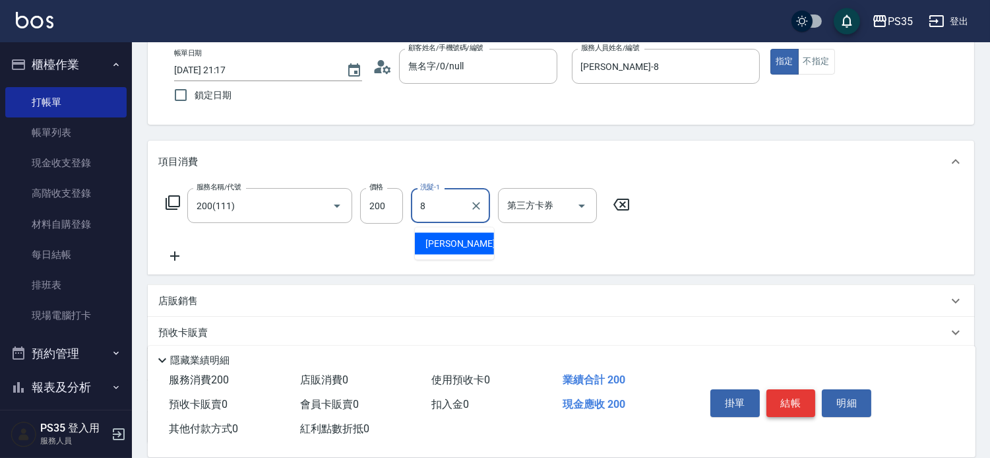
type input "[PERSON_NAME]-8"
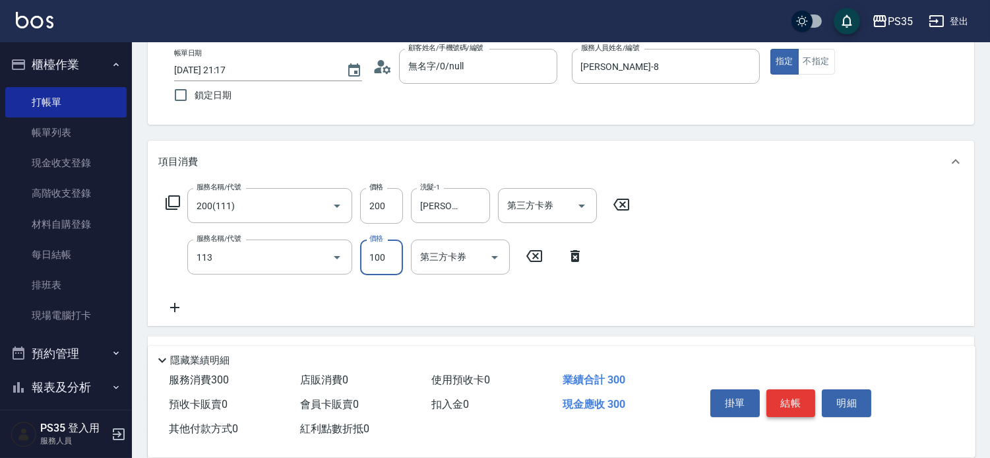
type input "瞬護100(113)"
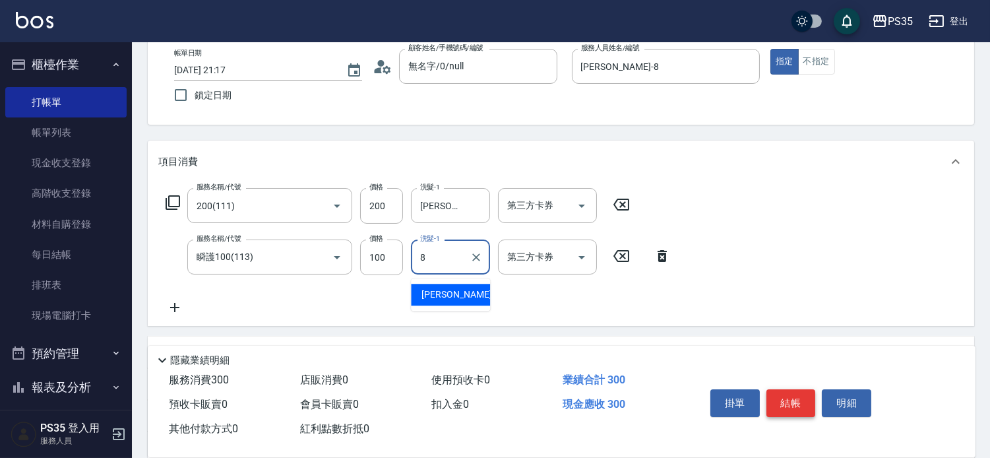
type input "[PERSON_NAME]-8"
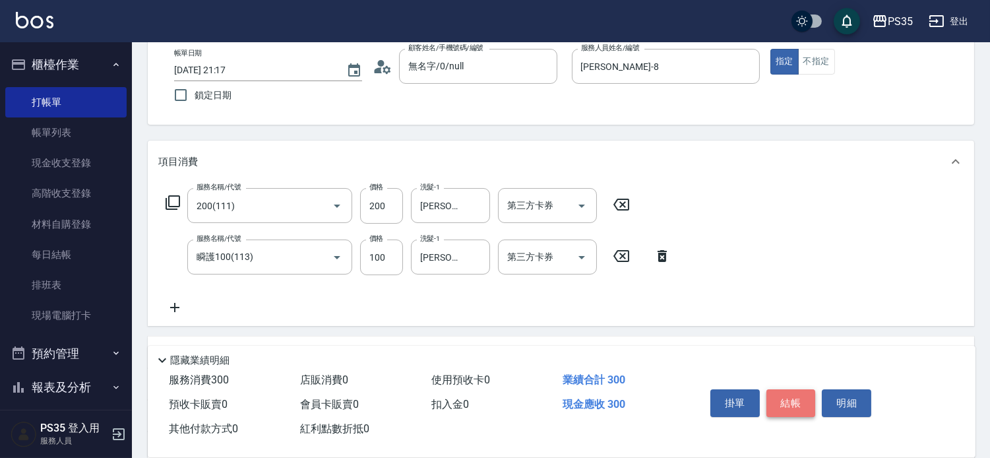
click at [800, 389] on button "結帳" at bounding box center [791, 403] width 49 height 28
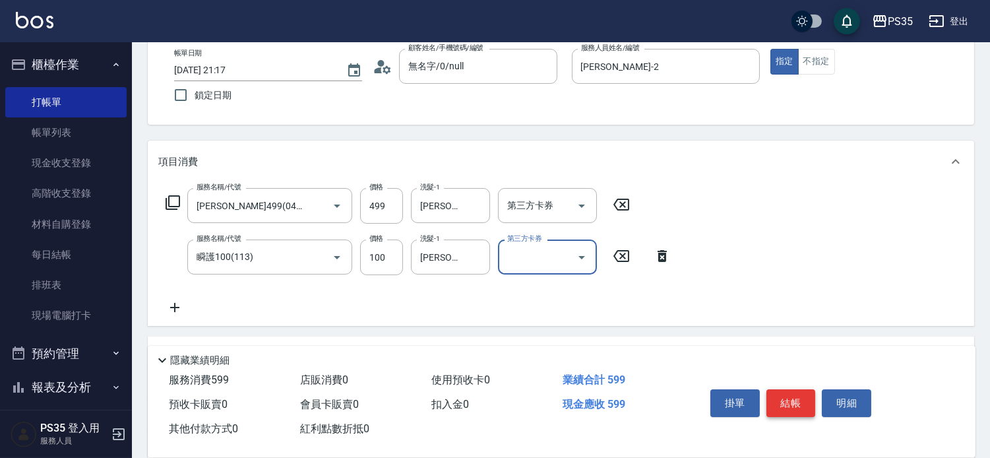
click at [800, 389] on button "結帳" at bounding box center [791, 403] width 49 height 28
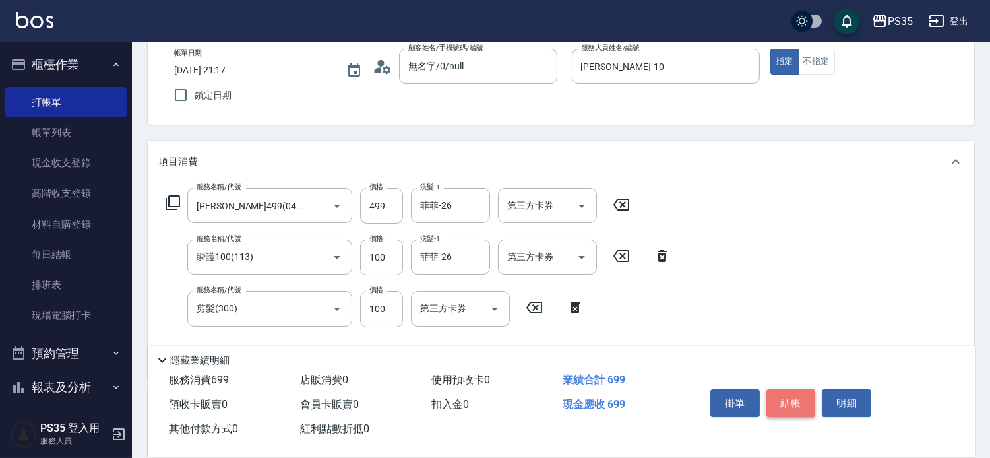
click at [800, 389] on button "結帳" at bounding box center [791, 403] width 49 height 28
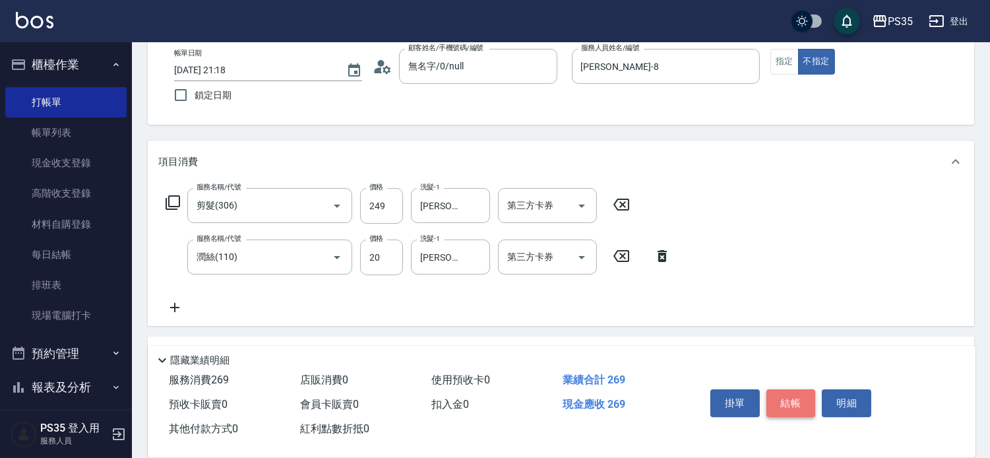
click at [800, 389] on button "結帳" at bounding box center [791, 403] width 49 height 28
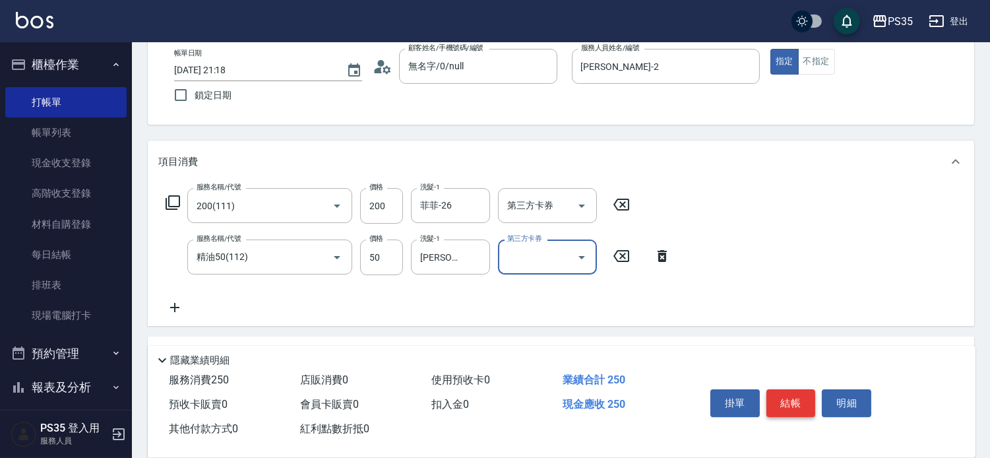
click at [800, 389] on button "結帳" at bounding box center [791, 403] width 49 height 28
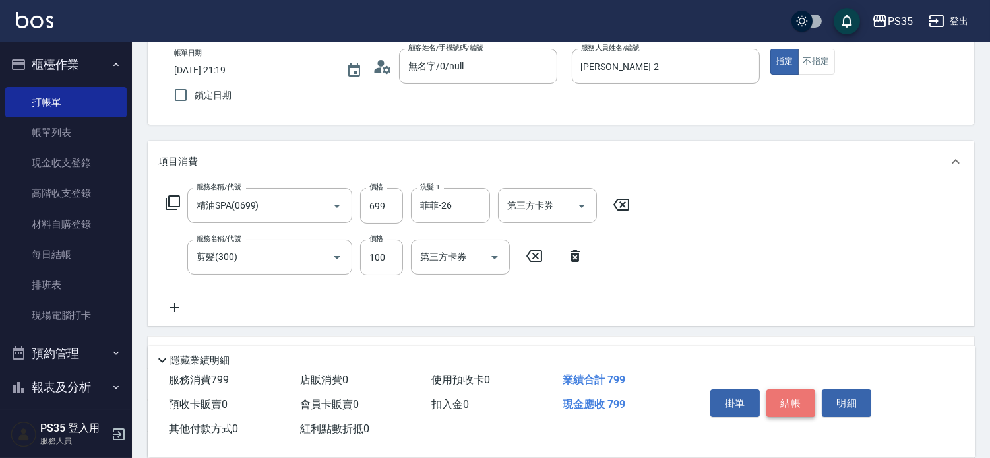
click at [800, 389] on button "結帳" at bounding box center [791, 403] width 49 height 28
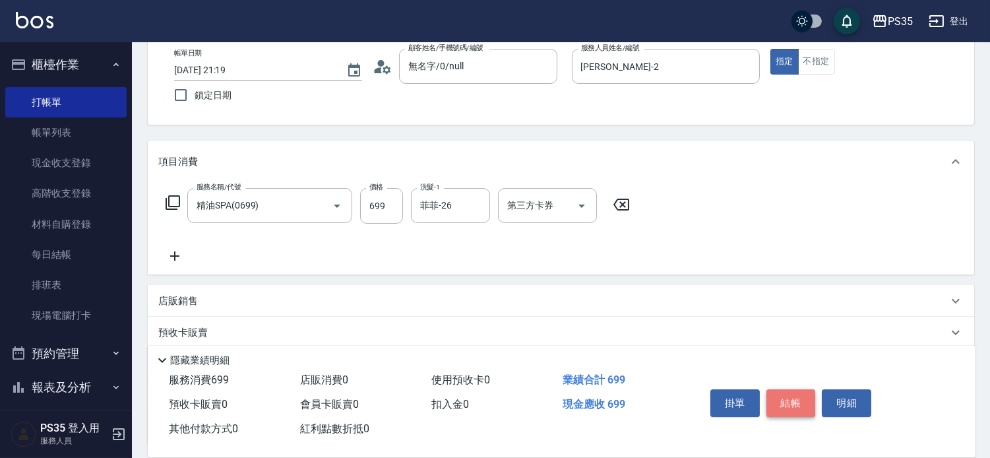
click at [800, 389] on button "結帳" at bounding box center [791, 403] width 49 height 28
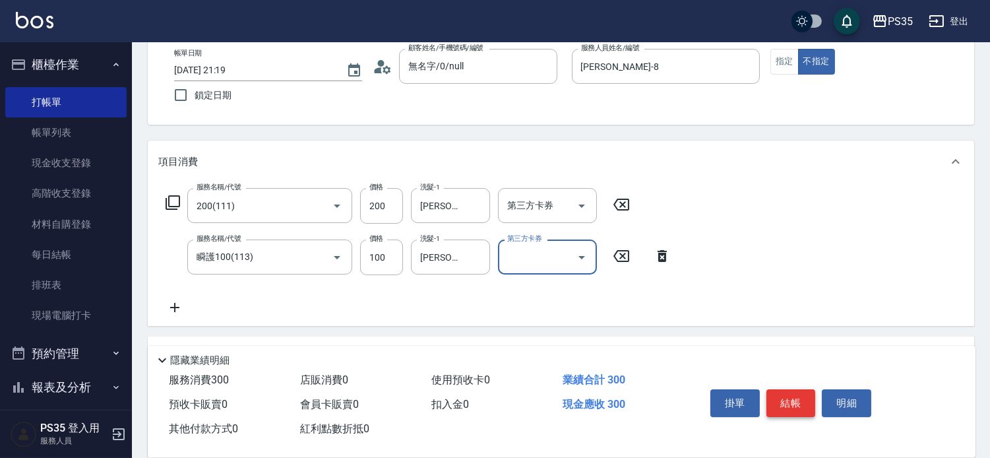
click at [800, 389] on button "結帳" at bounding box center [791, 403] width 49 height 28
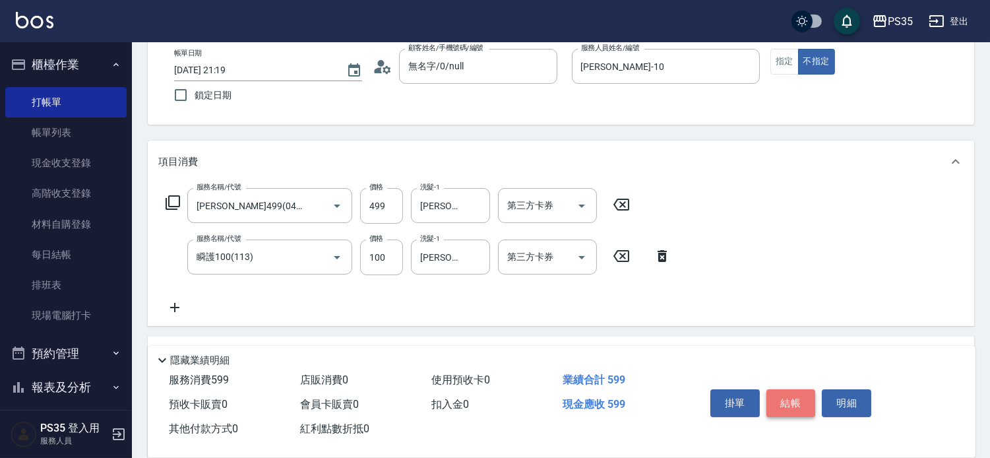
click at [800, 389] on button "結帳" at bounding box center [791, 403] width 49 height 28
click at [786, 394] on button "結帳" at bounding box center [791, 403] width 49 height 28
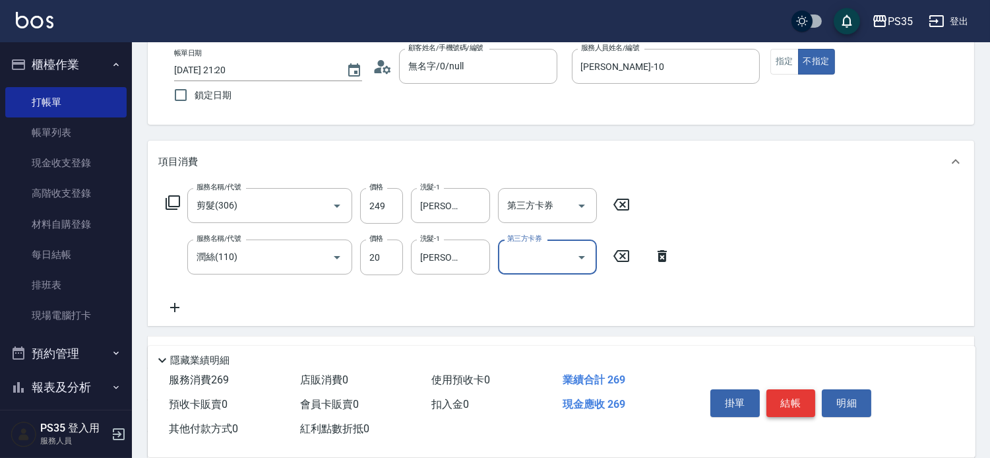
click at [786, 394] on button "結帳" at bounding box center [791, 403] width 49 height 28
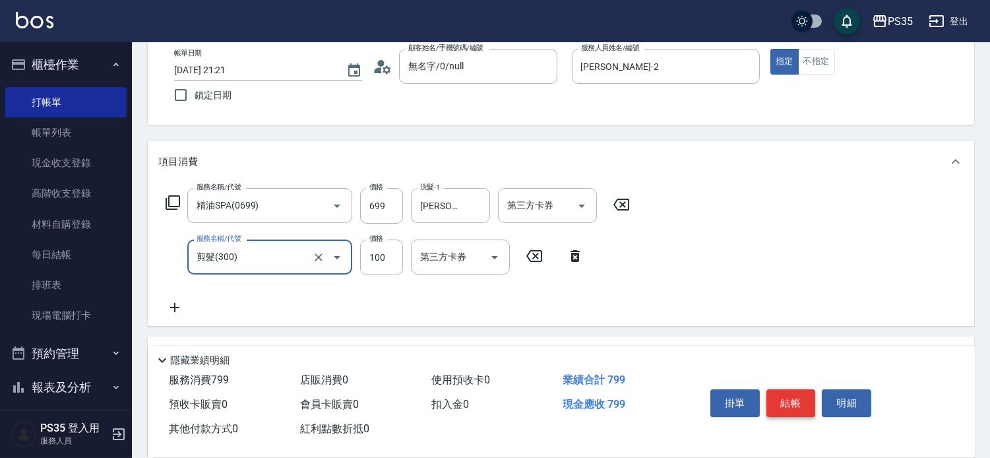
click at [786, 394] on button "結帳" at bounding box center [791, 403] width 49 height 28
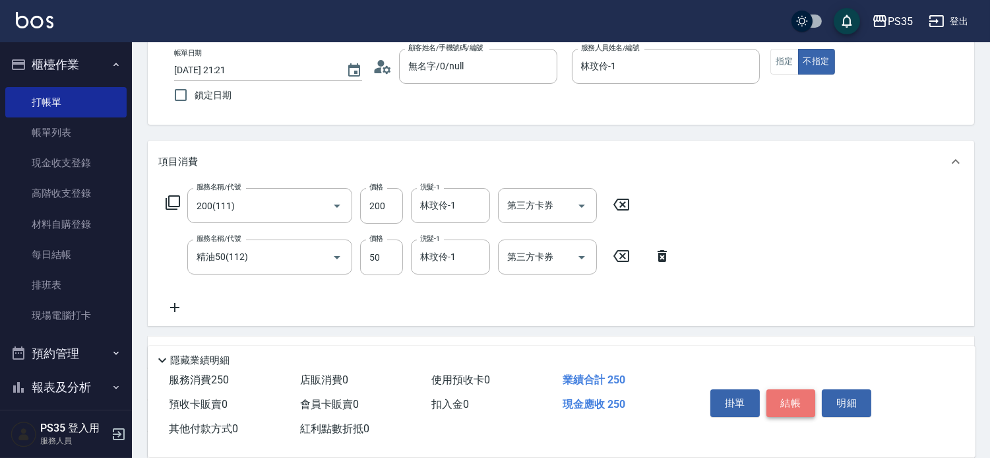
click at [786, 394] on button "結帳" at bounding box center [791, 403] width 49 height 28
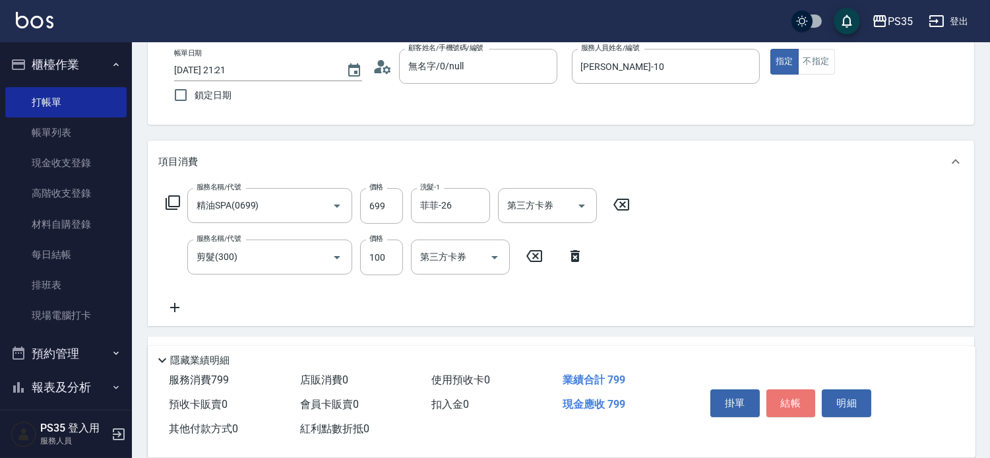
click at [787, 394] on button "結帳" at bounding box center [791, 403] width 49 height 28
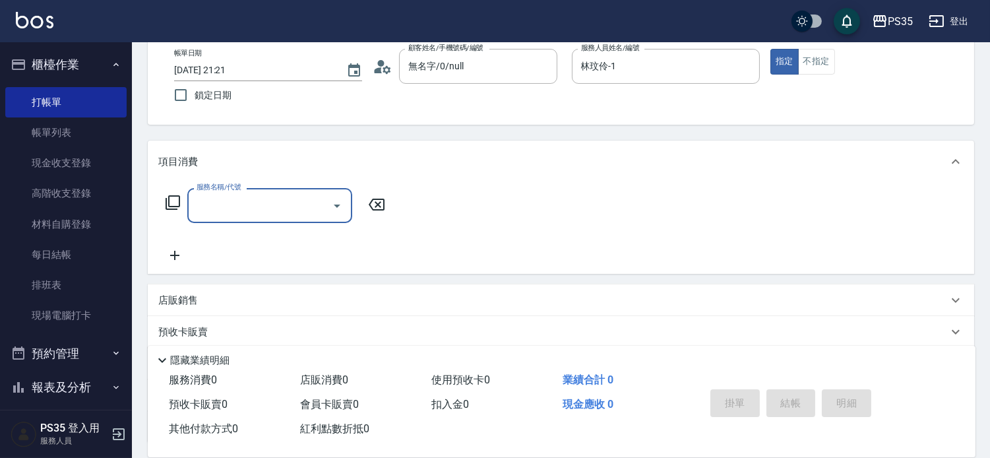
scroll to position [146, 0]
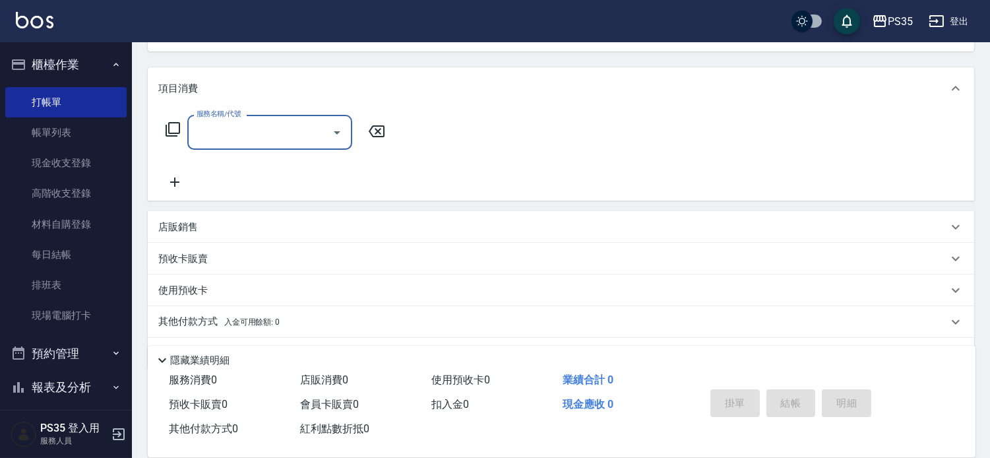
click at [212, 241] on div "店販銷售" at bounding box center [561, 227] width 827 height 32
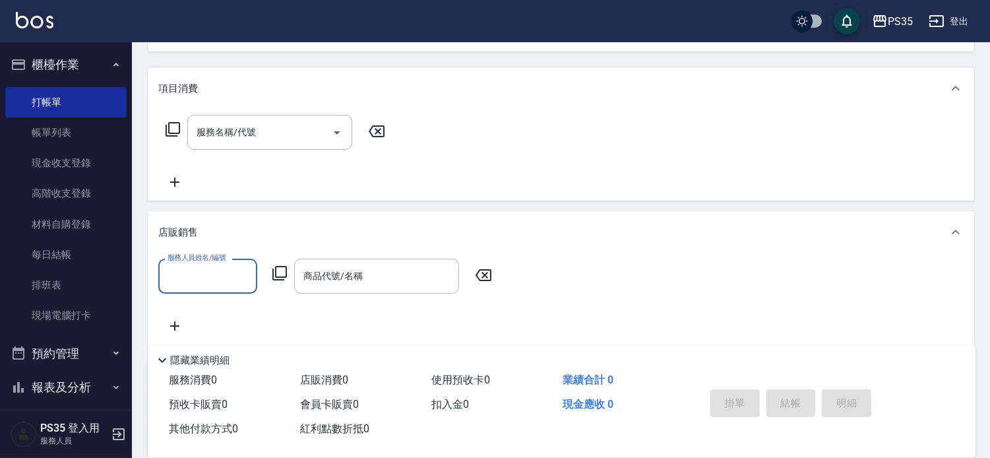
scroll to position [0, 0]
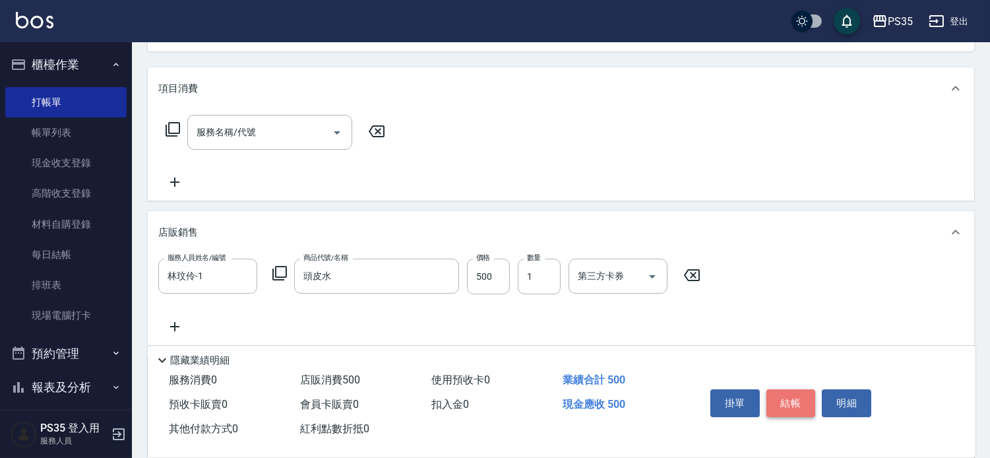
click at [810, 389] on button "結帳" at bounding box center [791, 403] width 49 height 28
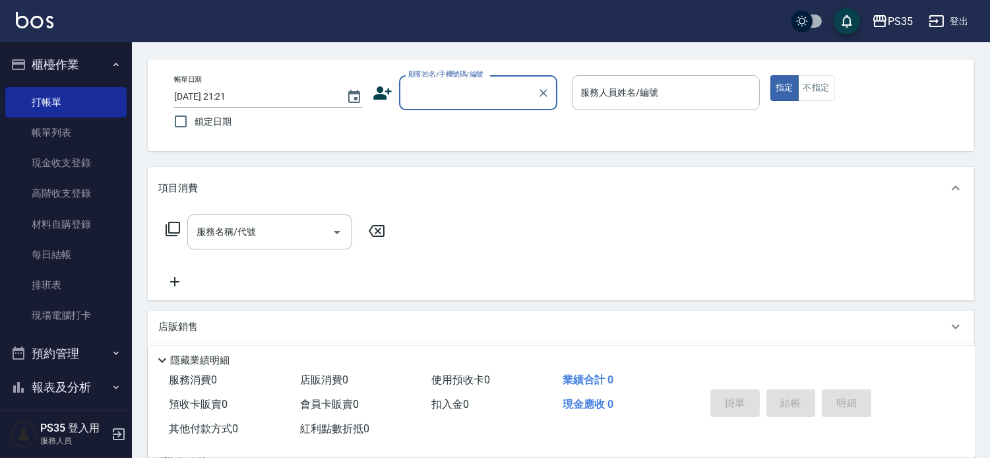
scroll to position [73, 0]
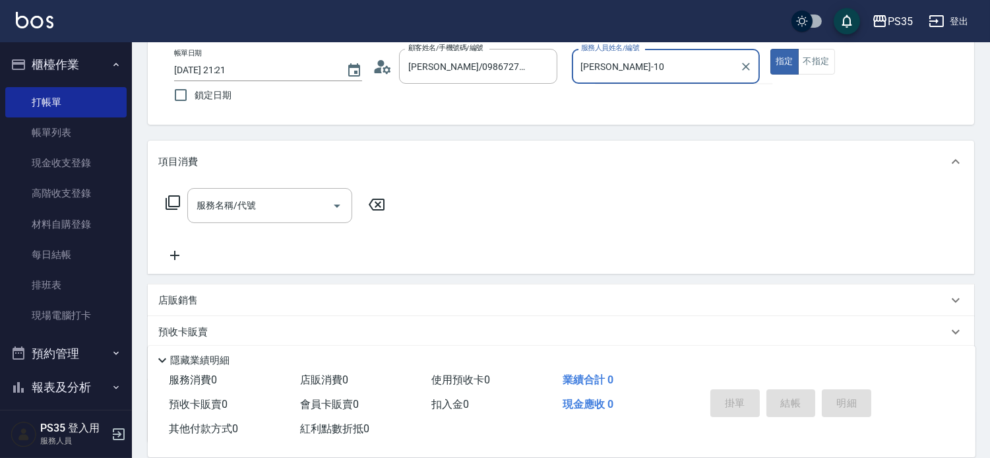
click at [770, 49] on button "指定" at bounding box center [784, 62] width 28 height 26
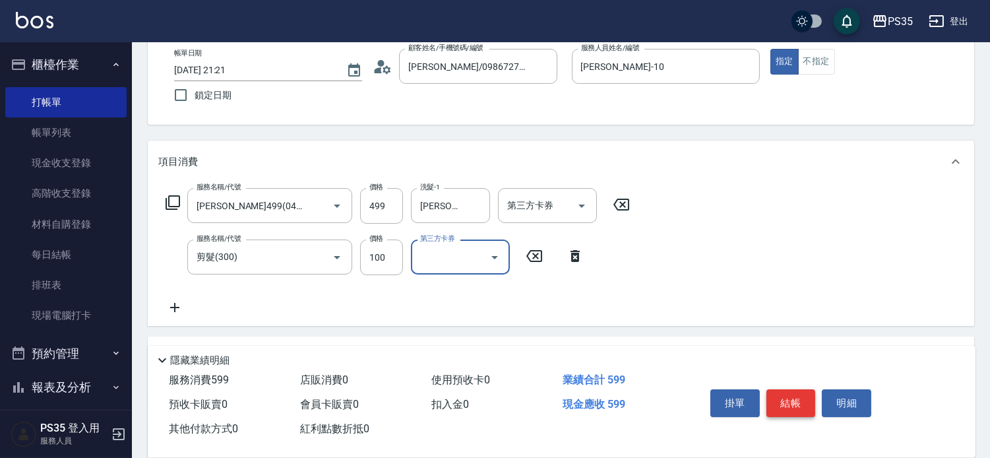
click at [786, 389] on button "結帳" at bounding box center [791, 403] width 49 height 28
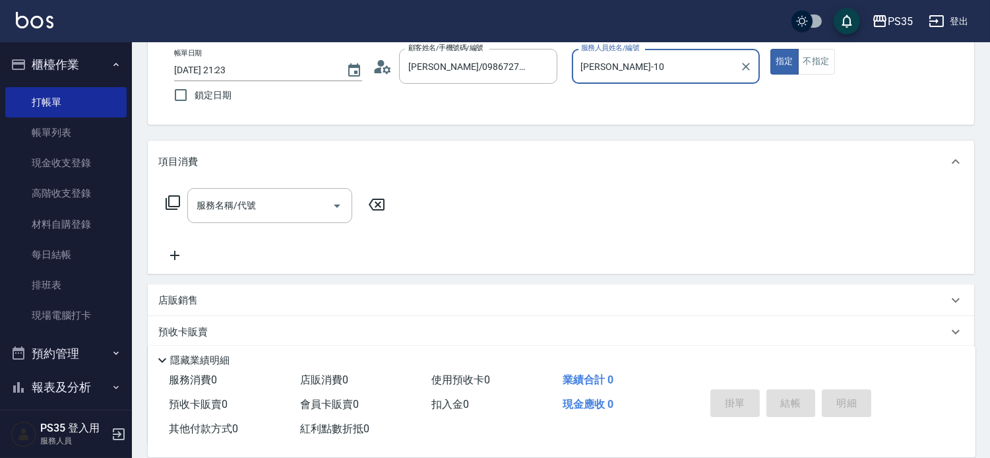
click at [770, 49] on button "指定" at bounding box center [784, 62] width 28 height 26
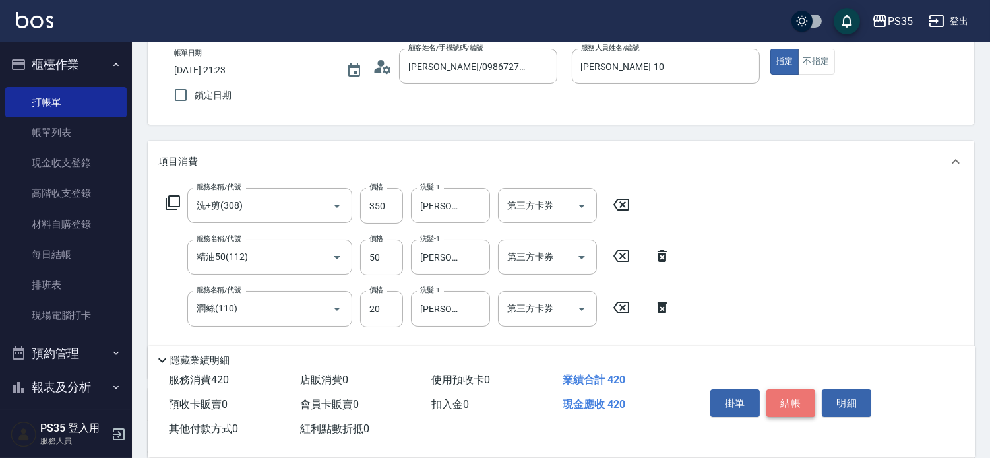
click at [793, 392] on button "結帳" at bounding box center [791, 403] width 49 height 28
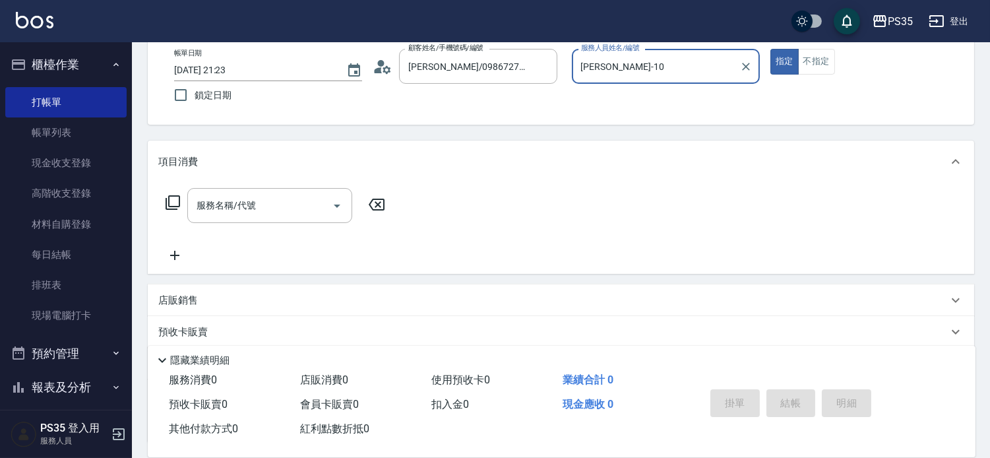
click at [770, 49] on button "指定" at bounding box center [784, 62] width 28 height 26
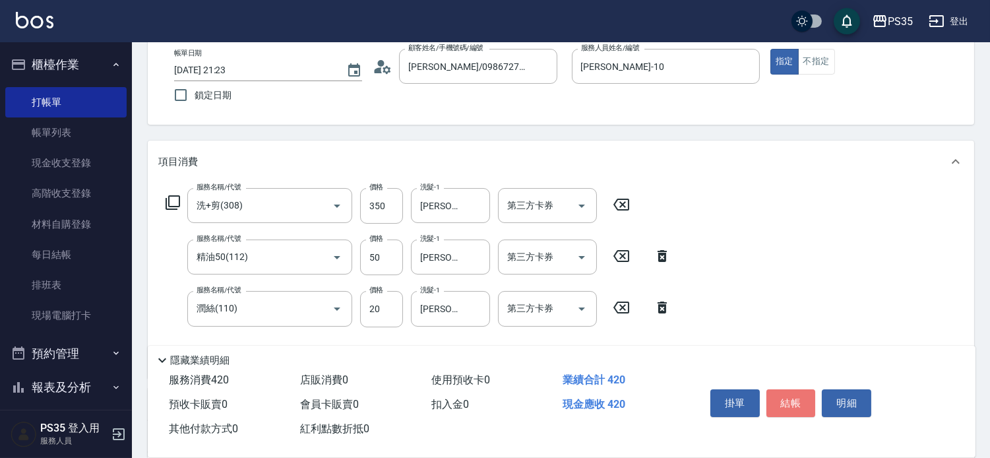
click at [794, 392] on button "結帳" at bounding box center [791, 403] width 49 height 28
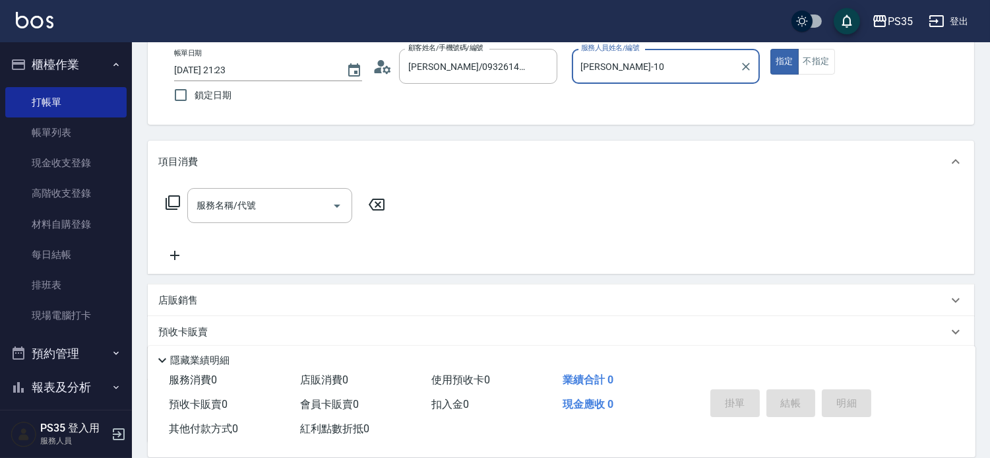
click at [770, 49] on button "指定" at bounding box center [784, 62] width 28 height 26
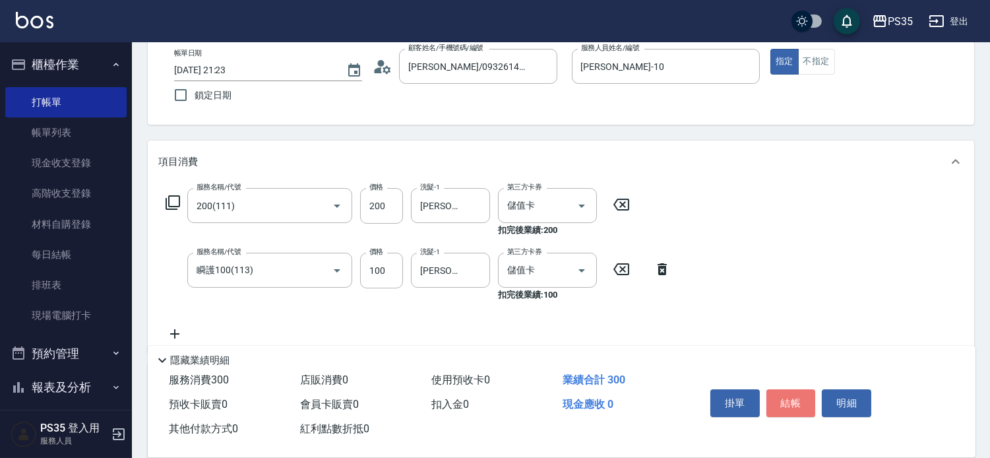
click at [794, 392] on button "結帳" at bounding box center [791, 403] width 49 height 28
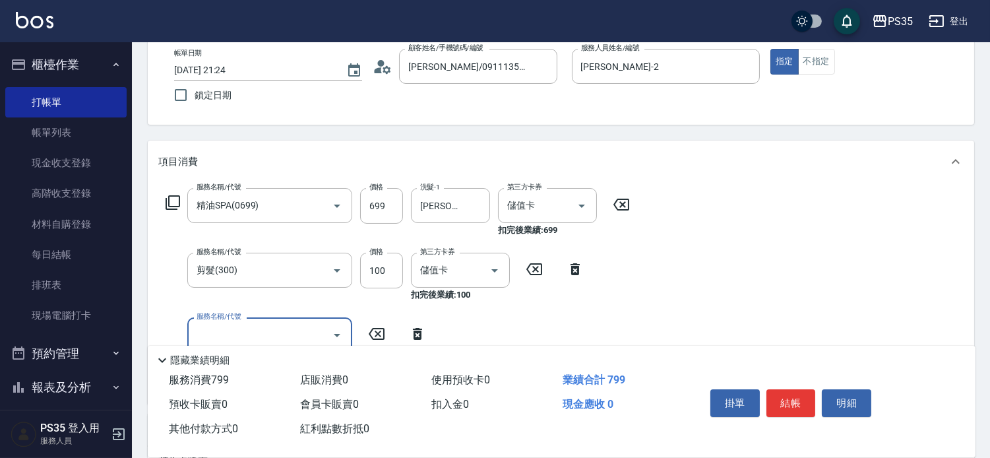
click at [794, 392] on button "結帳" at bounding box center [791, 403] width 49 height 28
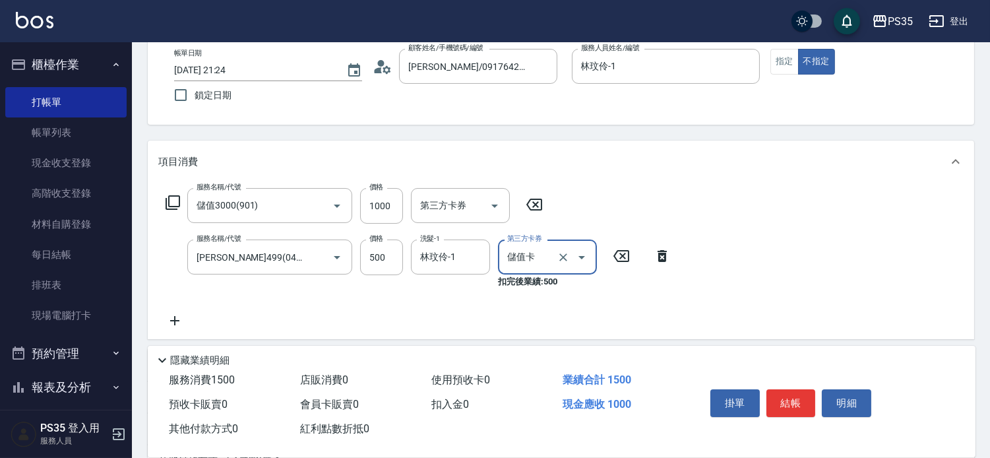
click at [794, 392] on button "結帳" at bounding box center [791, 403] width 49 height 28
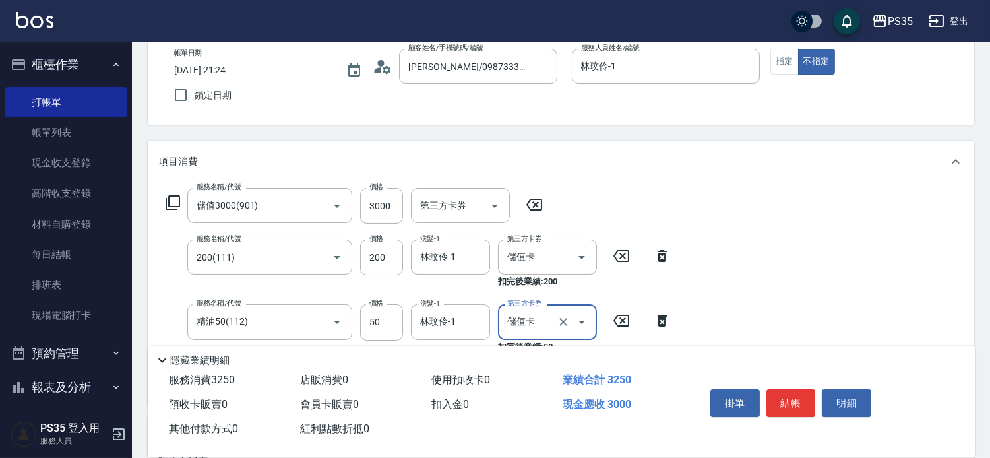
click at [794, 392] on button "結帳" at bounding box center [791, 403] width 49 height 28
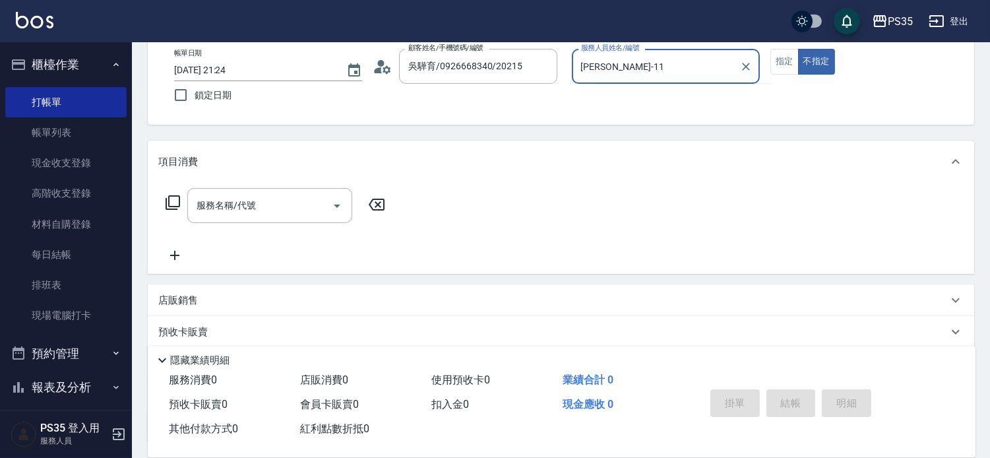
click at [798, 49] on button "不指定" at bounding box center [816, 62] width 37 height 26
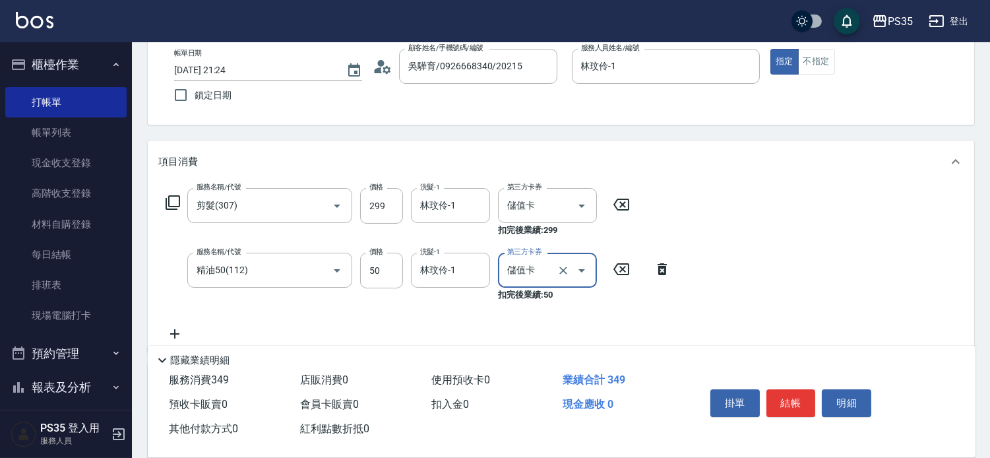
click at [794, 392] on button "結帳" at bounding box center [791, 403] width 49 height 28
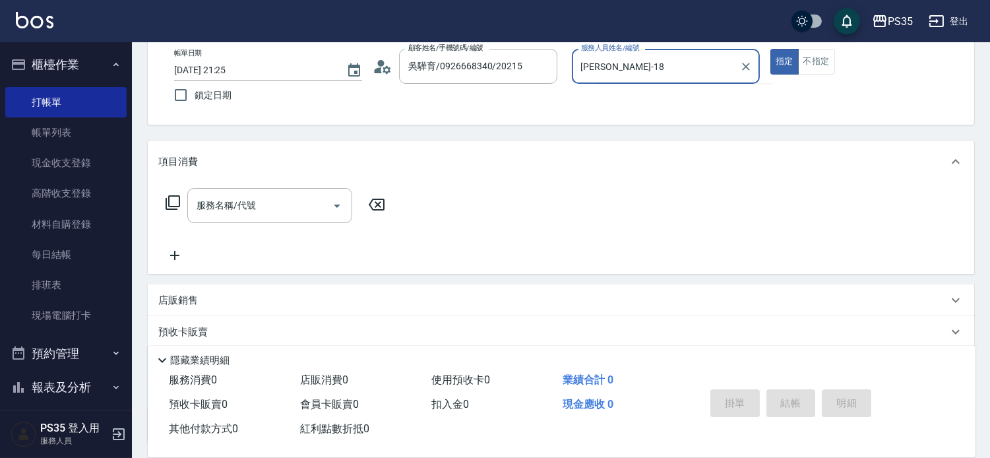
click at [770, 49] on button "指定" at bounding box center [784, 62] width 28 height 26
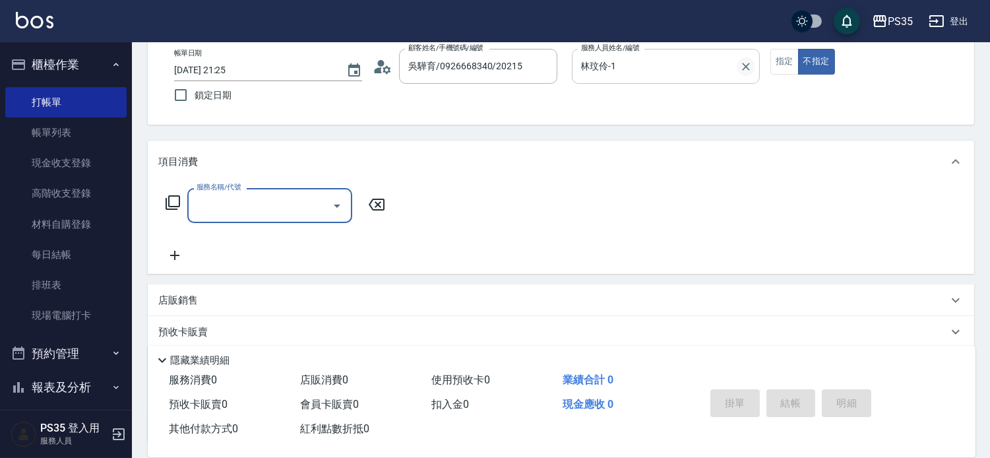
click at [749, 62] on icon "Clear" at bounding box center [745, 66] width 13 height 13
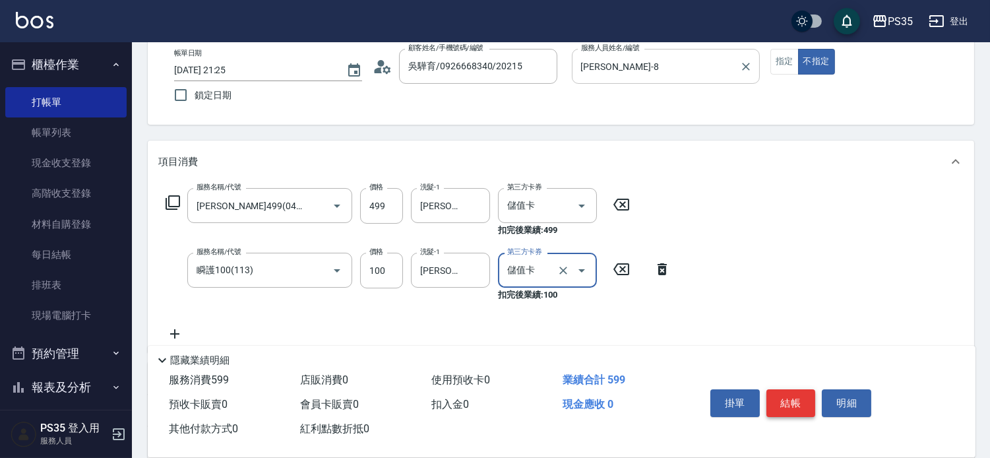
click at [786, 389] on button "結帳" at bounding box center [791, 403] width 49 height 28
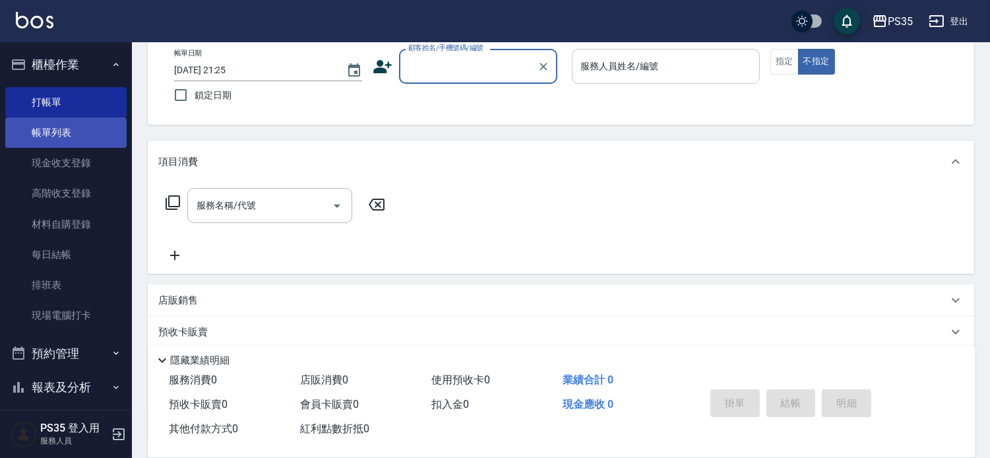
click at [67, 123] on link "帳單列表" at bounding box center [65, 132] width 121 height 30
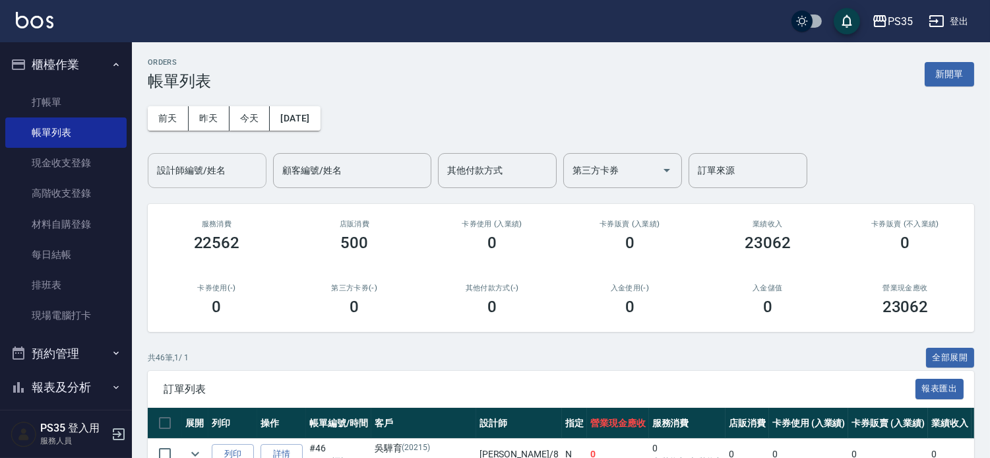
click at [243, 178] on input "設計師編號/姓名" at bounding box center [207, 170] width 107 height 23
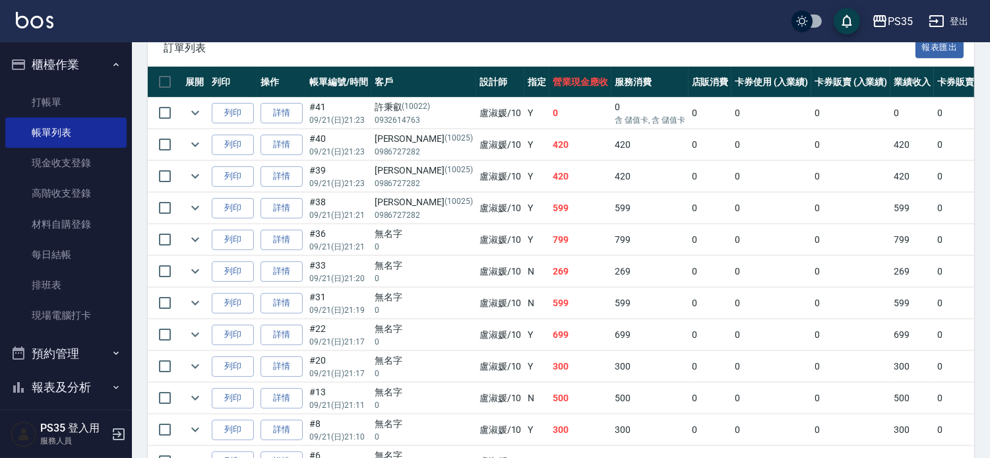
scroll to position [268, 0]
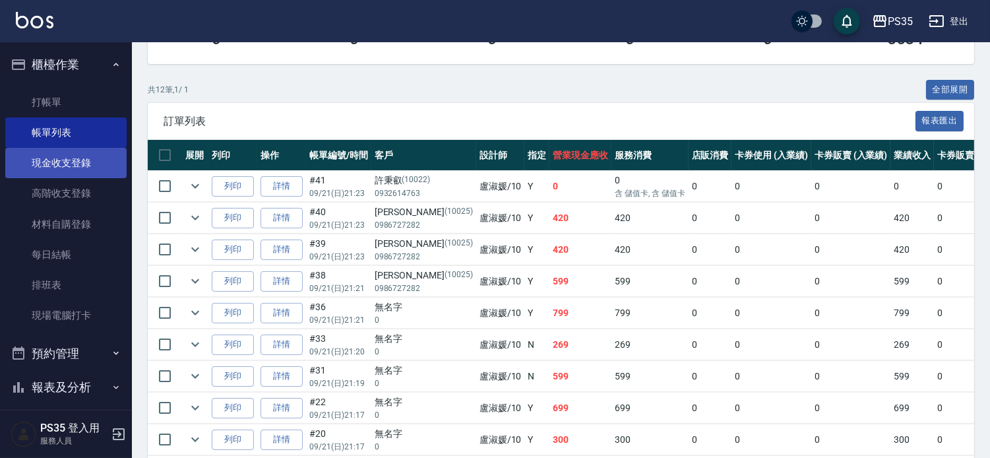
click at [38, 168] on link "現金收支登錄" at bounding box center [65, 163] width 121 height 30
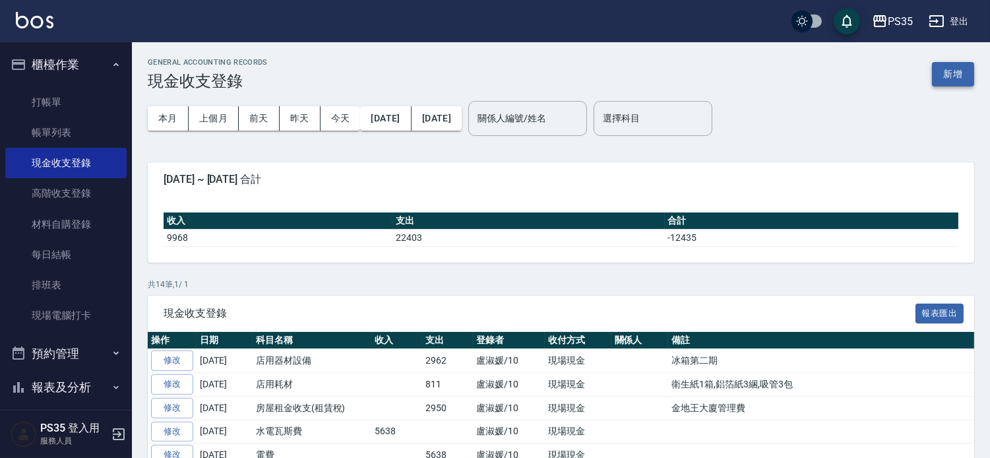
click at [951, 67] on button "新增" at bounding box center [953, 74] width 42 height 24
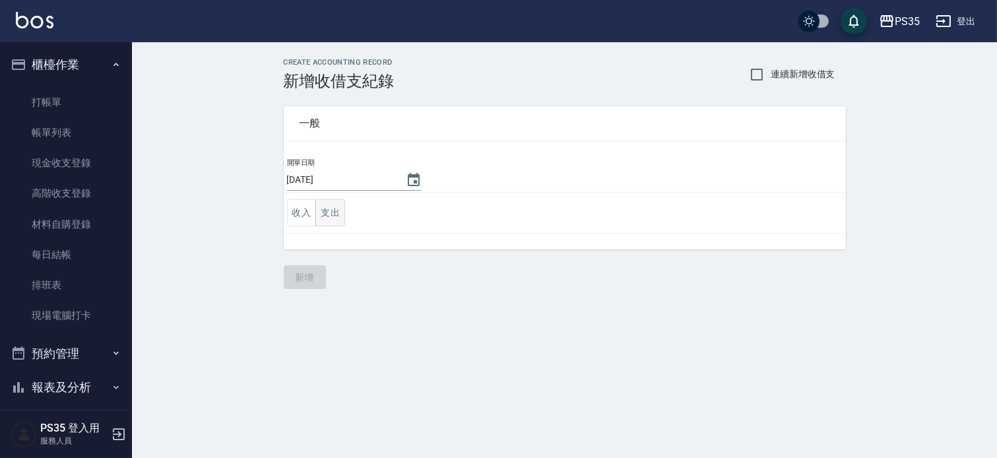
click at [332, 212] on button "支出" at bounding box center [330, 212] width 30 height 27
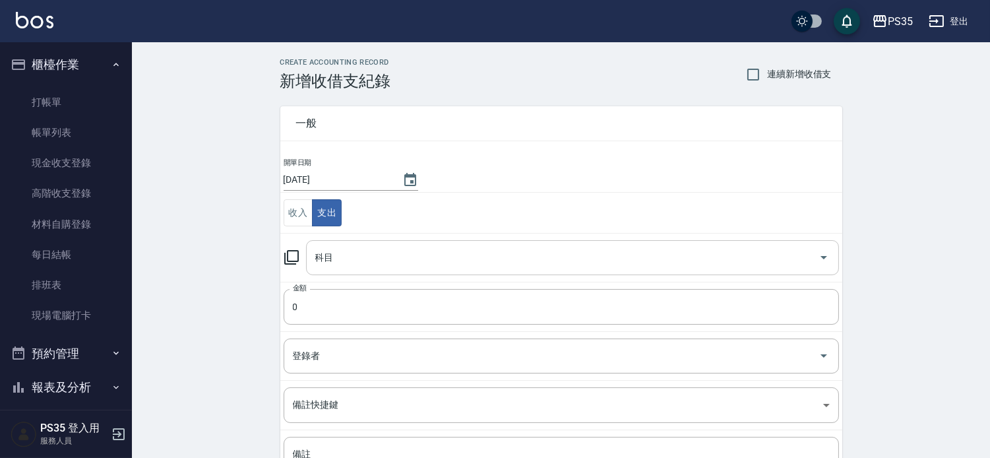
click at [335, 261] on input "科目" at bounding box center [562, 257] width 501 height 23
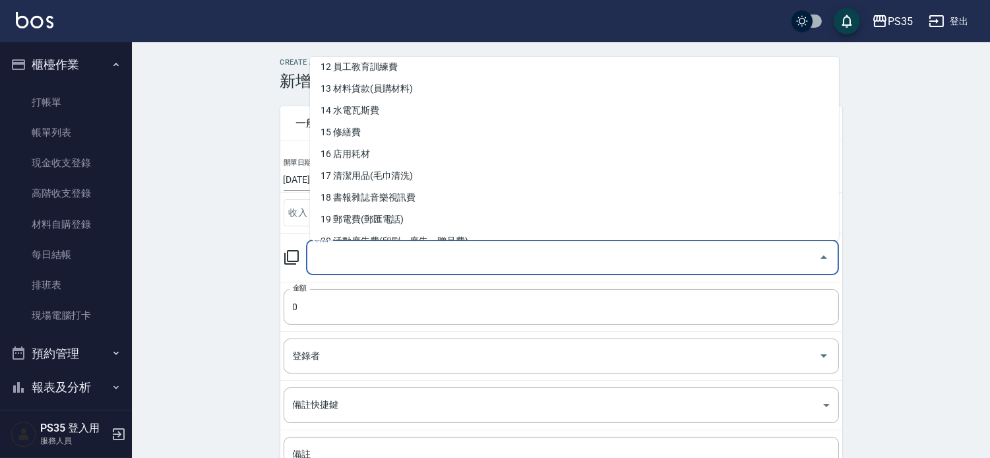
scroll to position [293, 0]
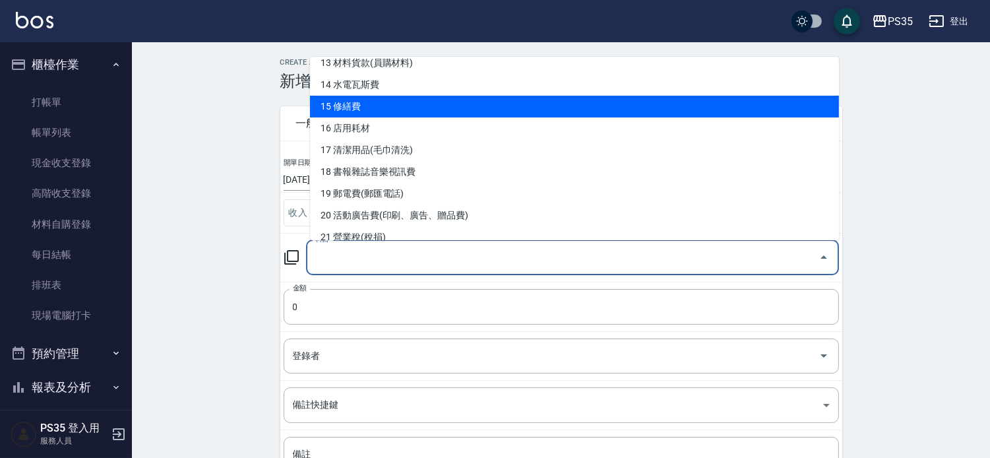
click at [444, 104] on li "15 修繕費" at bounding box center [574, 107] width 529 height 22
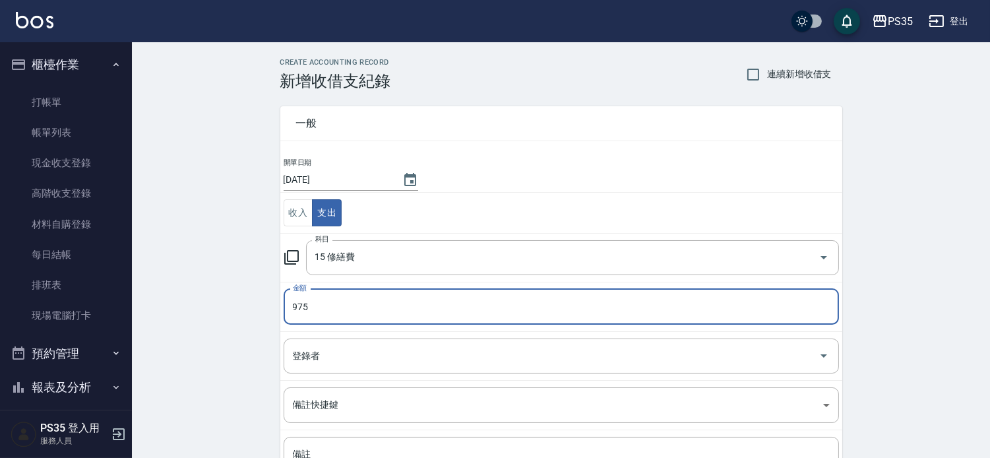
click at [338, 304] on input "975" at bounding box center [561, 307] width 555 height 36
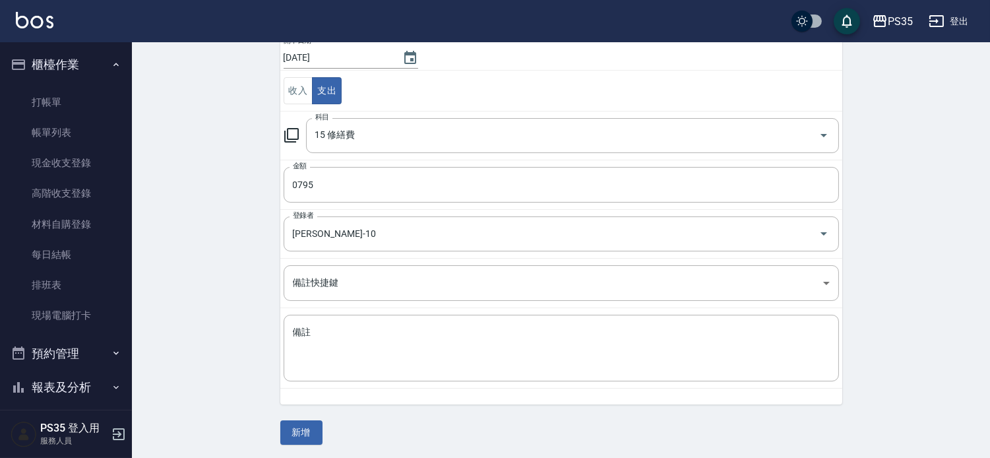
scroll to position [124, 0]
click at [319, 346] on textarea "備註" at bounding box center [561, 346] width 537 height 45
click at [305, 431] on button "新增" at bounding box center [301, 430] width 42 height 24
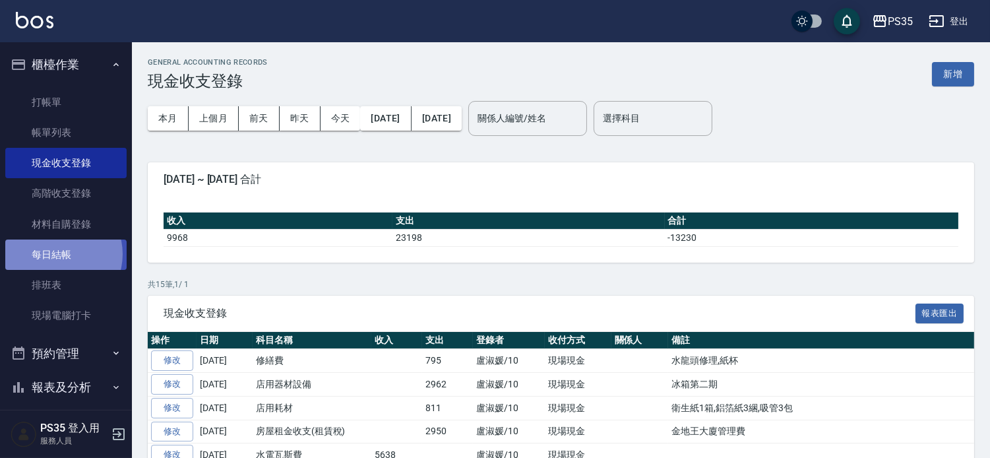
click at [56, 254] on link "每日結帳" at bounding box center [65, 254] width 121 height 30
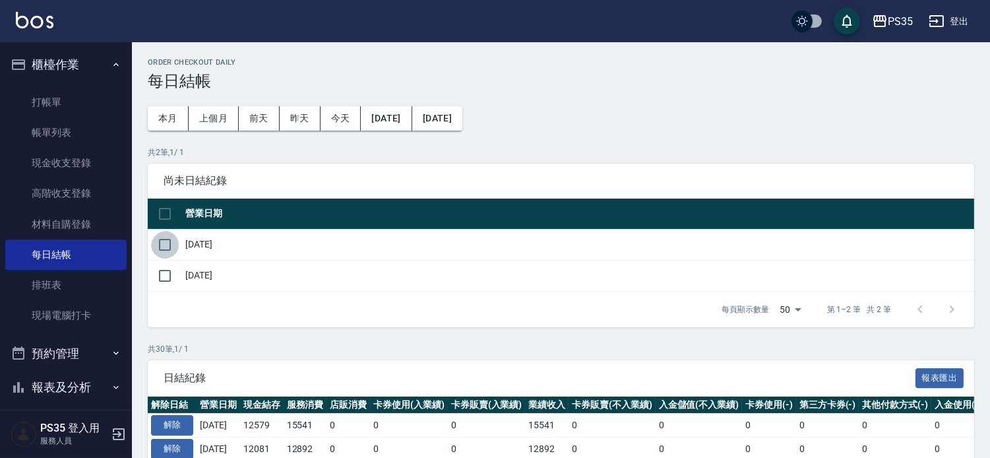
click at [162, 247] on input "checkbox" at bounding box center [165, 245] width 28 height 28
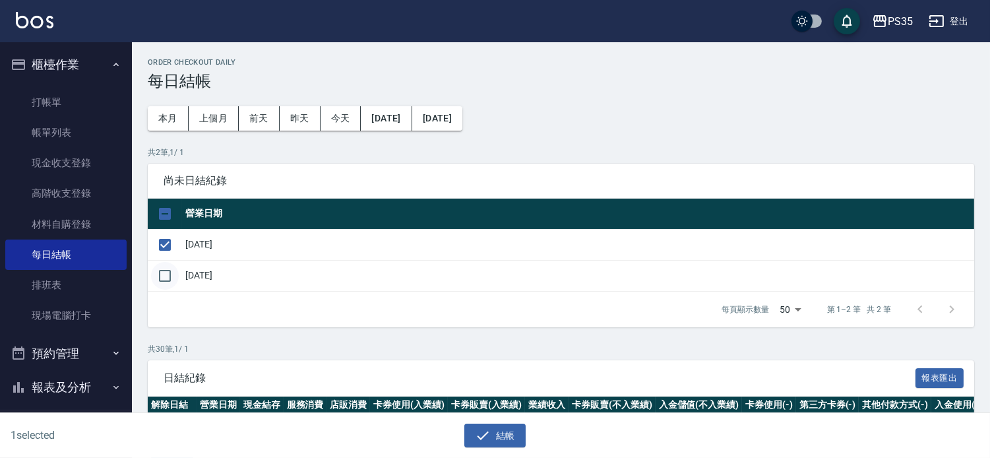
click at [170, 284] on input "checkbox" at bounding box center [165, 276] width 28 height 28
drag, startPoint x: 499, startPoint y: 438, endPoint x: 485, endPoint y: 325, distance: 113.6
click at [497, 437] on button "結帳" at bounding box center [494, 436] width 61 height 24
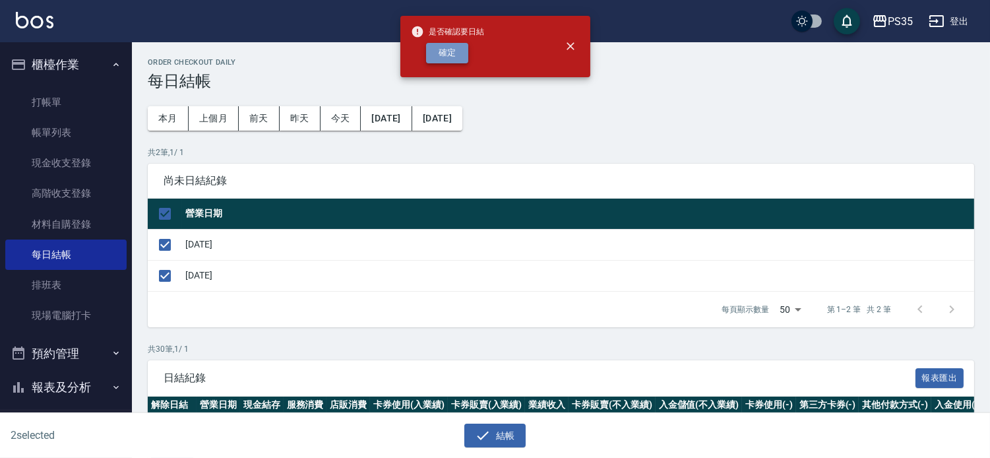
click at [453, 51] on button "確定" at bounding box center [447, 53] width 42 height 20
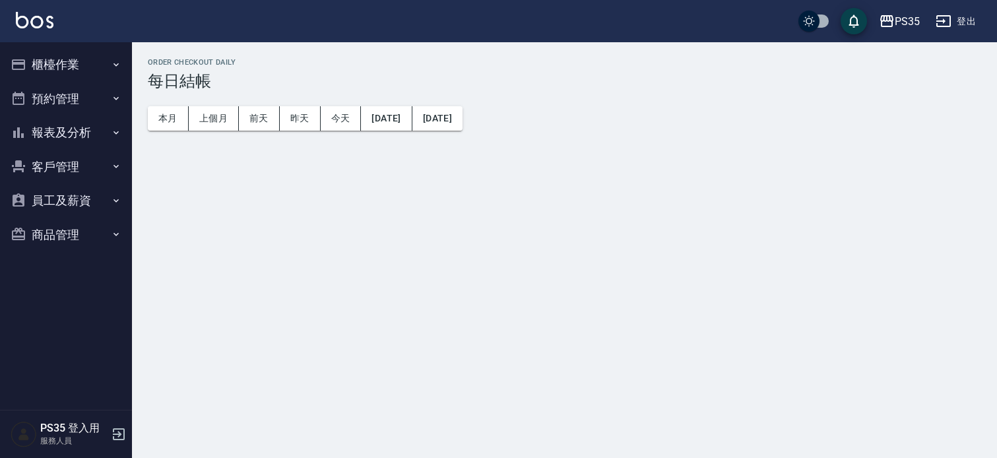
click at [73, 127] on button "報表及分析" at bounding box center [65, 132] width 121 height 34
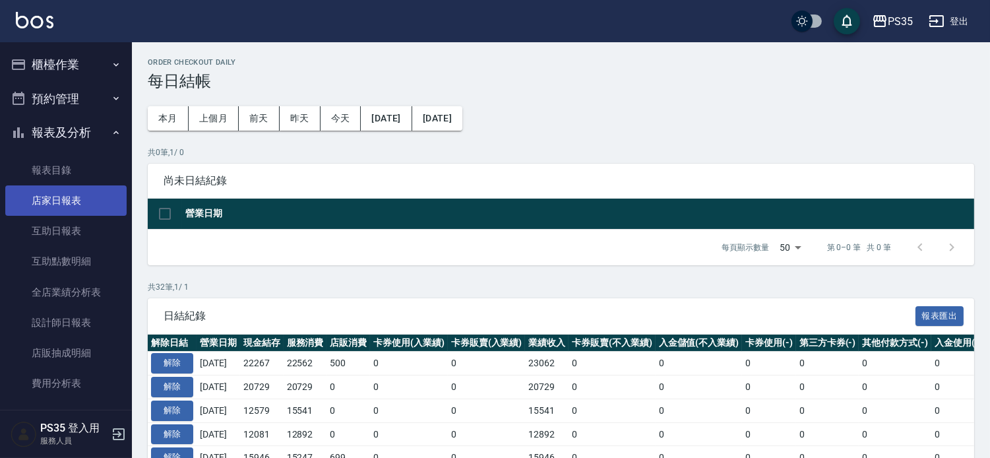
click at [61, 199] on link "店家日報表" at bounding box center [65, 200] width 121 height 30
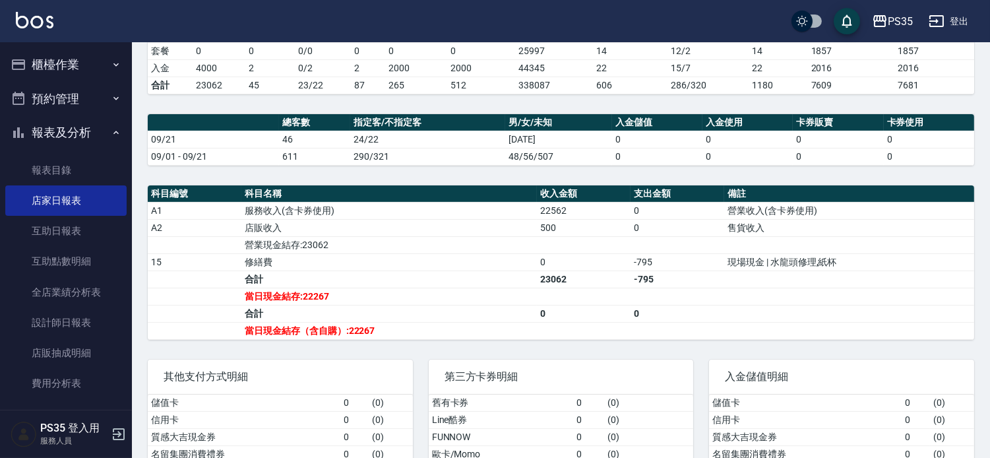
scroll to position [366, 0]
